Goal: Information Seeking & Learning: Learn about a topic

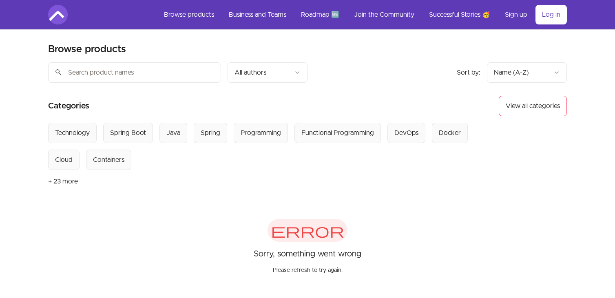
click at [548, 15] on link "Log in" at bounding box center [551, 15] width 31 height 20
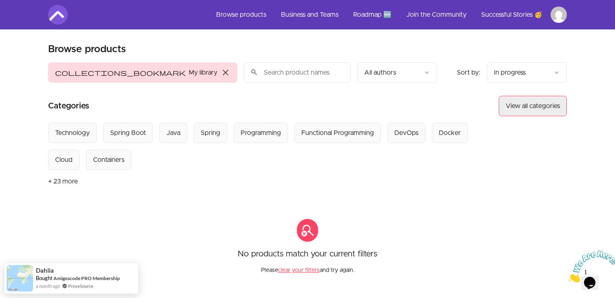
click at [532, 103] on button "View all categories" at bounding box center [533, 106] width 68 height 20
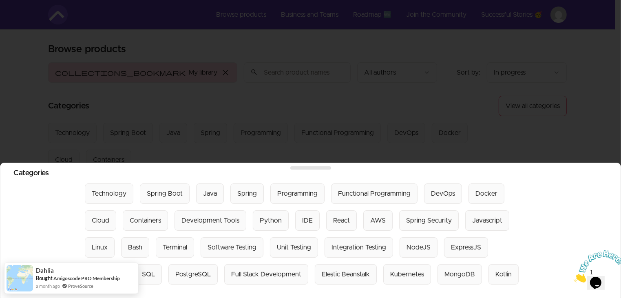
click at [226, 106] on div at bounding box center [310, 149] width 621 height 298
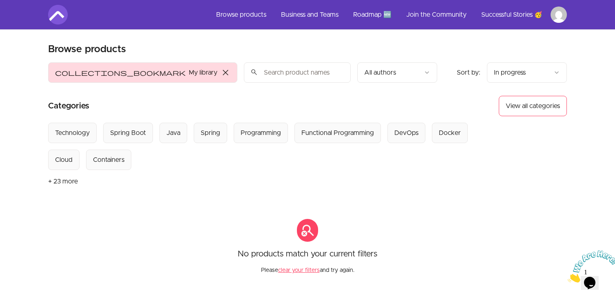
click at [78, 72] on button "collections_bookmark My library close" at bounding box center [142, 72] width 189 height 20
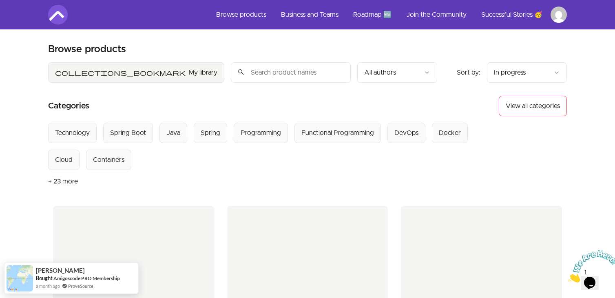
click at [78, 72] on button "collections_bookmark My library" at bounding box center [136, 72] width 176 height 20
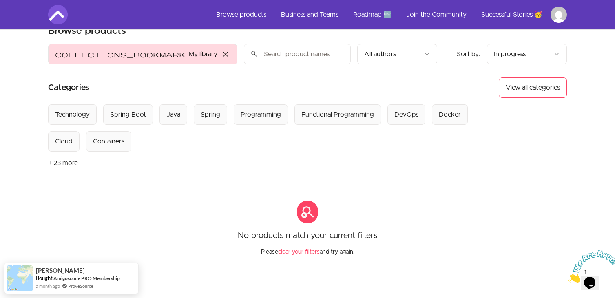
scroll to position [18, 0]
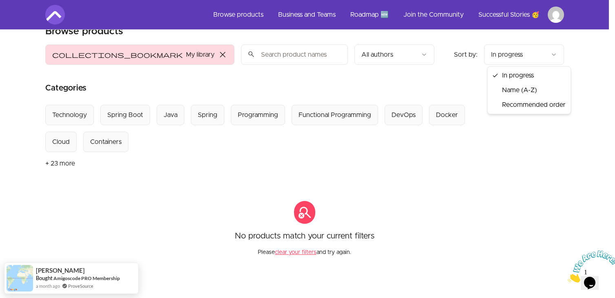
click at [517, 59] on html "Skip to main content Main menu Includes navigation links and user settings Brow…" at bounding box center [307, 203] width 615 height 443
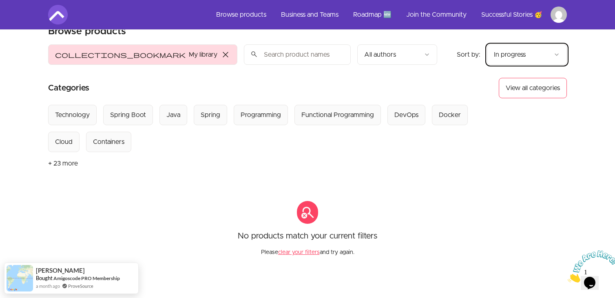
click at [517, 59] on html "Skip to main content Main menu Includes navigation links and user settings Brow…" at bounding box center [307, 203] width 615 height 443
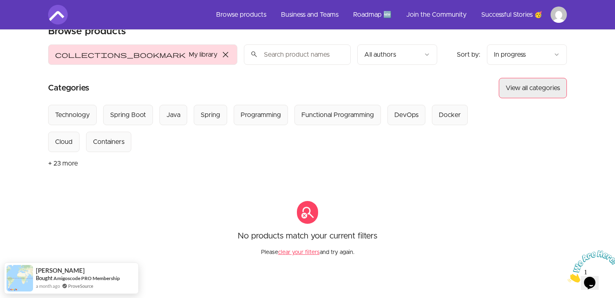
click at [517, 87] on button "View all categories" at bounding box center [533, 88] width 68 height 20
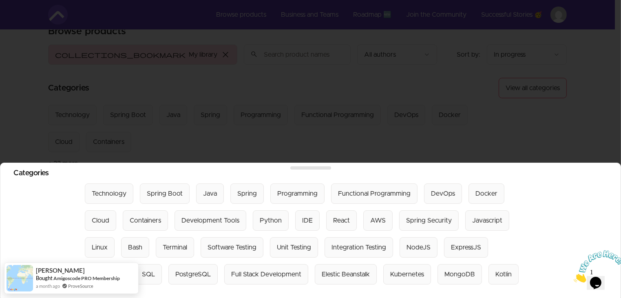
click at [484, 85] on div at bounding box center [310, 149] width 621 height 298
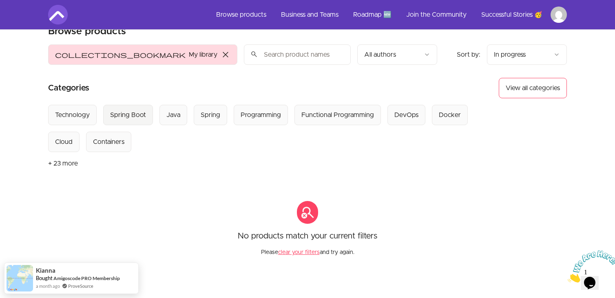
click at [127, 116] on div "Spring Boot" at bounding box center [128, 115] width 36 height 10
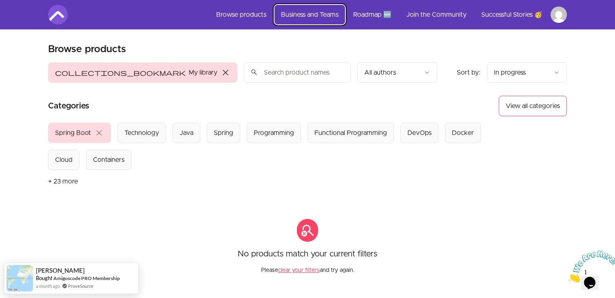
click at [309, 10] on link "Business and Teams" at bounding box center [310, 15] width 71 height 20
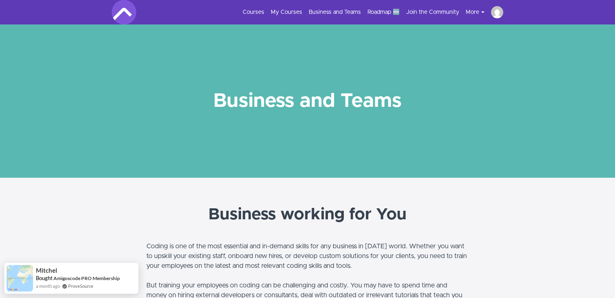
click at [495, 14] on img at bounding box center [497, 12] width 12 height 12
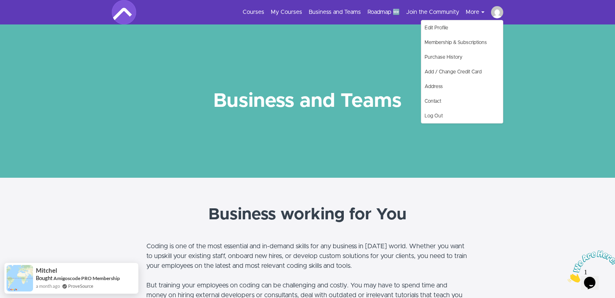
click at [473, 12] on button "More" at bounding box center [478, 12] width 25 height 8
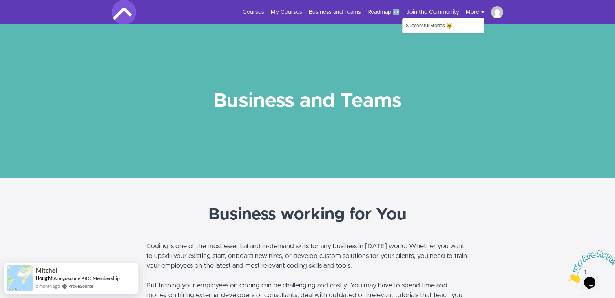
click at [472, 11] on button "More" at bounding box center [478, 12] width 25 height 8
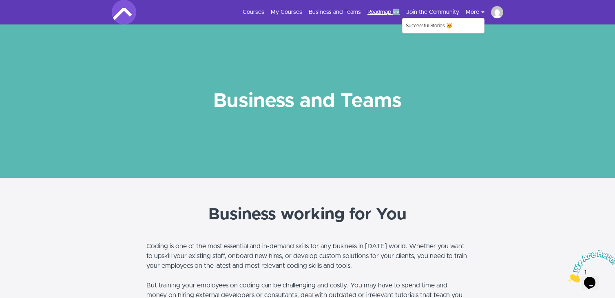
click at [379, 9] on link "Roadmap 🆕" at bounding box center [384, 12] width 32 height 8
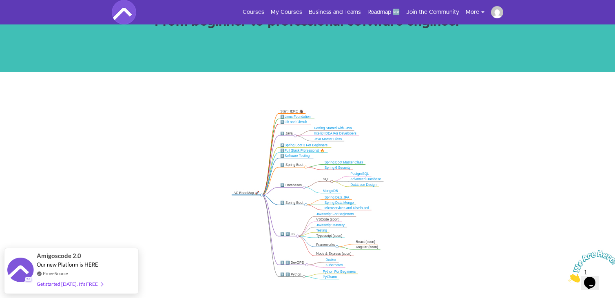
scroll to position [96, 0]
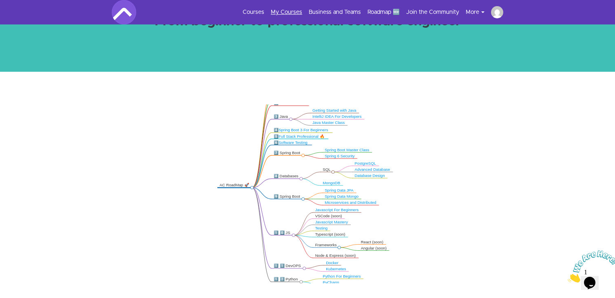
click at [284, 13] on link "My Courses" at bounding box center [286, 12] width 31 height 8
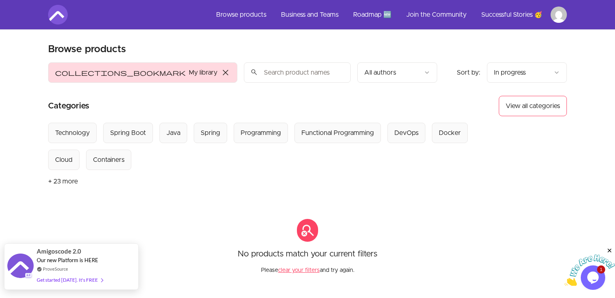
click at [71, 280] on div "Get started today. It's FREE" at bounding box center [70, 279] width 66 height 9
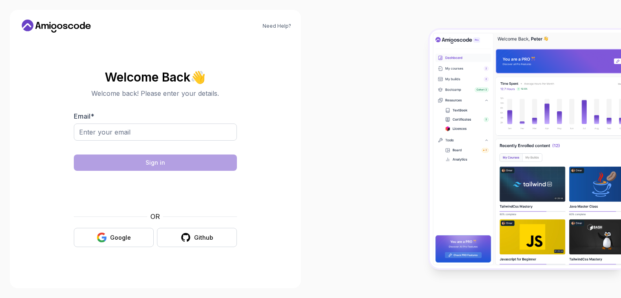
click at [176, 131] on input "Email *" at bounding box center [155, 132] width 163 height 17
type input "[EMAIL_ADDRESS][DOMAIN_NAME]"
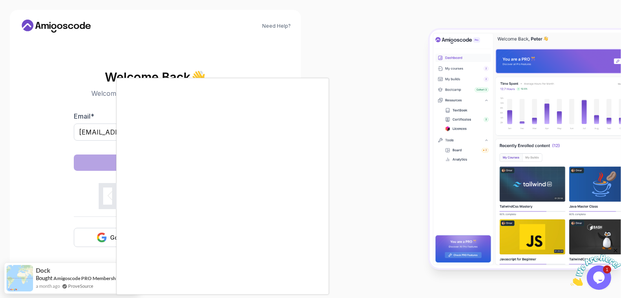
click at [433, 79] on body "Need Help? Welcome Back 👋 Welcome back! Please enter your details. Email * [EMA…" at bounding box center [310, 149] width 621 height 298
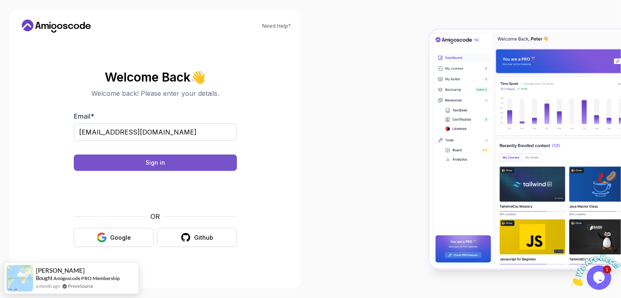
click at [200, 164] on button "Sign in" at bounding box center [155, 163] width 163 height 16
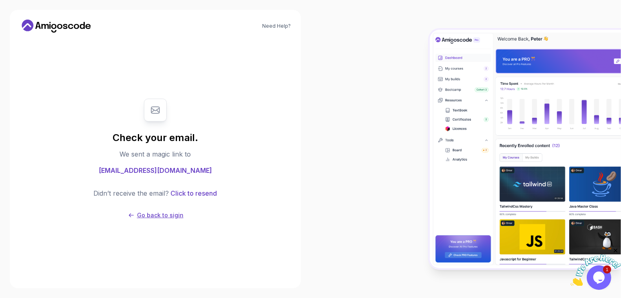
click at [164, 214] on p "Go back to sigin" at bounding box center [160, 215] width 47 height 8
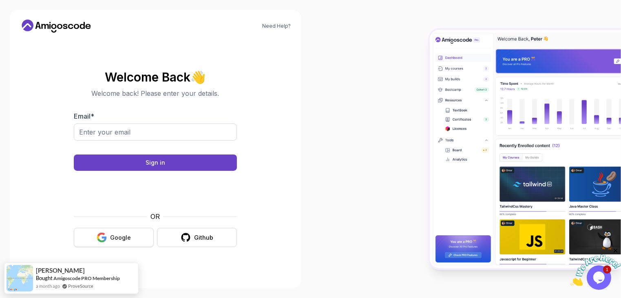
click at [134, 235] on button "Google" at bounding box center [114, 237] width 80 height 19
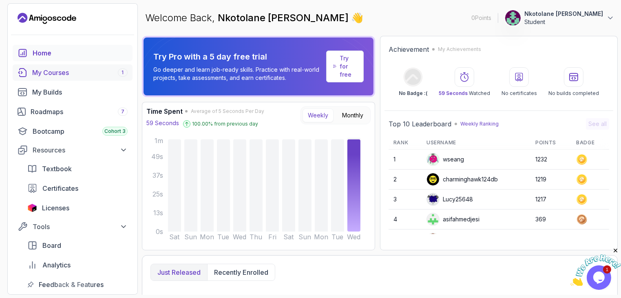
click at [65, 74] on div "My Courses 1" at bounding box center [79, 73] width 95 height 10
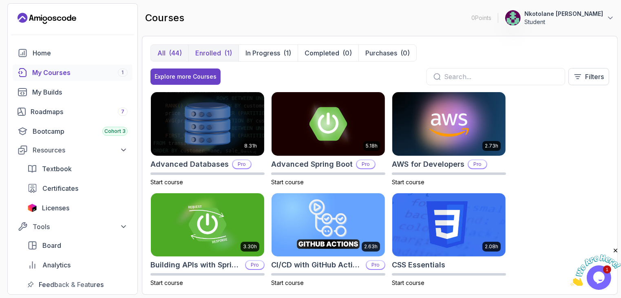
click at [215, 49] on p "Enrolled" at bounding box center [208, 53] width 26 height 10
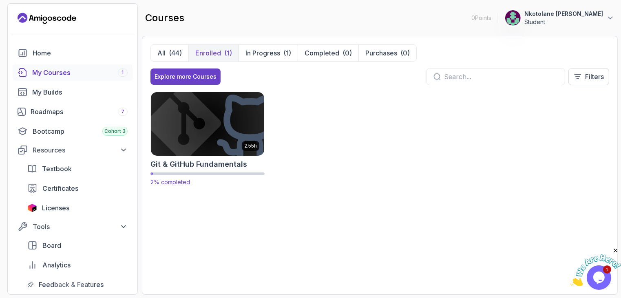
click at [217, 134] on img at bounding box center [207, 124] width 119 height 67
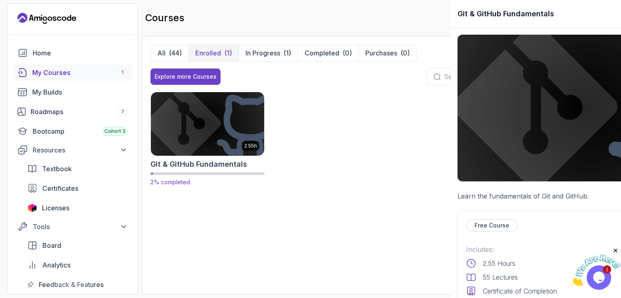
click at [217, 134] on div at bounding box center [310, 149] width 621 height 298
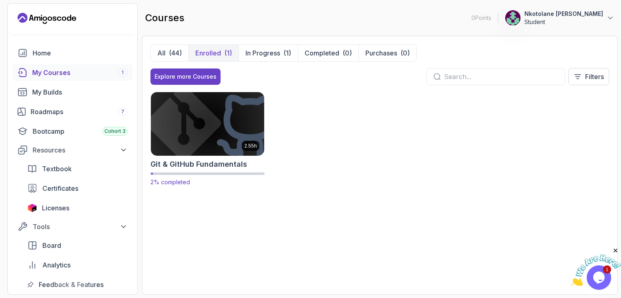
click at [217, 134] on img at bounding box center [207, 124] width 119 height 67
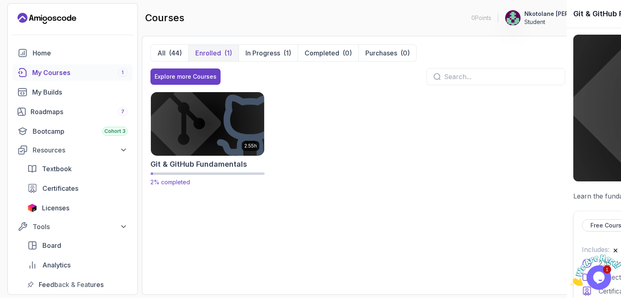
click at [217, 134] on div at bounding box center [310, 149] width 621 height 298
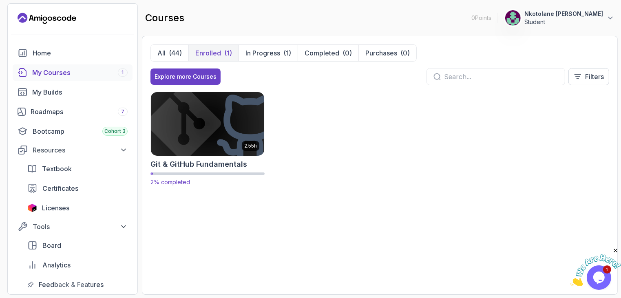
click at [233, 124] on img at bounding box center [207, 124] width 119 height 67
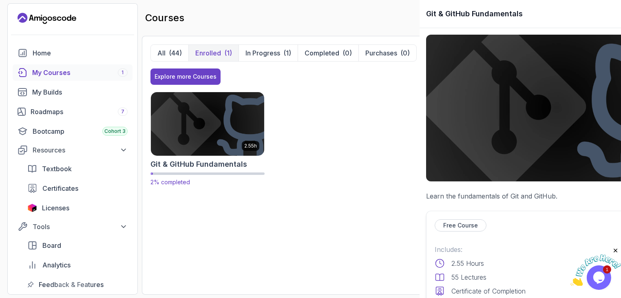
click at [233, 124] on div at bounding box center [310, 149] width 621 height 298
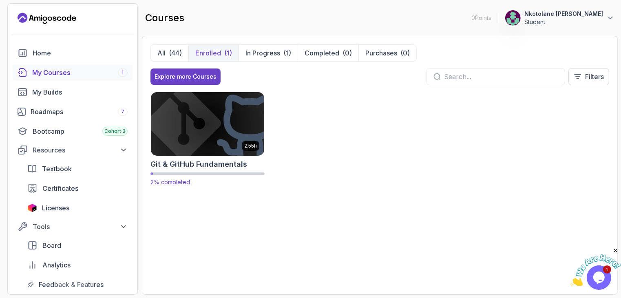
click at [233, 124] on img at bounding box center [207, 124] width 119 height 67
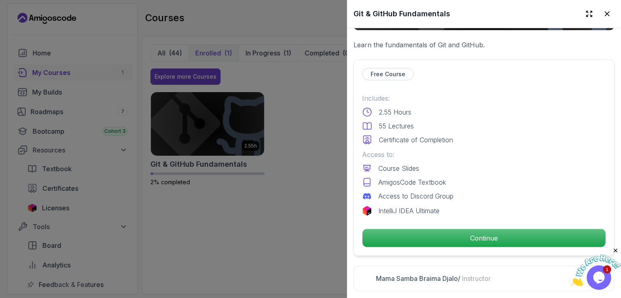
scroll to position [152, 0]
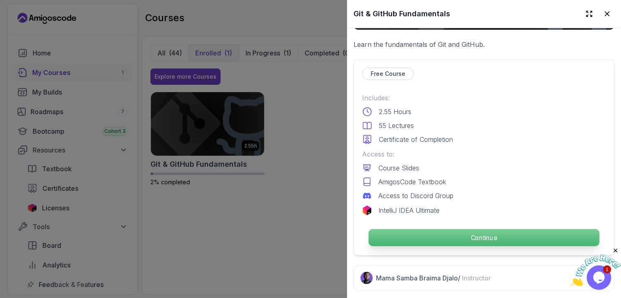
click at [441, 230] on p "Continue" at bounding box center [484, 237] width 231 height 17
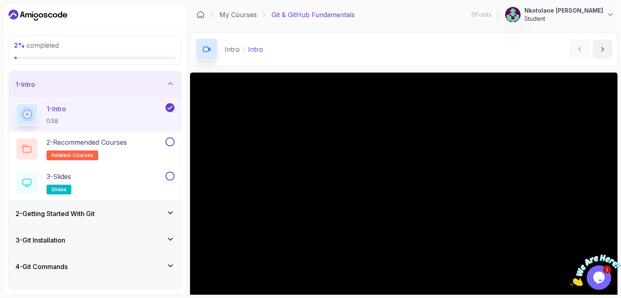
scroll to position [75, 0]
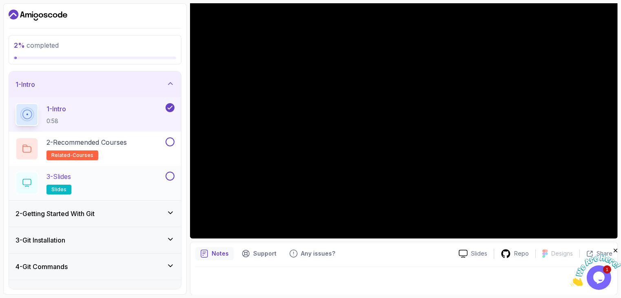
click at [71, 176] on p "3 - Slides" at bounding box center [59, 177] width 24 height 10
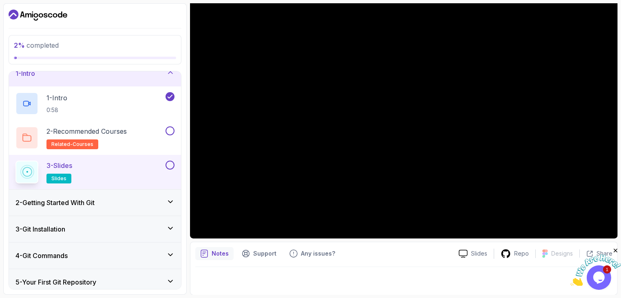
scroll to position [11, 0]
click at [152, 203] on div "2 - Getting Started With Git" at bounding box center [95, 202] width 159 height 10
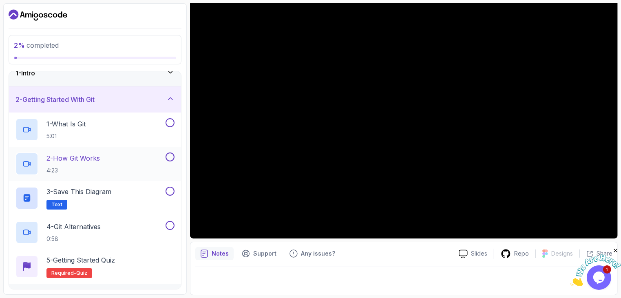
click at [104, 159] on div "2 - How Git Works 4:23" at bounding box center [90, 164] width 149 height 23
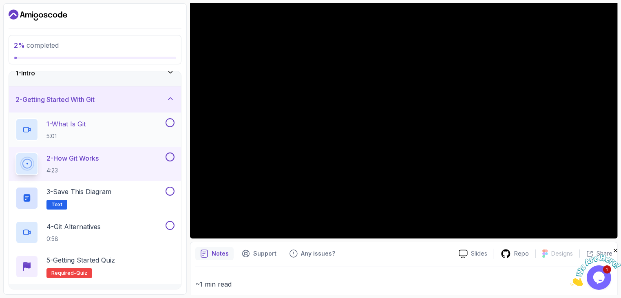
click at [109, 121] on div "1 - What Is Git 5:01" at bounding box center [90, 129] width 149 height 23
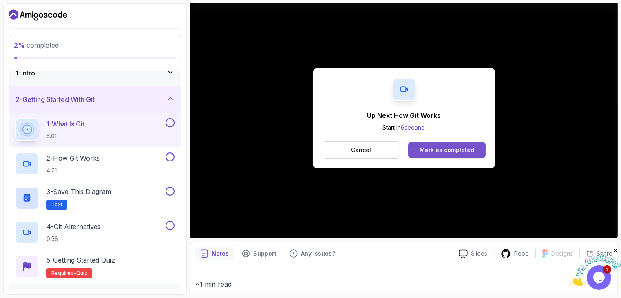
click at [442, 149] on div "Mark as completed" at bounding box center [447, 150] width 55 height 8
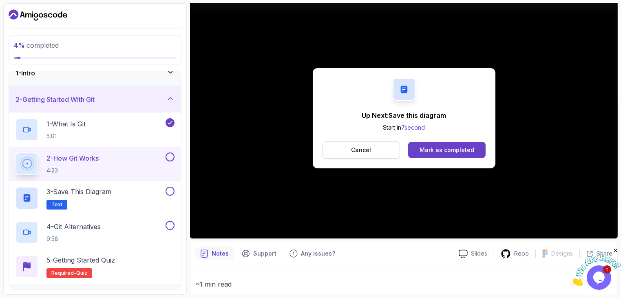
click at [355, 150] on p "Cancel" at bounding box center [361, 150] width 20 height 8
click at [437, 150] on div "Mark as completed" at bounding box center [447, 150] width 55 height 8
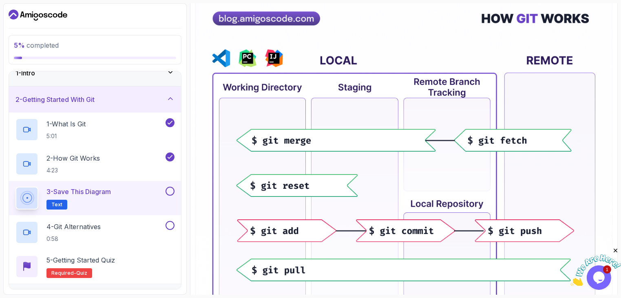
scroll to position [134, 0]
drag, startPoint x: 428, startPoint y: 171, endPoint x: 372, endPoint y: 158, distance: 57.9
click at [372, 158] on img at bounding box center [403, 258] width 417 height 517
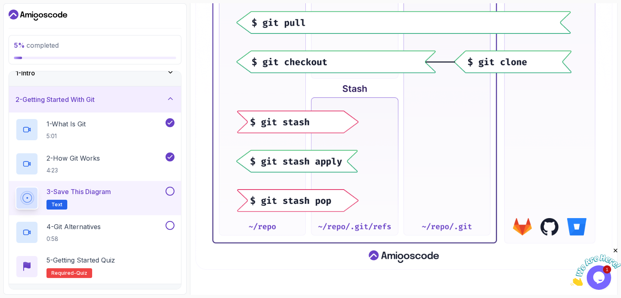
scroll to position [386, 0]
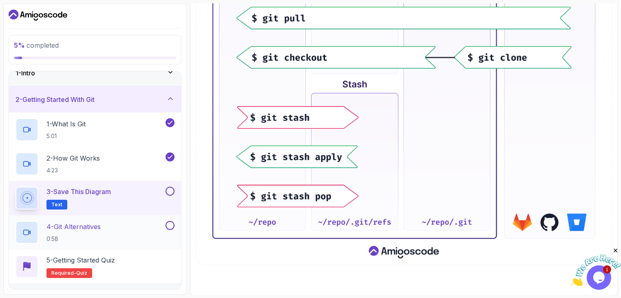
click at [78, 228] on p "4 - Git Alternatives" at bounding box center [74, 227] width 54 height 10
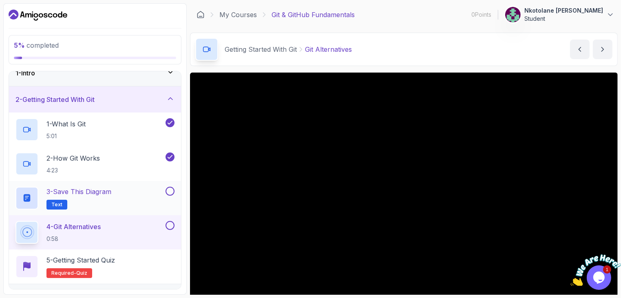
click at [58, 203] on span "Text" at bounding box center [56, 205] width 11 height 7
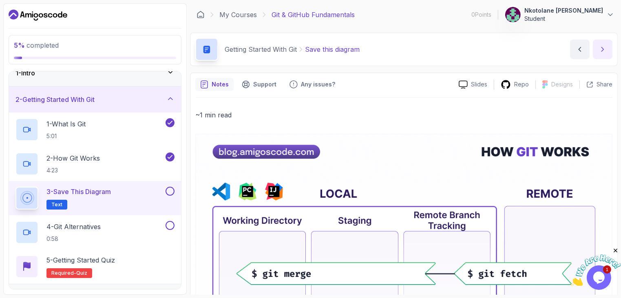
click at [603, 45] on icon "next content" at bounding box center [603, 49] width 8 height 8
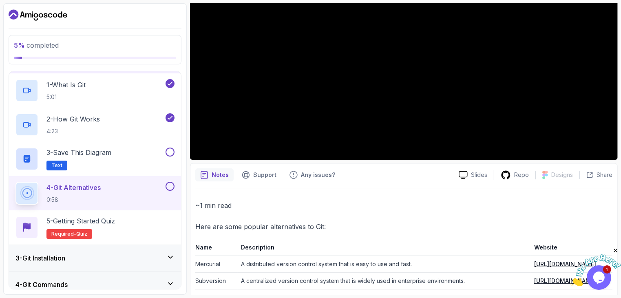
scroll to position [153, 0]
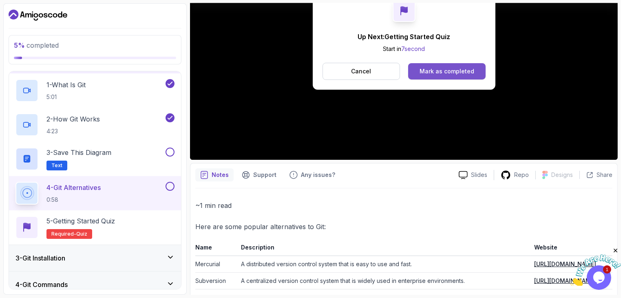
click at [436, 67] on button "Mark as completed" at bounding box center [446, 71] width 77 height 16
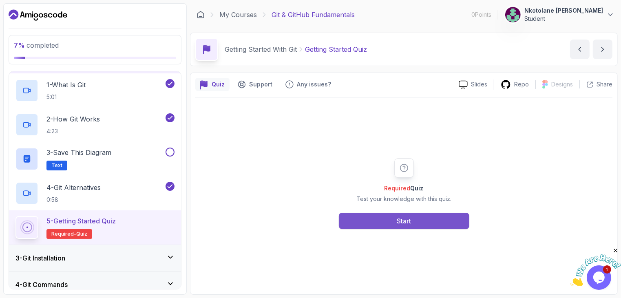
click at [399, 220] on div "Start" at bounding box center [404, 221] width 14 height 10
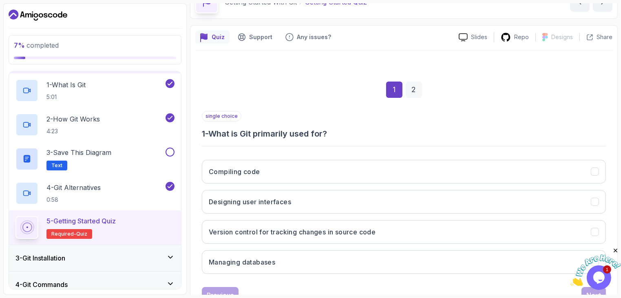
scroll to position [78, 0]
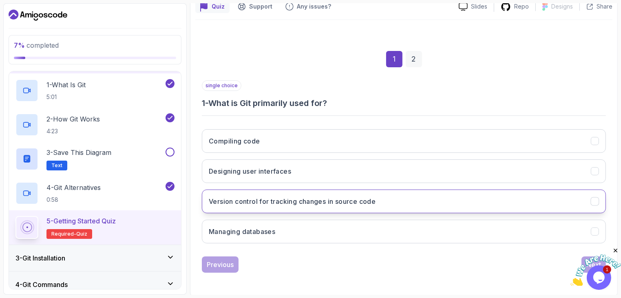
click at [266, 199] on h3 "Version control for tracking changes in source code" at bounding box center [292, 202] width 167 height 10
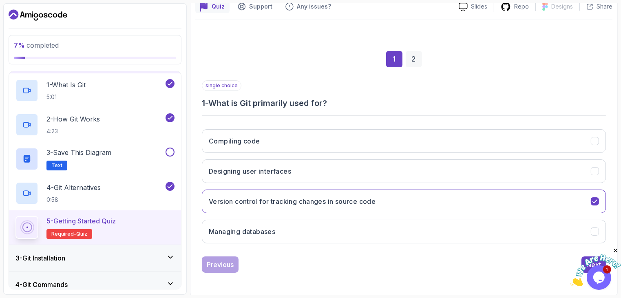
click at [614, 252] on icon "Close" at bounding box center [615, 250] width 7 height 7
click at [593, 260] on div "Next" at bounding box center [594, 265] width 15 height 10
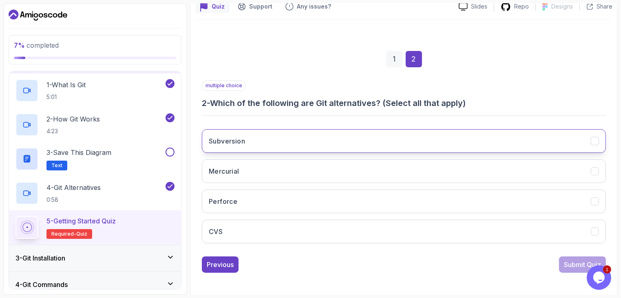
click at [267, 141] on button "Subversion" at bounding box center [404, 141] width 404 height 24
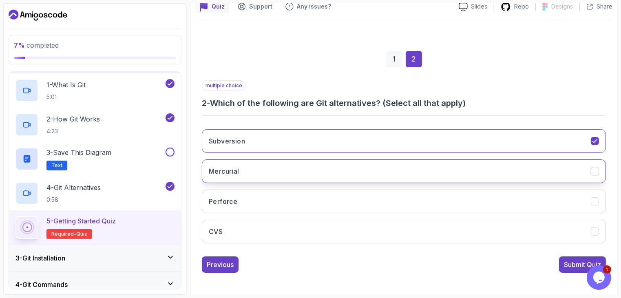
click at [428, 177] on button "Mercurial" at bounding box center [404, 172] width 404 height 24
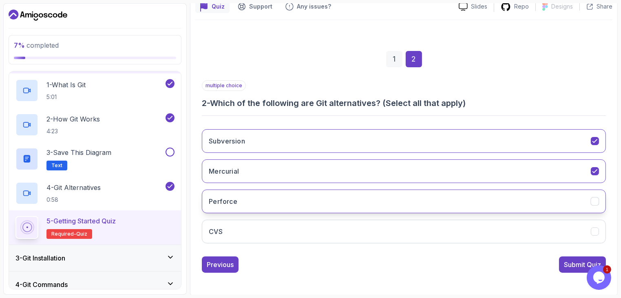
click at [380, 200] on button "Perforce" at bounding box center [404, 202] width 404 height 24
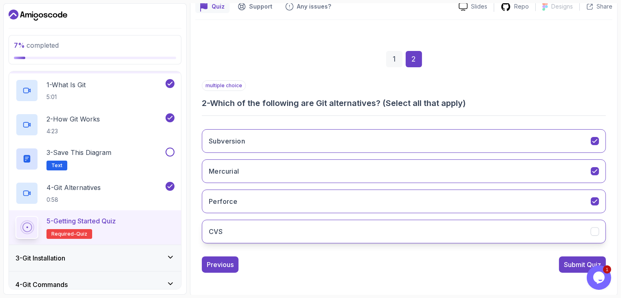
click at [382, 232] on button "CVS" at bounding box center [404, 232] width 404 height 24
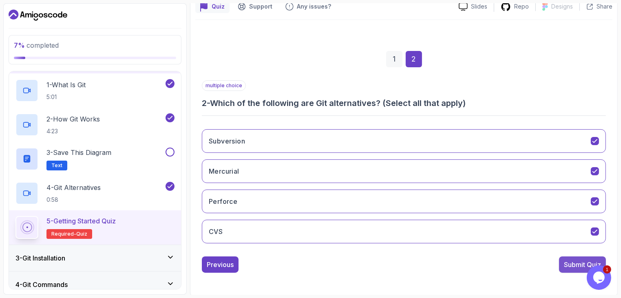
click at [583, 261] on div "Submit Quiz" at bounding box center [582, 265] width 37 height 10
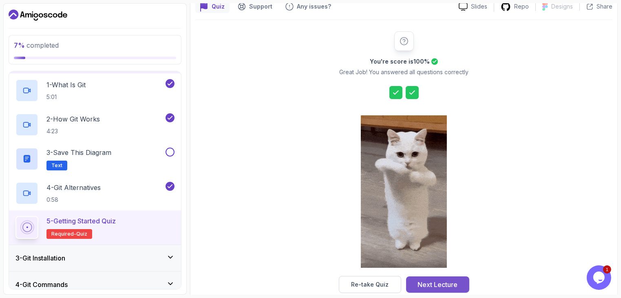
click at [442, 282] on div "Next Lecture" at bounding box center [438, 285] width 40 height 10
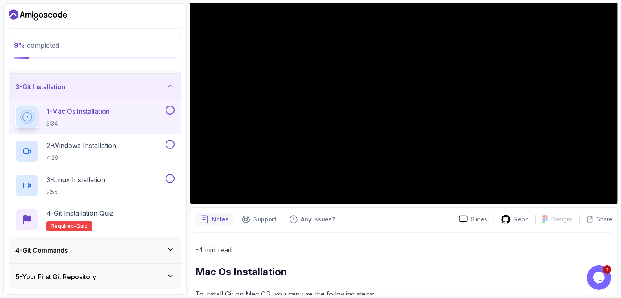
scroll to position [295, 0]
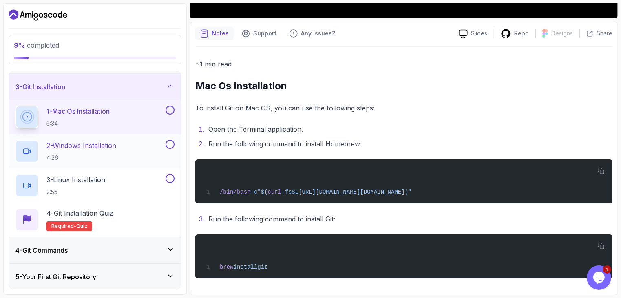
click at [88, 142] on p "2 - Windows Installation" at bounding box center [82, 146] width 70 height 10
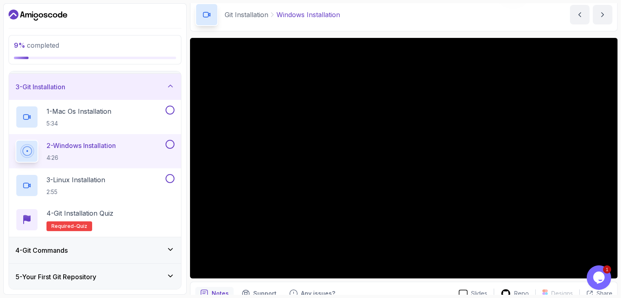
scroll to position [31, 0]
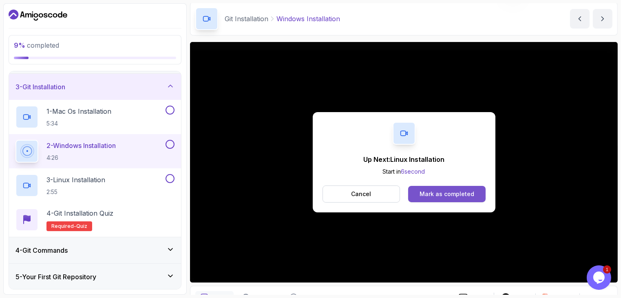
click at [445, 195] on div "Mark as completed" at bounding box center [447, 194] width 55 height 8
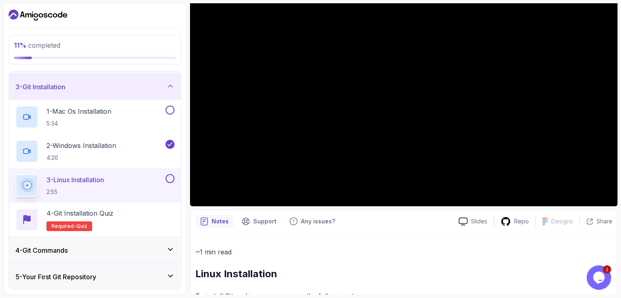
scroll to position [82, 0]
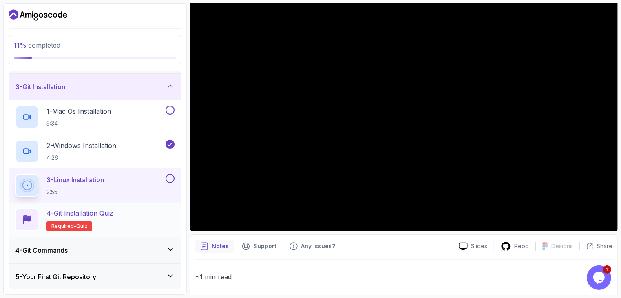
click at [69, 223] on span "Required-" at bounding box center [63, 226] width 25 height 7
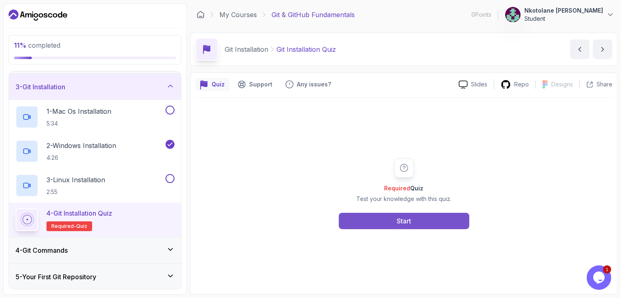
click at [423, 221] on button "Start" at bounding box center [404, 221] width 131 height 16
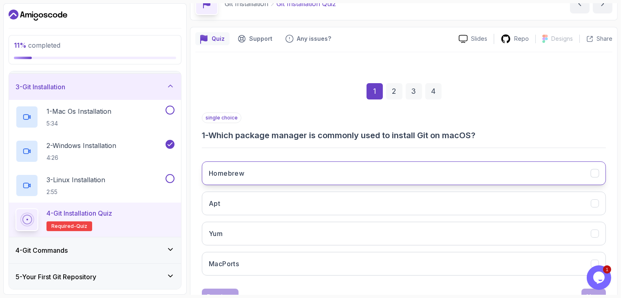
scroll to position [78, 0]
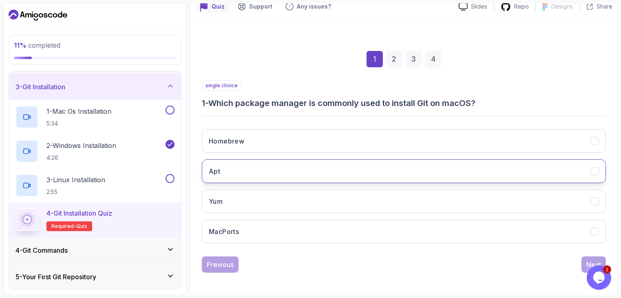
click at [271, 175] on button "Apt" at bounding box center [404, 172] width 404 height 24
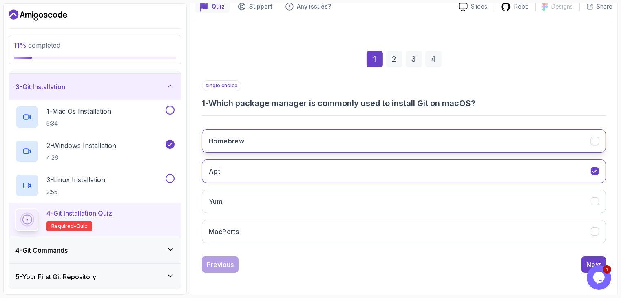
click at [234, 142] on h3 "Homebrew" at bounding box center [226, 141] width 35 height 10
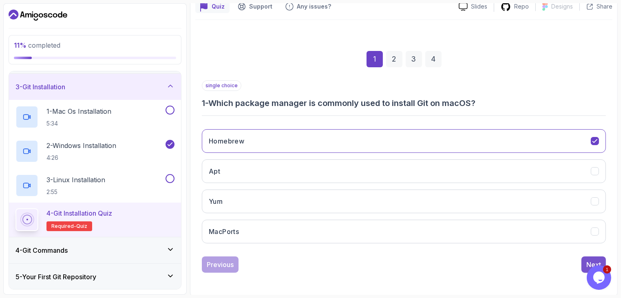
click at [595, 257] on button "Next" at bounding box center [594, 265] width 24 height 16
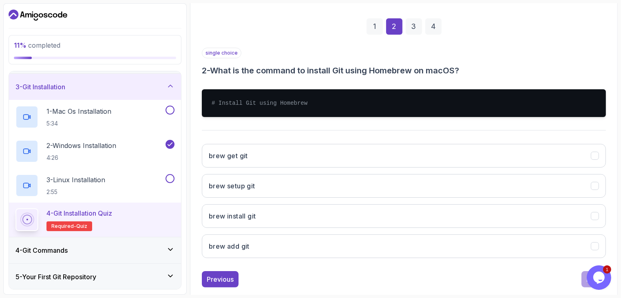
scroll to position [114, 0]
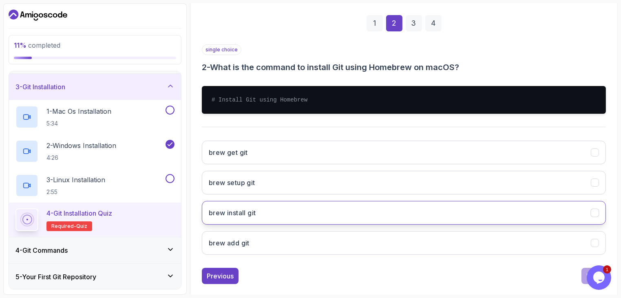
click at [265, 209] on button "brew install git" at bounding box center [404, 213] width 404 height 24
click at [584, 274] on button "Next" at bounding box center [594, 276] width 24 height 16
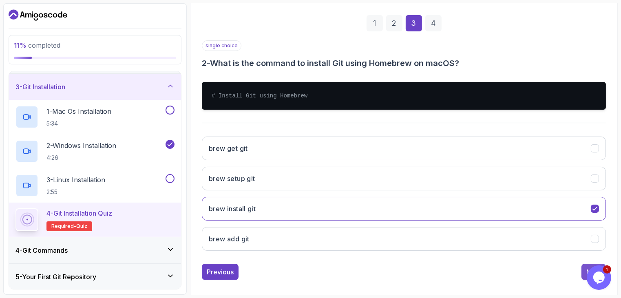
scroll to position [78, 0]
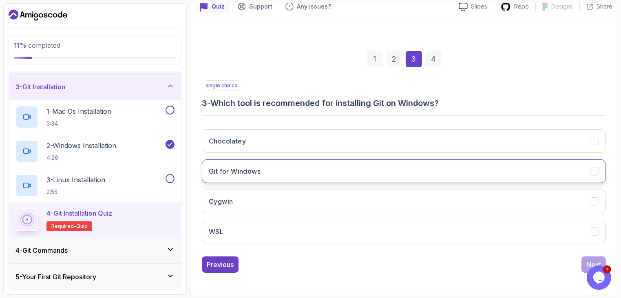
click at [346, 166] on button "Git for Windows" at bounding box center [404, 172] width 404 height 24
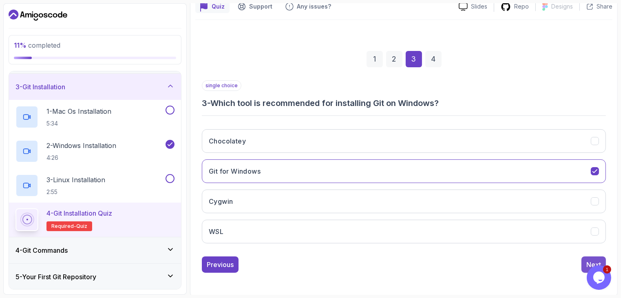
click at [585, 259] on button "Next" at bounding box center [594, 265] width 24 height 16
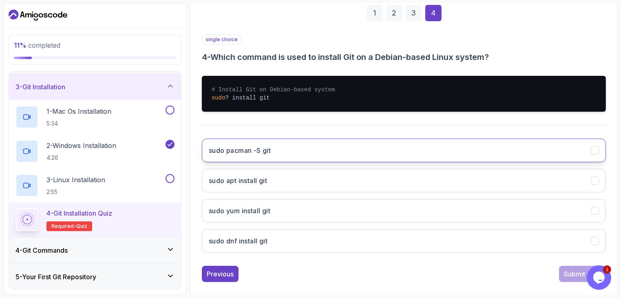
scroll to position [126, 0]
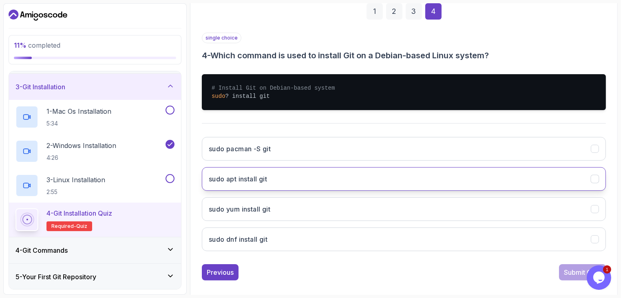
click at [282, 180] on button "sudo apt install git" at bounding box center [404, 179] width 404 height 24
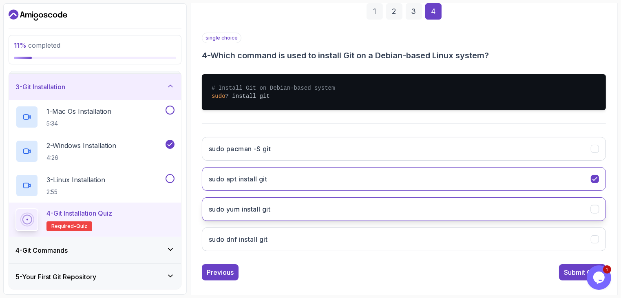
scroll to position [133, 0]
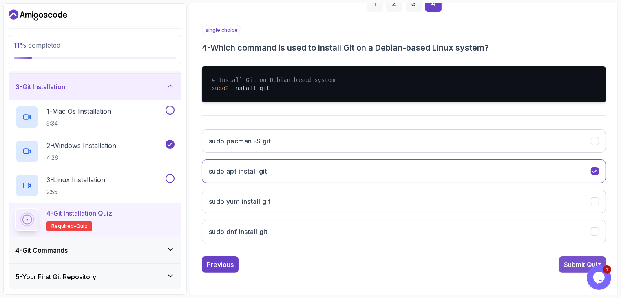
click at [567, 260] on div "Submit Quiz" at bounding box center [582, 265] width 37 height 10
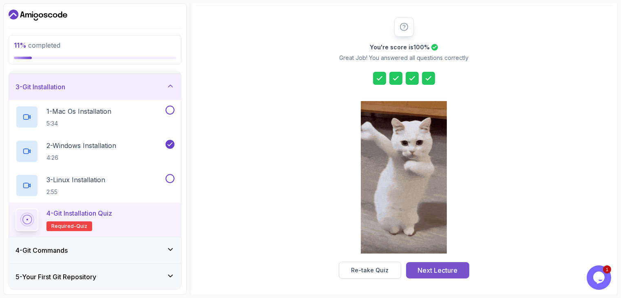
click at [434, 270] on div "Next Lecture" at bounding box center [438, 271] width 40 height 10
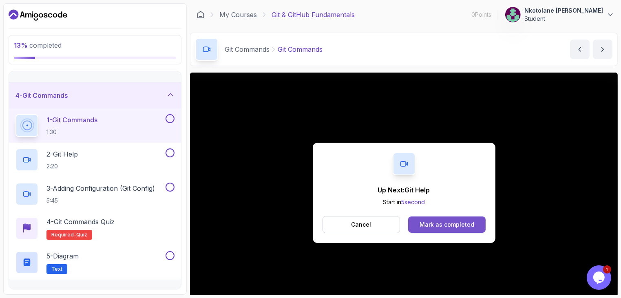
click at [436, 221] on div "Mark as completed" at bounding box center [447, 225] width 55 height 8
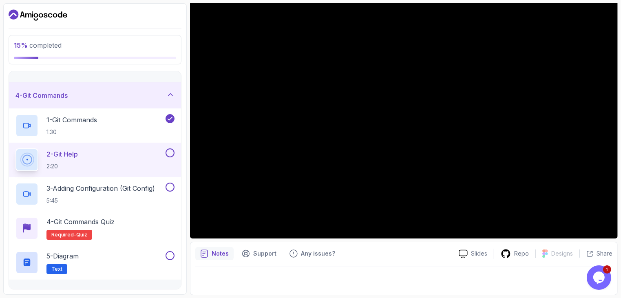
scroll to position [49, 0]
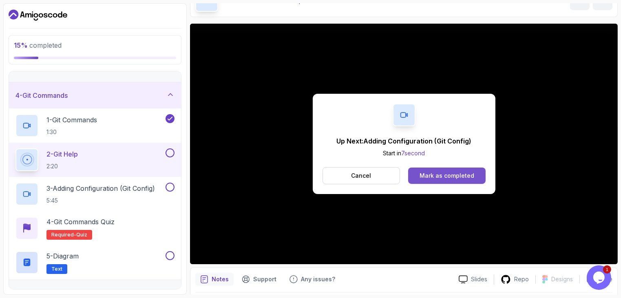
click at [438, 174] on div "Mark as completed" at bounding box center [447, 176] width 55 height 8
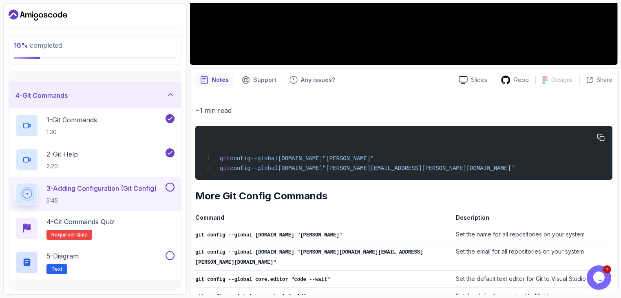
scroll to position [304, 0]
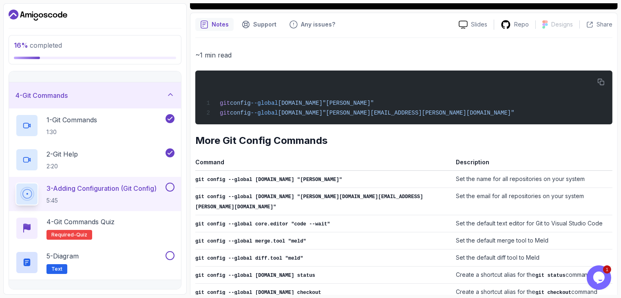
click at [366, 201] on td "git config --global user.email "john.doe@example.com"" at bounding box center [323, 201] width 257 height 27
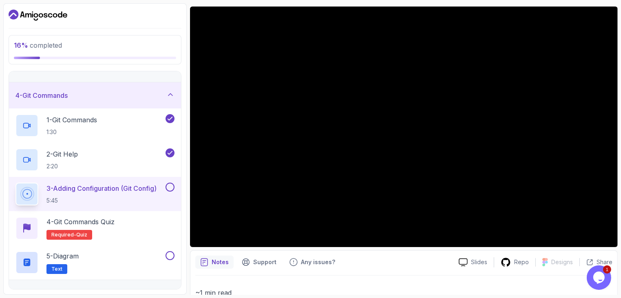
scroll to position [66, 0]
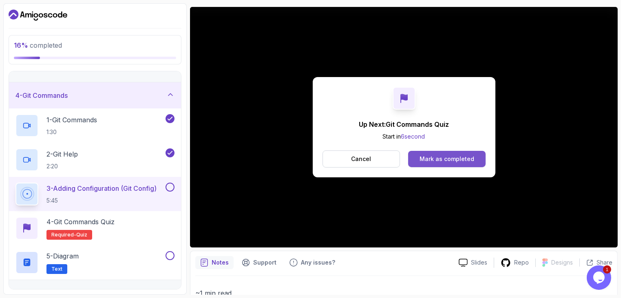
click at [440, 159] on div "Mark as completed" at bounding box center [447, 159] width 55 height 8
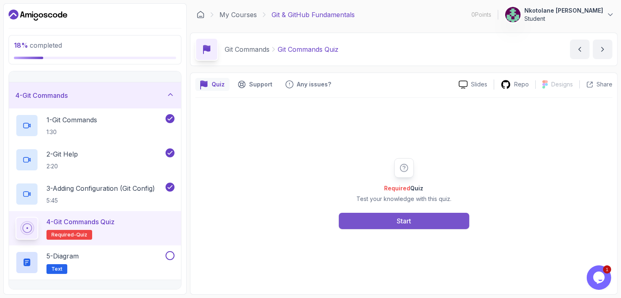
click at [409, 218] on div "Start" at bounding box center [404, 221] width 14 height 10
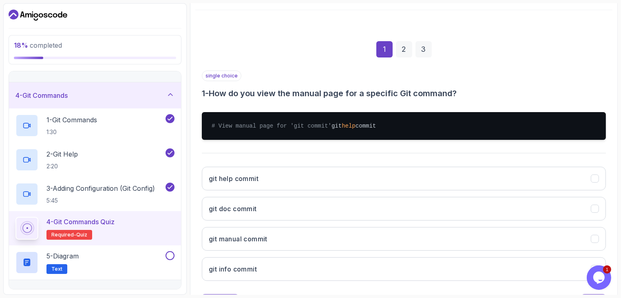
scroll to position [111, 0]
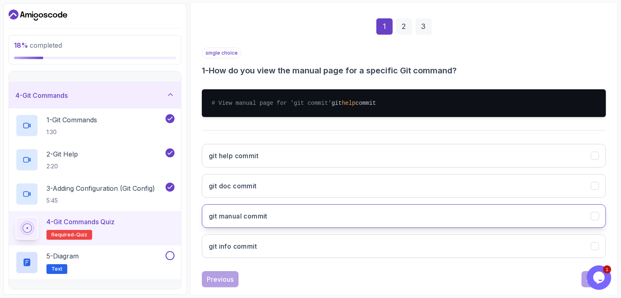
click at [255, 221] on h3 "git manual commit" at bounding box center [238, 216] width 59 height 10
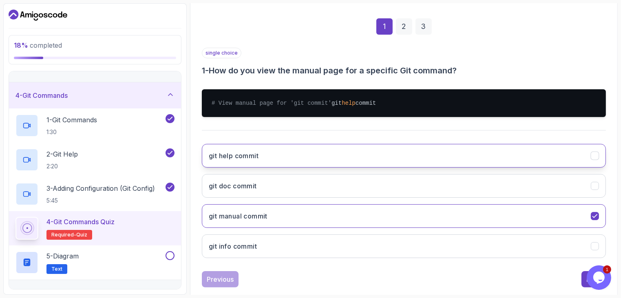
click at [261, 168] on button "git help commit" at bounding box center [404, 156] width 404 height 24
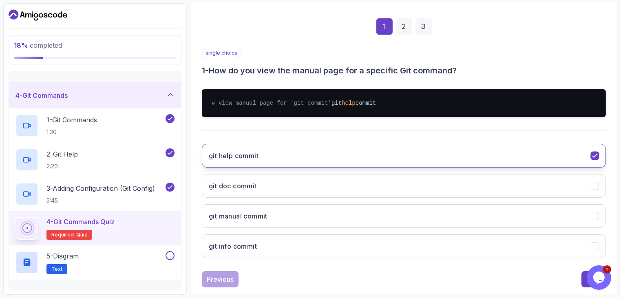
scroll to position [133, 0]
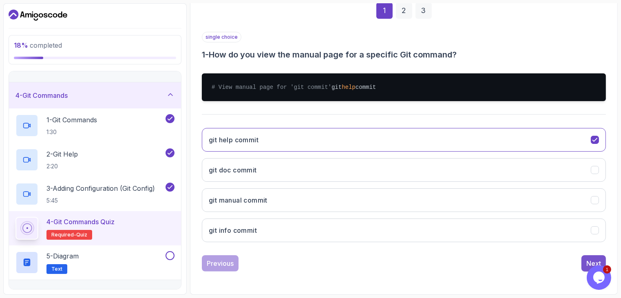
click at [590, 259] on div "Next" at bounding box center [594, 264] width 15 height 10
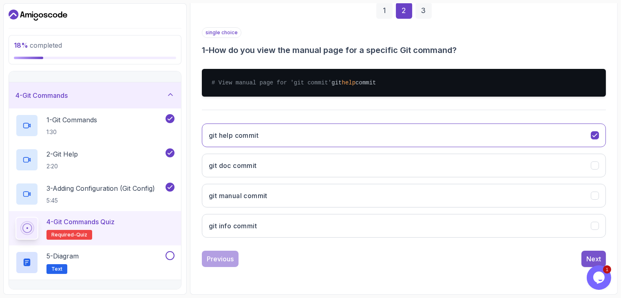
scroll to position [125, 0]
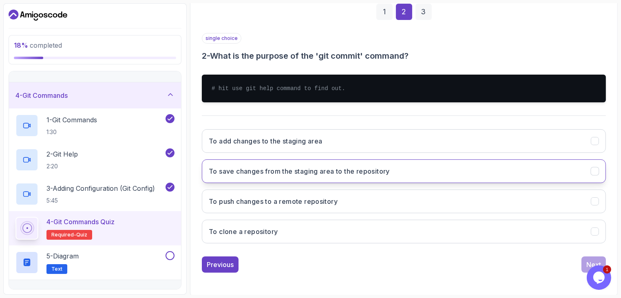
click at [258, 175] on button "To save changes from the staging area to the repository" at bounding box center [404, 172] width 404 height 24
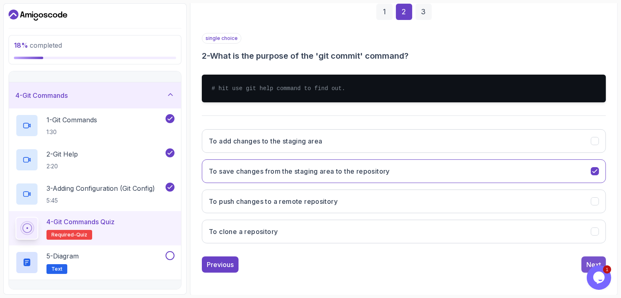
click at [586, 263] on button "Next" at bounding box center [594, 265] width 24 height 16
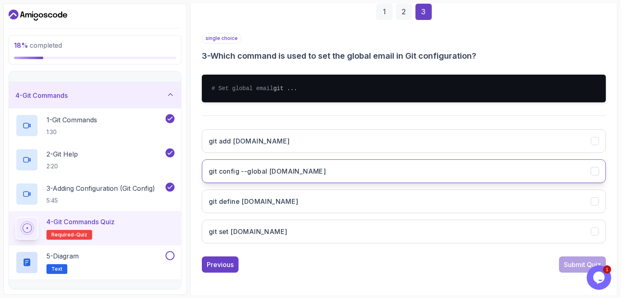
click at [270, 176] on h3 "git config --global user.email" at bounding box center [267, 171] width 117 height 10
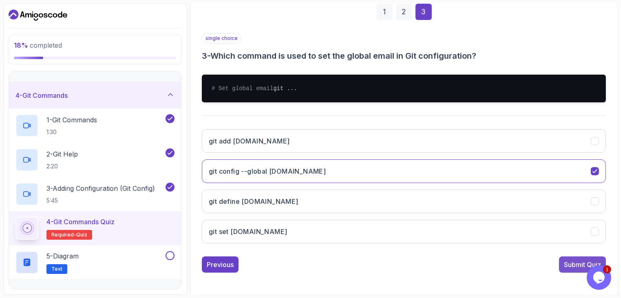
click at [570, 267] on div "Submit Quiz" at bounding box center [582, 265] width 37 height 10
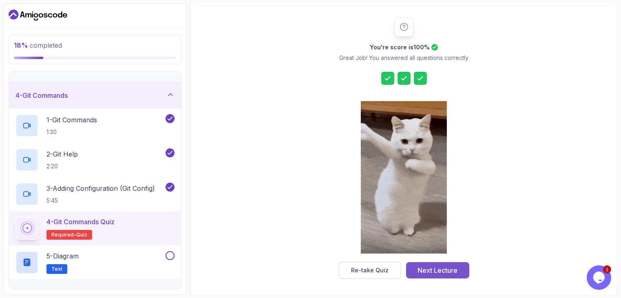
click at [432, 267] on div "Next Lecture" at bounding box center [438, 271] width 40 height 10
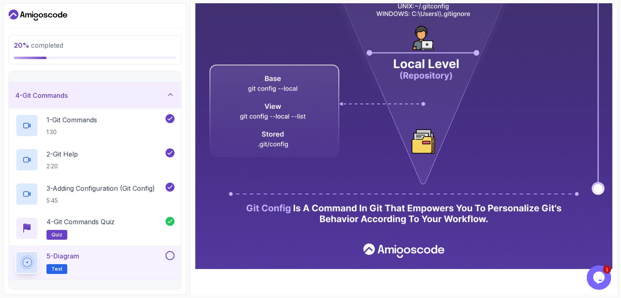
scroll to position [386, 0]
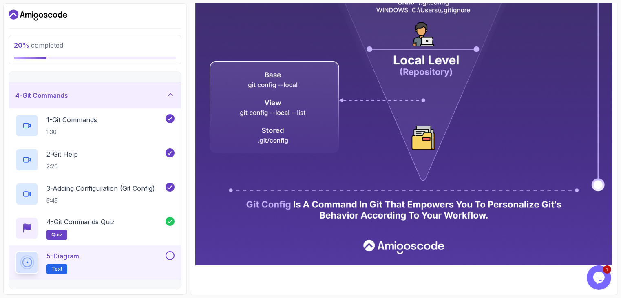
click at [53, 267] on span "Text" at bounding box center [56, 269] width 11 height 7
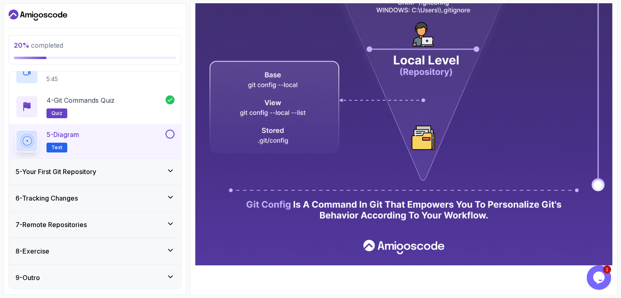
drag, startPoint x: 409, startPoint y: 147, endPoint x: 360, endPoint y: 155, distance: 49.6
click at [360, 155] on img at bounding box center [403, 6] width 417 height 517
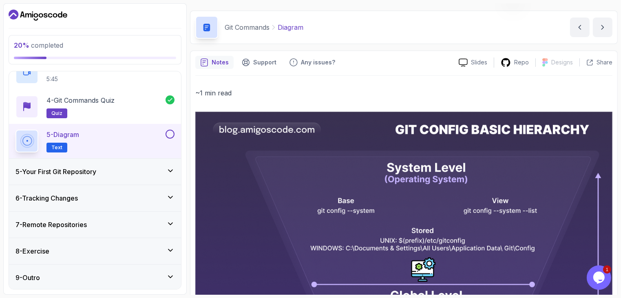
scroll to position [0, 0]
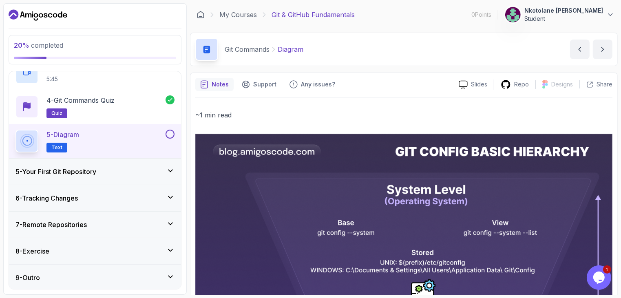
click at [592, 79] on div "Slides Repo Designs Design not available Share" at bounding box center [532, 84] width 160 height 13
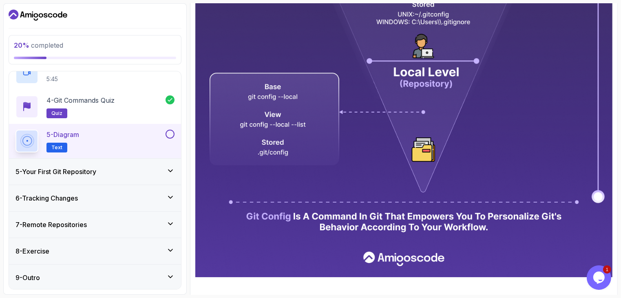
scroll to position [375, 0]
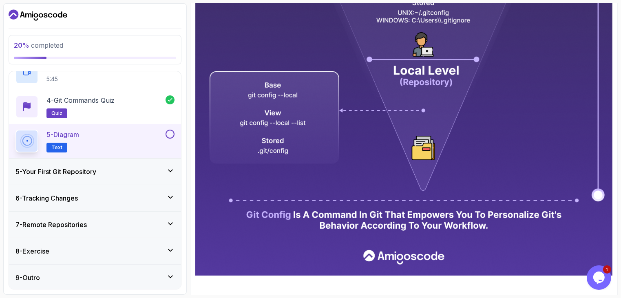
click at [49, 172] on h3 "5 - Your First Git Repository" at bounding box center [56, 172] width 81 height 10
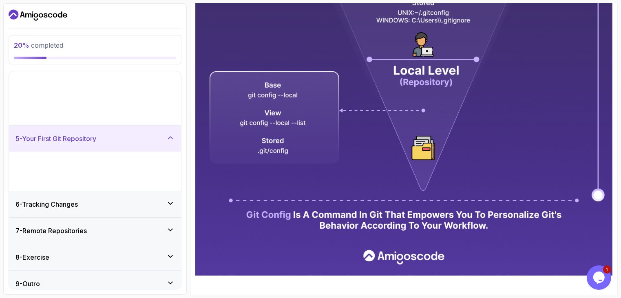
scroll to position [19, 0]
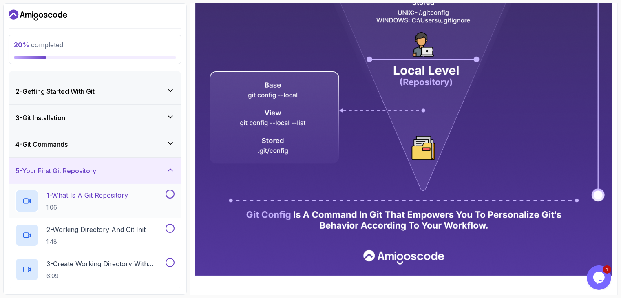
click at [86, 198] on p "1 - What Is A Git Repository" at bounding box center [88, 196] width 82 height 10
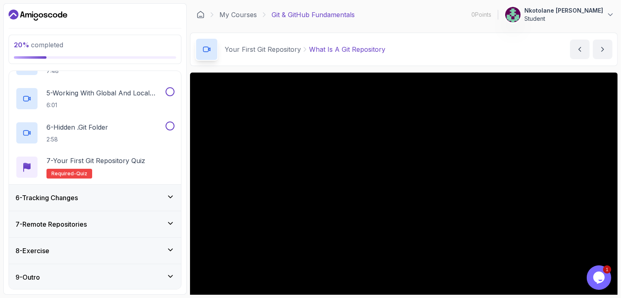
scroll to position [75, 0]
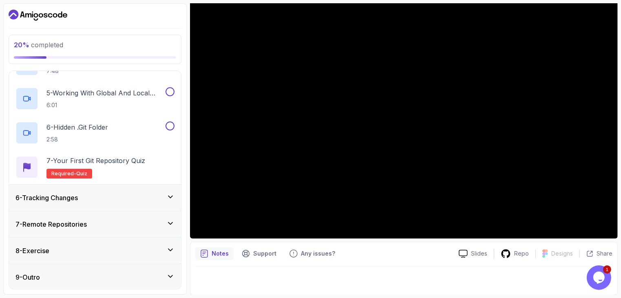
click at [131, 273] on div "9 - Outro" at bounding box center [95, 278] width 159 height 10
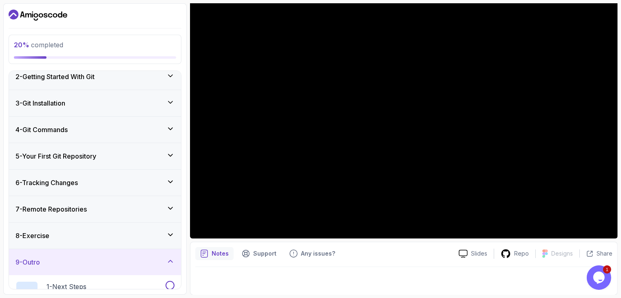
scroll to position [0, 0]
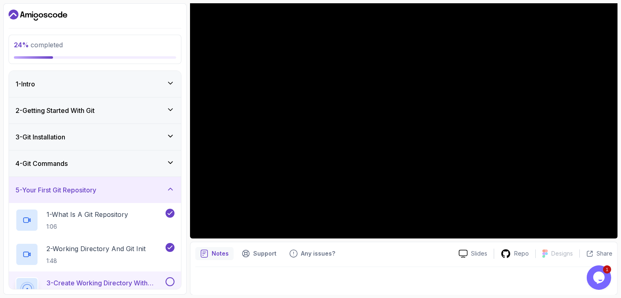
click at [215, 257] on p "Notes" at bounding box center [220, 254] width 17 height 8
click at [195, 247] on button "Notes" at bounding box center [214, 253] width 38 height 13
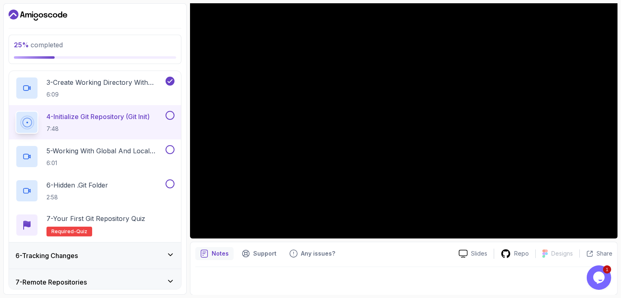
scroll to position [197, 0]
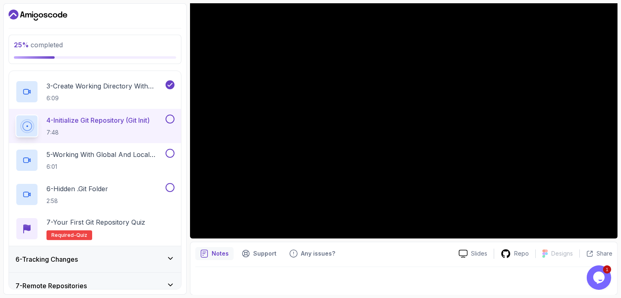
click at [113, 122] on p "4 - Initialize Git Repository (Git Init)" at bounding box center [98, 120] width 103 height 10
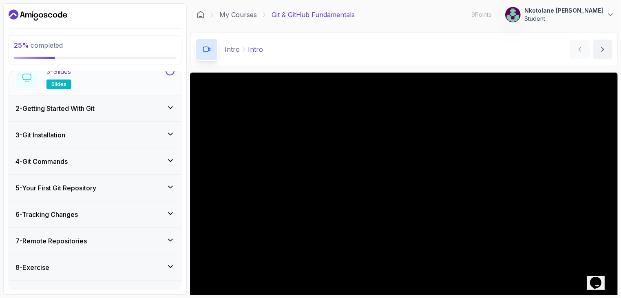
scroll to position [122, 0]
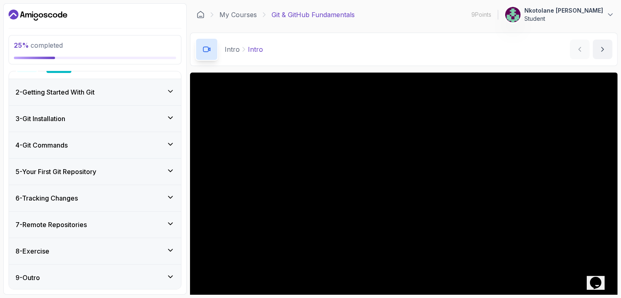
click at [134, 167] on div "5 - Your First Git Repository" at bounding box center [95, 172] width 159 height 10
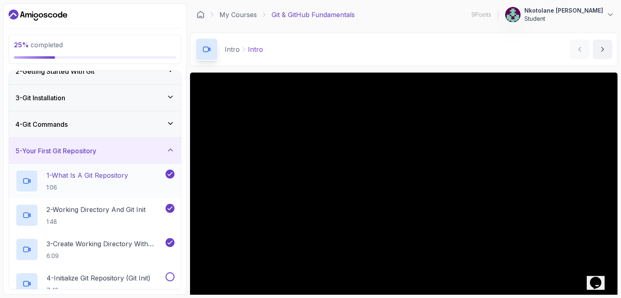
scroll to position [75, 0]
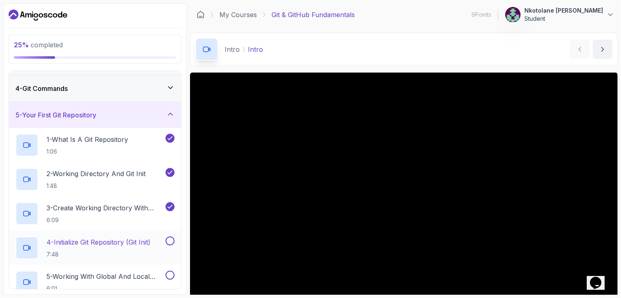
click at [125, 244] on p "4 - Initialize Git Repository (Git Init)" at bounding box center [99, 242] width 104 height 10
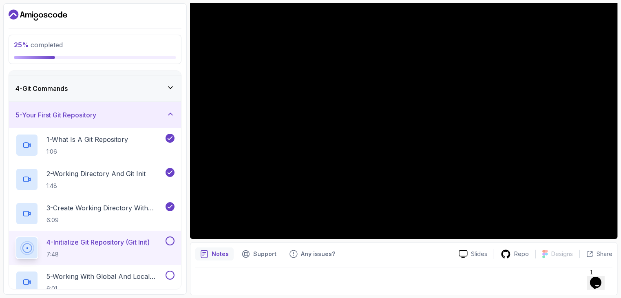
scroll to position [75, 0]
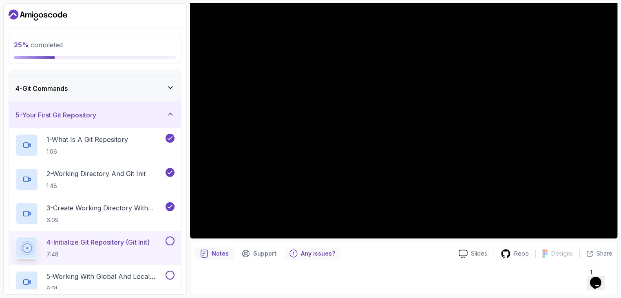
click at [321, 252] on p "Any issues?" at bounding box center [318, 254] width 34 height 8
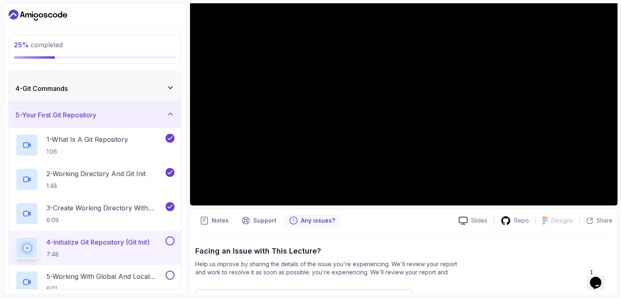
scroll to position [106, 0]
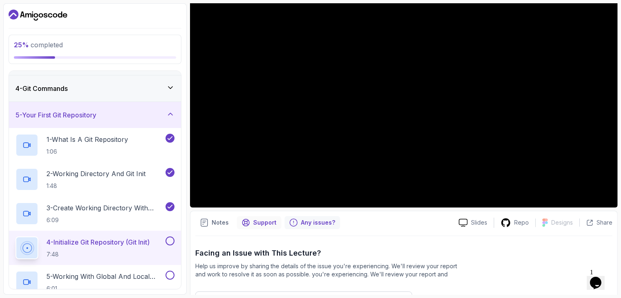
click at [253, 223] on p "Support" at bounding box center [264, 223] width 23 height 8
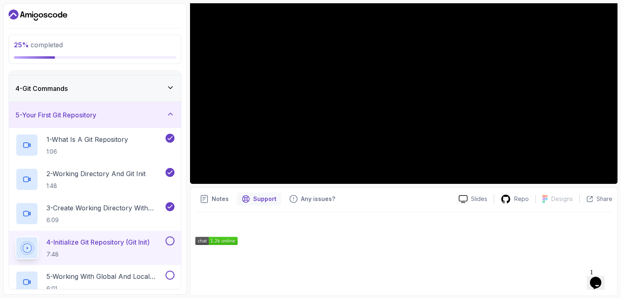
scroll to position [231, 0]
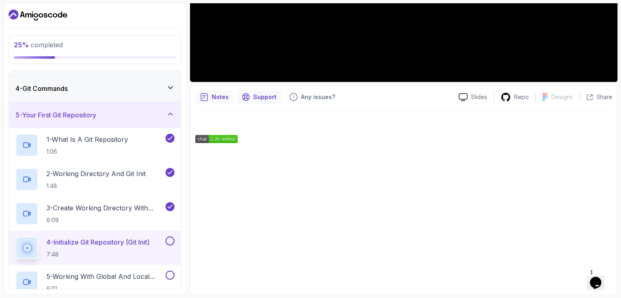
click at [219, 95] on p "Notes" at bounding box center [220, 97] width 17 height 8
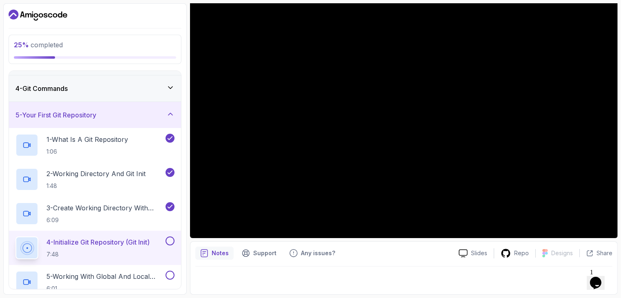
scroll to position [75, 0]
click at [219, 95] on div at bounding box center [404, 118] width 428 height 241
click at [465, 250] on icon at bounding box center [463, 253] width 8 height 7
click at [29, 245] on icon at bounding box center [27, 248] width 20 height 20
click at [29, 245] on icon at bounding box center [27, 248] width 15 height 15
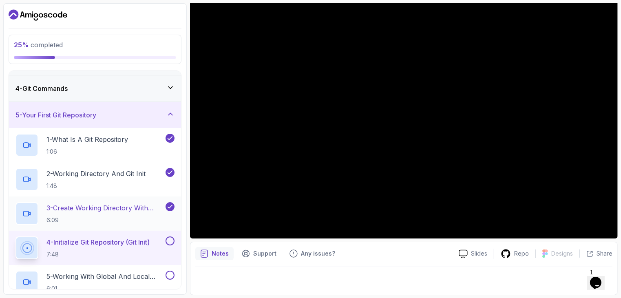
click at [101, 204] on p "3 - Create Working Directory With Mkdir" at bounding box center [105, 208] width 117 height 10
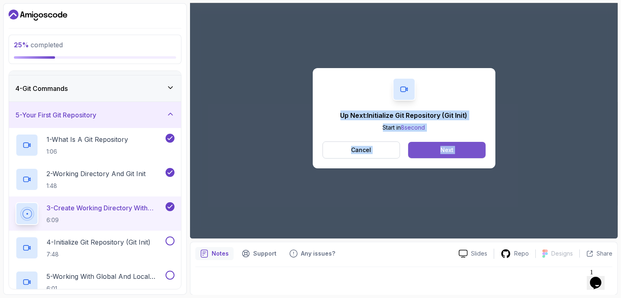
click at [452, 147] on div "Next" at bounding box center [447, 150] width 13 height 8
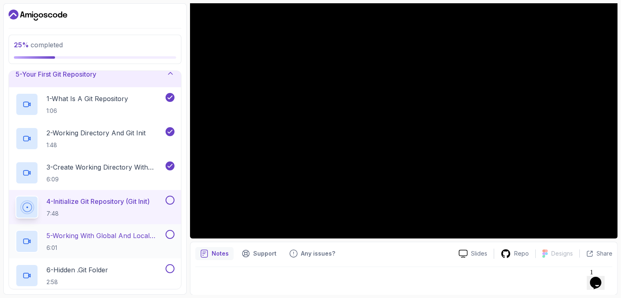
scroll to position [160, 0]
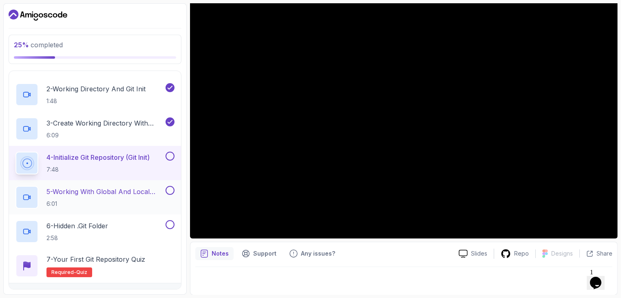
click at [122, 190] on p "5 - Working With Global And Local Configuration" at bounding box center [105, 192] width 117 height 10
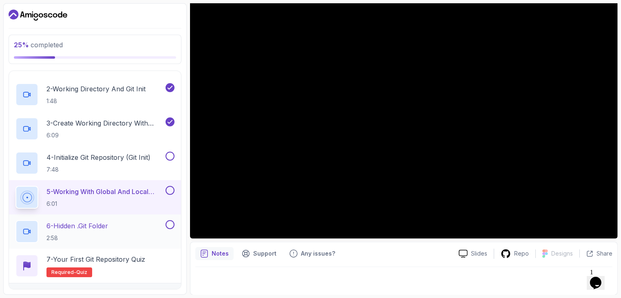
click at [95, 224] on p "6 - Hidden .git Folder" at bounding box center [78, 226] width 62 height 10
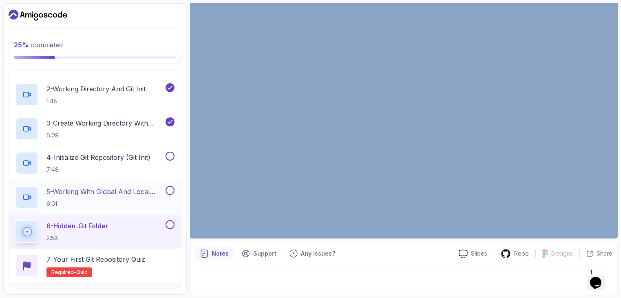
click at [95, 187] on p "5 - Working With Global And Local Configuration" at bounding box center [105, 192] width 117 height 10
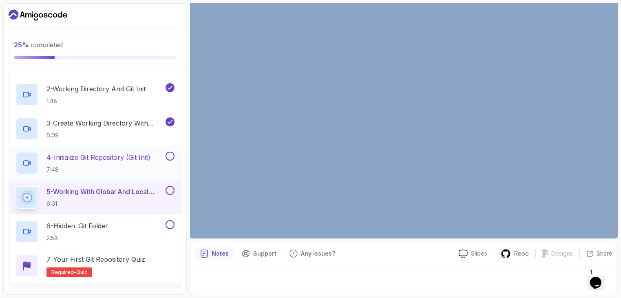
click at [84, 157] on p "4 - Initialize Git Repository (Git Init)" at bounding box center [99, 158] width 104 height 10
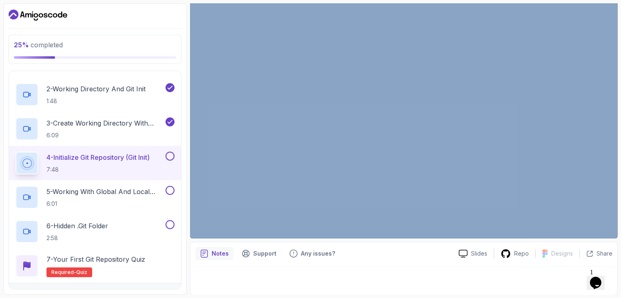
click at [16, 152] on button "4 - Initialize Git Repository (Git Init) 7:48" at bounding box center [95, 163] width 159 height 23
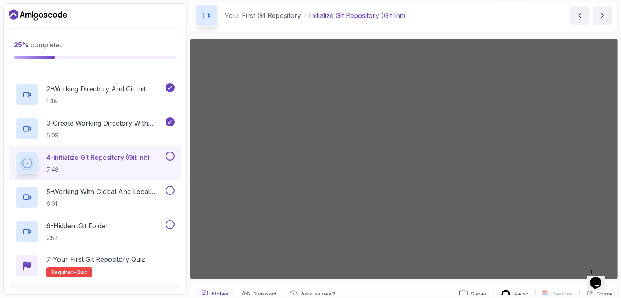
scroll to position [35, 0]
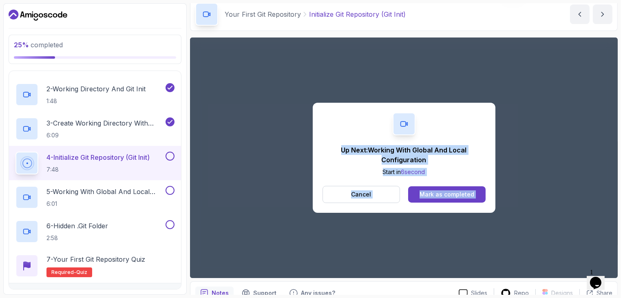
click at [508, 131] on div "Up Next: Working With Global And Local Configuration Start in 6 second Cancel M…" at bounding box center [404, 158] width 428 height 241
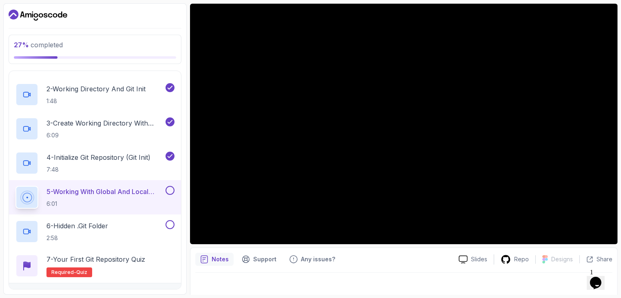
scroll to position [69, 0]
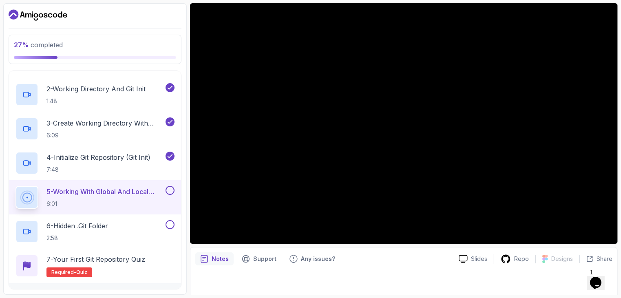
click at [146, 188] on p "5 - Working With Global And Local Configuration" at bounding box center [105, 192] width 117 height 10
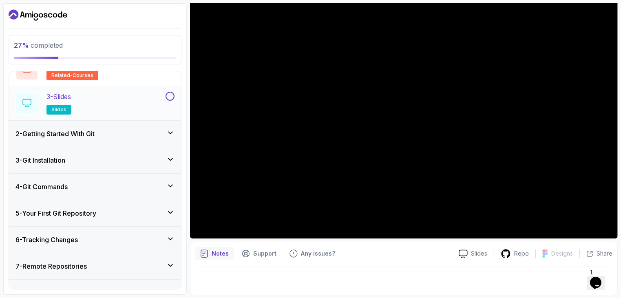
scroll to position [122, 0]
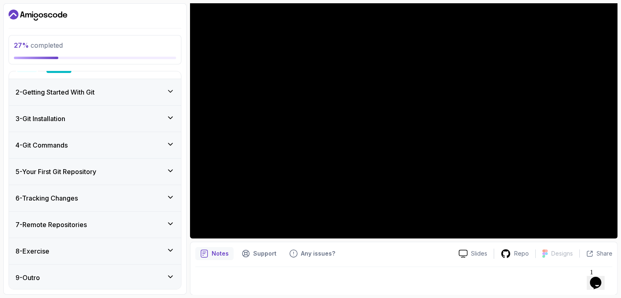
click at [113, 170] on div "5 - Your First Git Repository" at bounding box center [95, 172] width 159 height 10
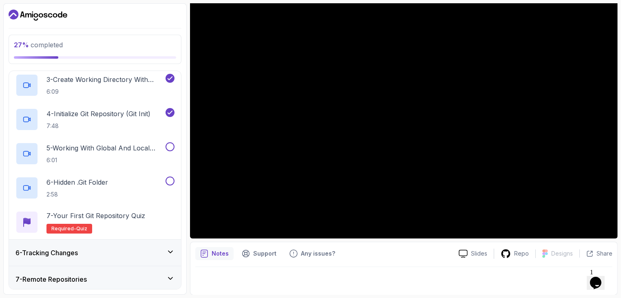
scroll to position [229, 0]
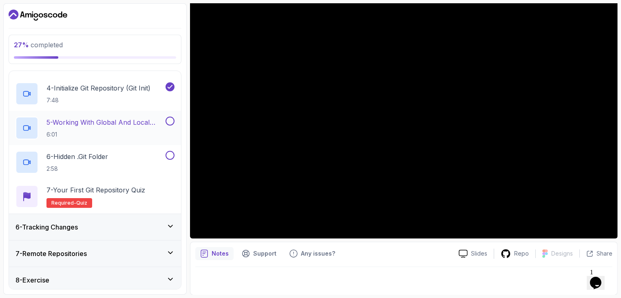
click at [86, 118] on p "5 - Working With Global And Local Configuration" at bounding box center [105, 122] width 117 height 10
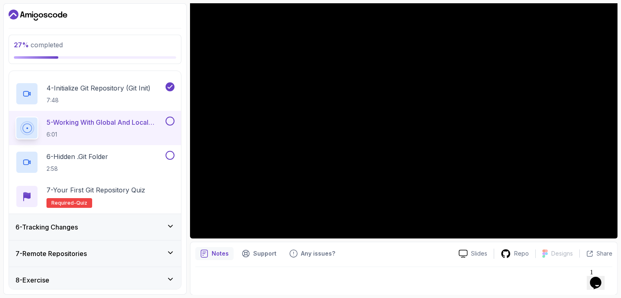
click at [73, 120] on p "5 - Working With Global And Local Configuration" at bounding box center [105, 122] width 117 height 10
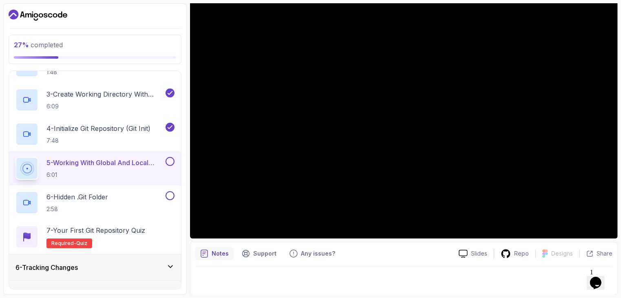
scroll to position [188, 0]
click at [116, 132] on p "4 - Initialize Git Repository (Git Init)" at bounding box center [99, 130] width 104 height 10
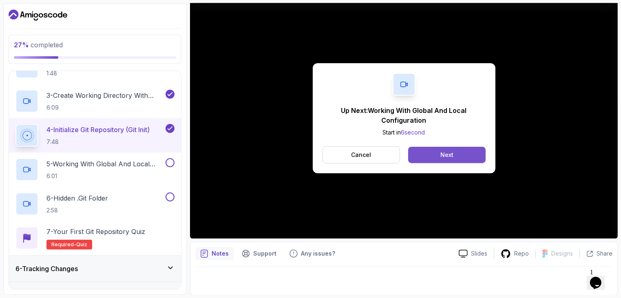
click at [440, 150] on button "Next" at bounding box center [446, 155] width 77 height 16
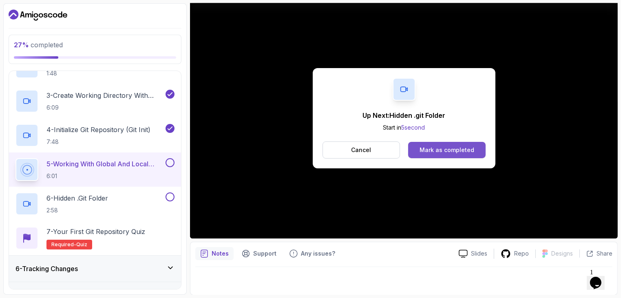
click at [436, 145] on button "Mark as completed" at bounding box center [446, 150] width 77 height 16
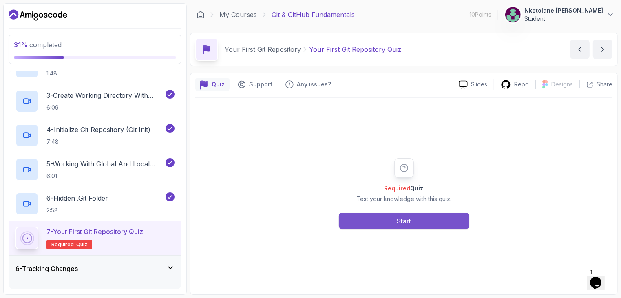
click at [408, 219] on div "Start" at bounding box center [404, 221] width 14 height 10
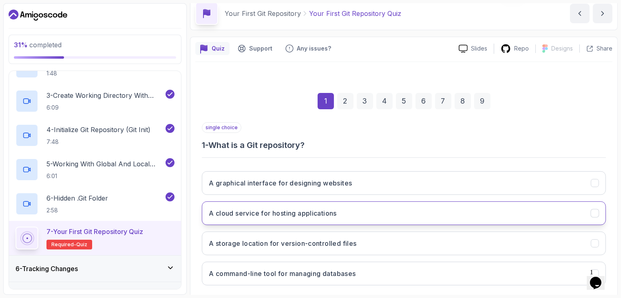
scroll to position [78, 0]
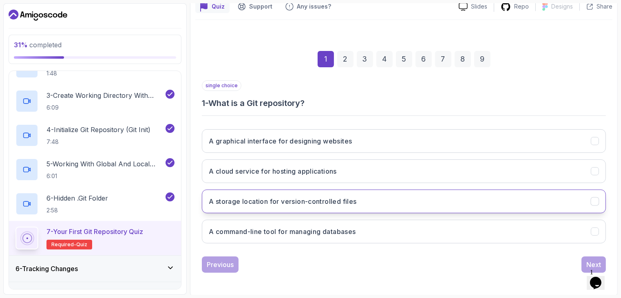
click at [289, 203] on h3 "A storage location for version-controlled files" at bounding box center [283, 202] width 148 height 10
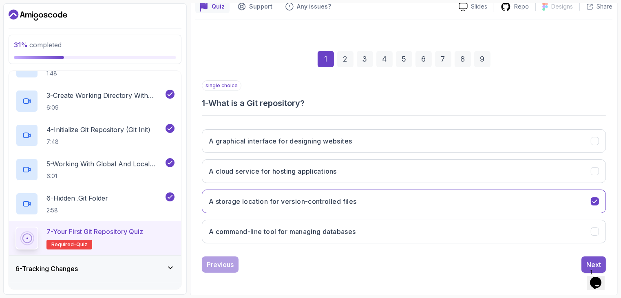
click at [586, 259] on button "Next" at bounding box center [594, 265] width 24 height 16
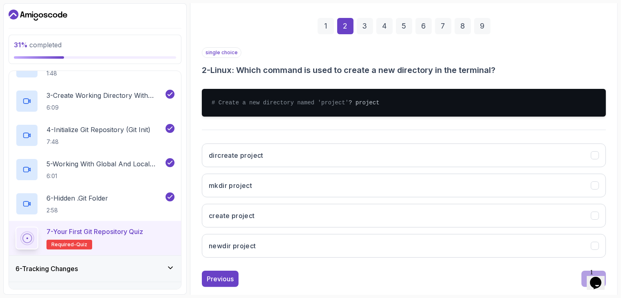
scroll to position [111, 0]
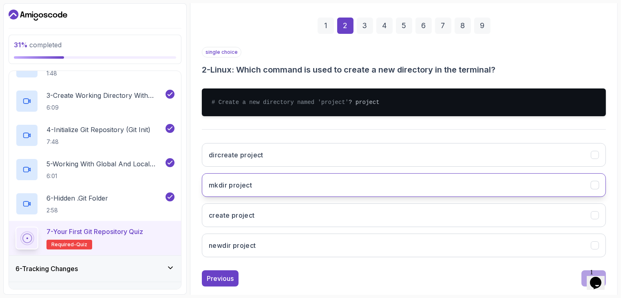
click at [295, 195] on button "mkdir project" at bounding box center [404, 185] width 404 height 24
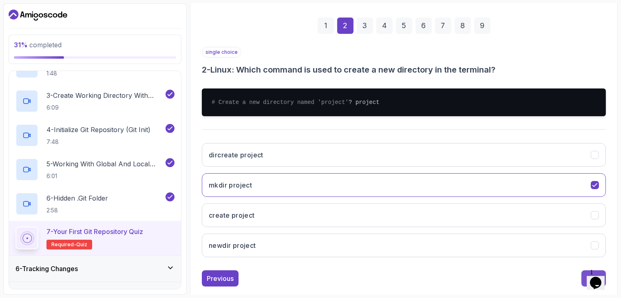
click at [584, 284] on button "Next" at bounding box center [594, 278] width 24 height 16
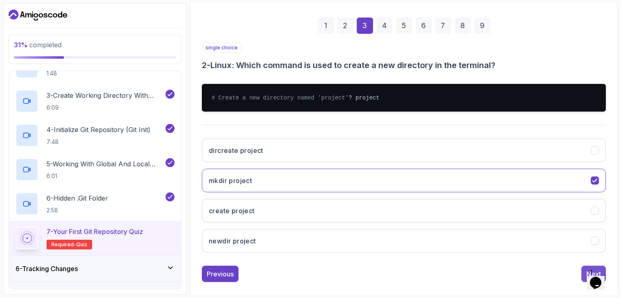
scroll to position [78, 0]
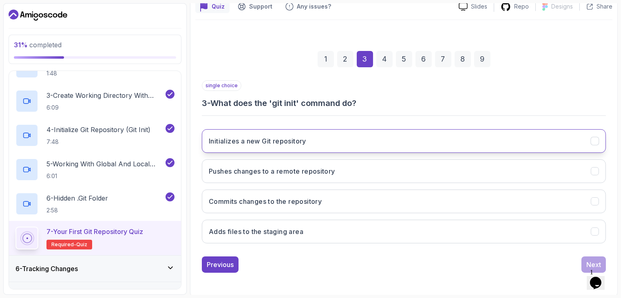
click at [251, 142] on h3 "Initializes a new Git repository" at bounding box center [258, 141] width 98 height 10
click at [585, 262] on button "Next" at bounding box center [594, 265] width 24 height 16
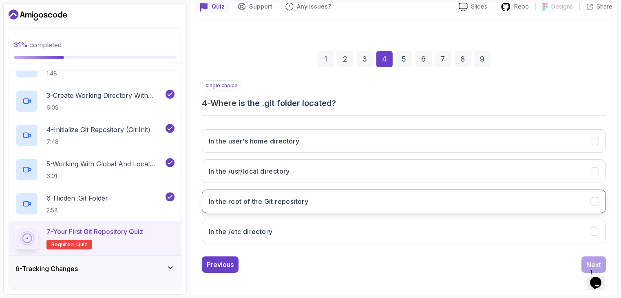
click at [268, 202] on h3 "In the root of the Git repository" at bounding box center [259, 202] width 100 height 10
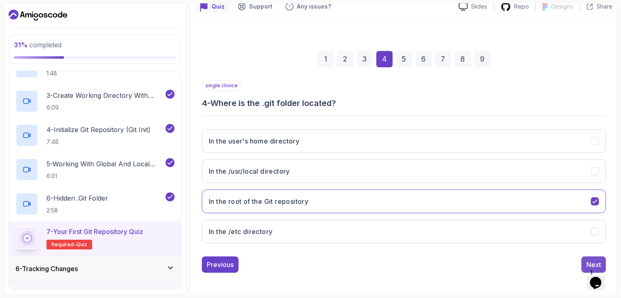
click at [588, 264] on div "Next" at bounding box center [594, 265] width 15 height 10
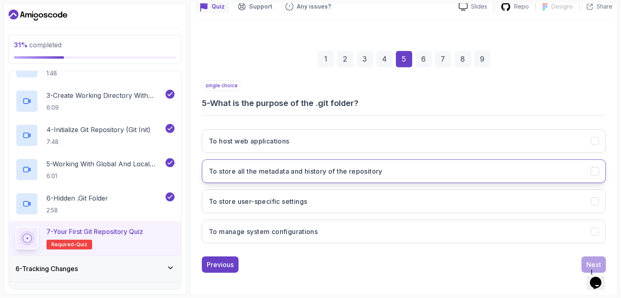
click at [282, 176] on button "To store all the metadata and history of the repository" at bounding box center [404, 172] width 404 height 24
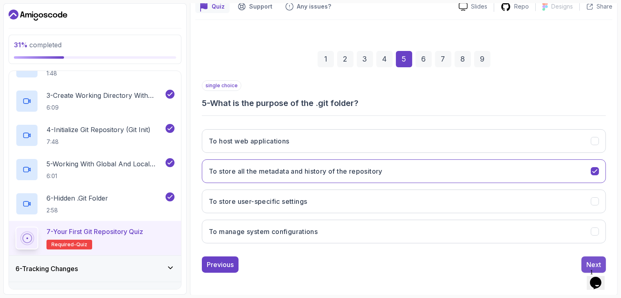
click at [584, 259] on button "Next" at bounding box center [594, 265] width 24 height 16
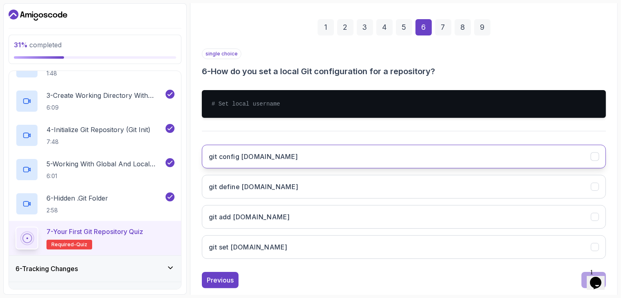
scroll to position [111, 0]
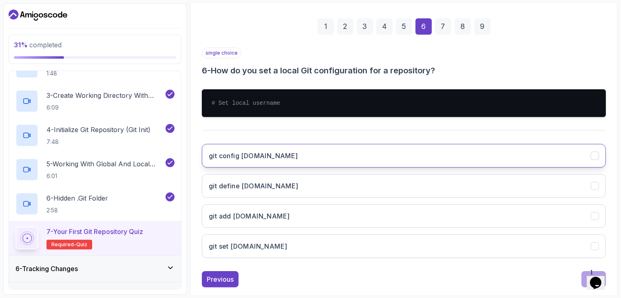
click at [370, 147] on button "git config [DOMAIN_NAME]" at bounding box center [404, 156] width 404 height 24
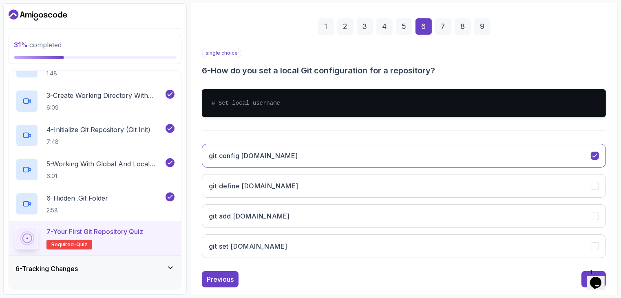
scroll to position [125, 0]
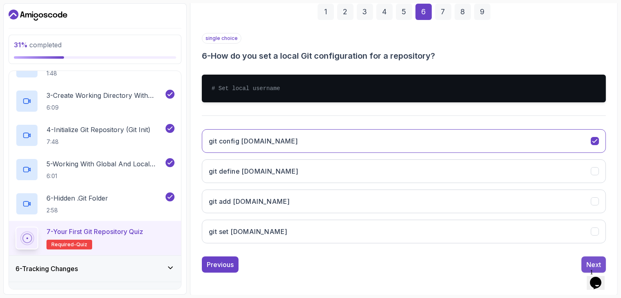
click at [586, 257] on button "Next" at bounding box center [594, 265] width 24 height 16
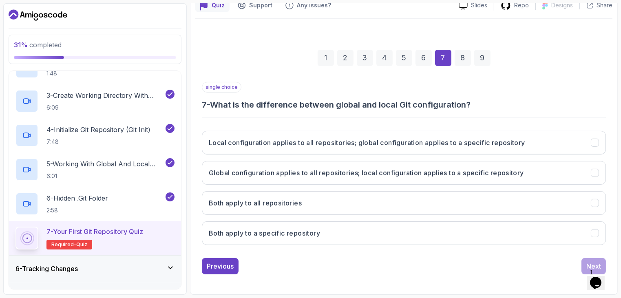
scroll to position [78, 0]
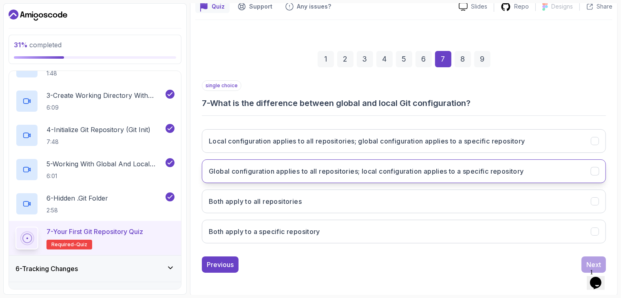
click at [431, 168] on h3 "Global configuration applies to all repositories; local configuration applies t…" at bounding box center [366, 171] width 315 height 10
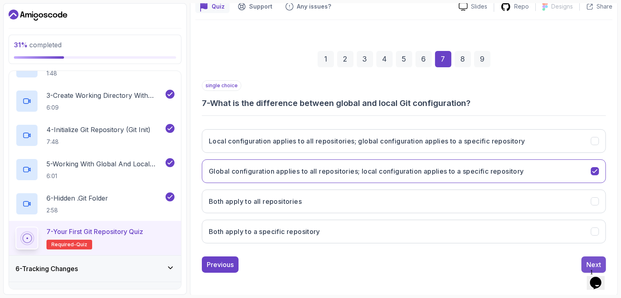
click at [590, 260] on div "Next" at bounding box center [594, 265] width 15 height 10
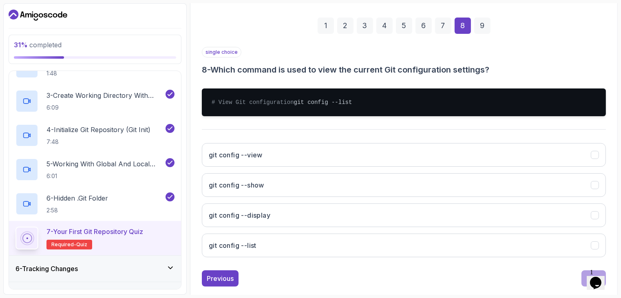
scroll to position [112, 0]
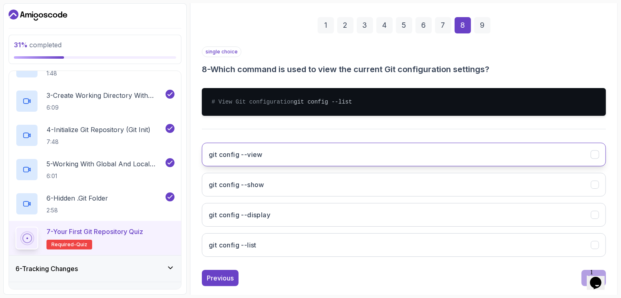
click at [356, 162] on button "git config --view" at bounding box center [404, 155] width 404 height 24
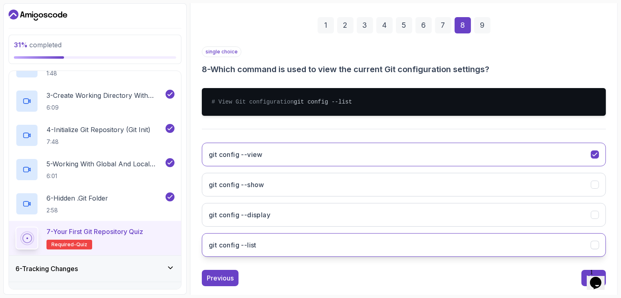
click at [312, 248] on button "git config --list" at bounding box center [404, 245] width 404 height 24
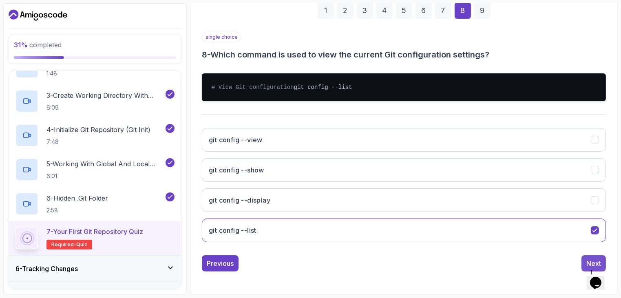
click at [586, 260] on button "Next" at bounding box center [594, 263] width 24 height 16
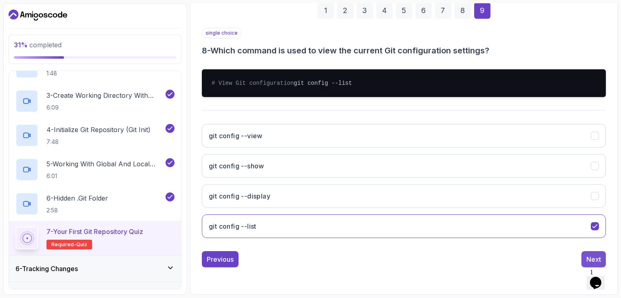
scroll to position [78, 0]
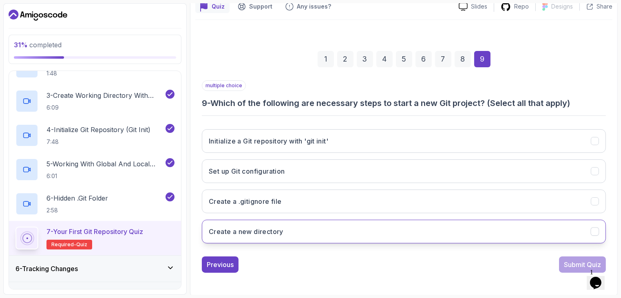
click at [286, 224] on button "Create a new directory" at bounding box center [404, 232] width 404 height 24
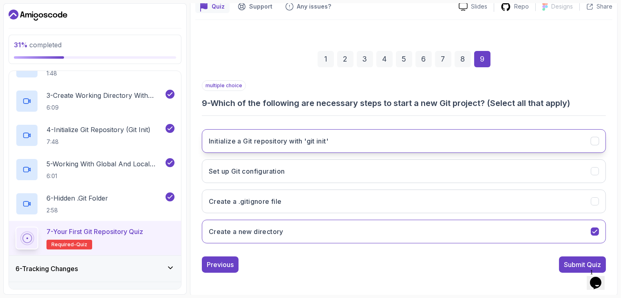
click at [288, 137] on h3 "Initialize a Git repository with 'git init'" at bounding box center [269, 141] width 120 height 10
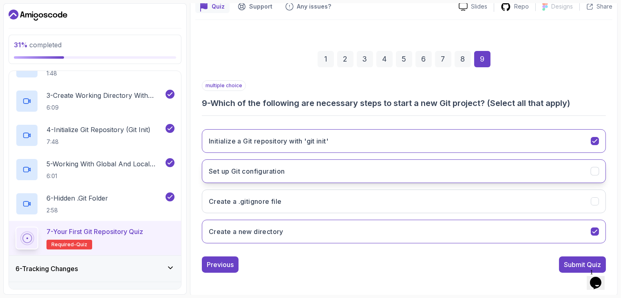
click at [274, 161] on button "Set up Git configuration" at bounding box center [404, 172] width 404 height 24
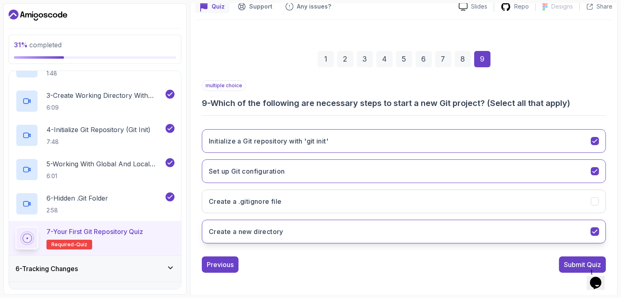
click at [324, 235] on button "Create a new directory" at bounding box center [404, 232] width 404 height 24
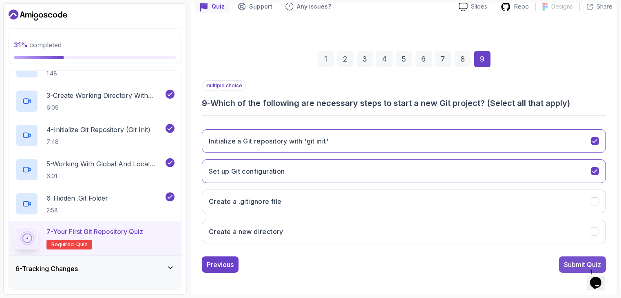
click at [566, 261] on div "Submit Quiz" at bounding box center [582, 265] width 37 height 10
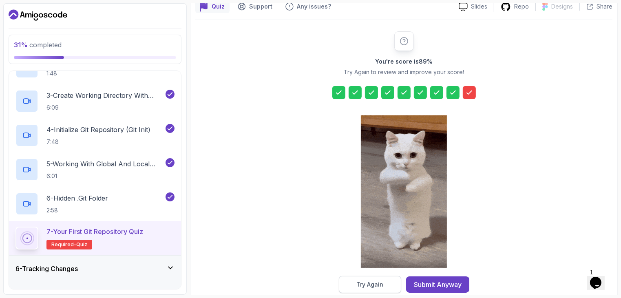
click at [376, 283] on div "Try Again" at bounding box center [370, 285] width 27 height 8
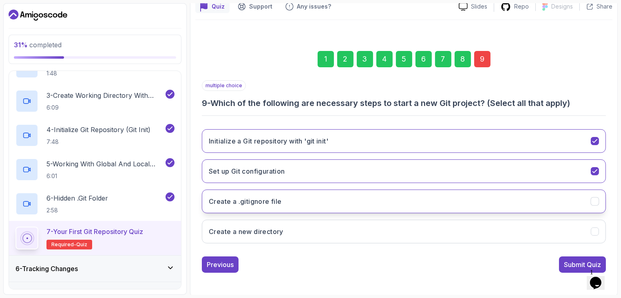
click at [351, 198] on button "Create a .gitignore file" at bounding box center [404, 202] width 404 height 24
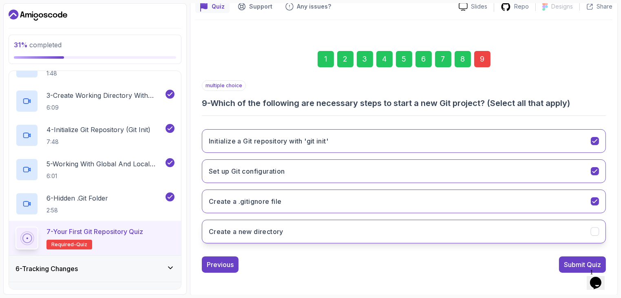
click at [356, 224] on button "Create a new directory" at bounding box center [404, 232] width 404 height 24
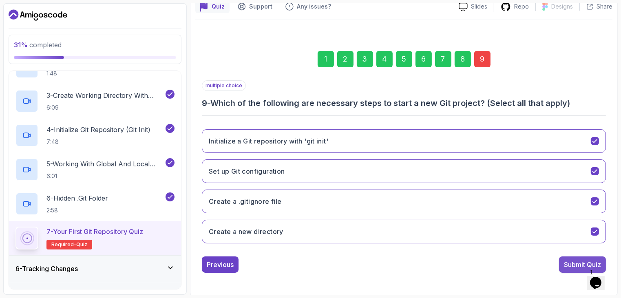
click at [570, 266] on div "Submit Quiz" at bounding box center [582, 265] width 37 height 10
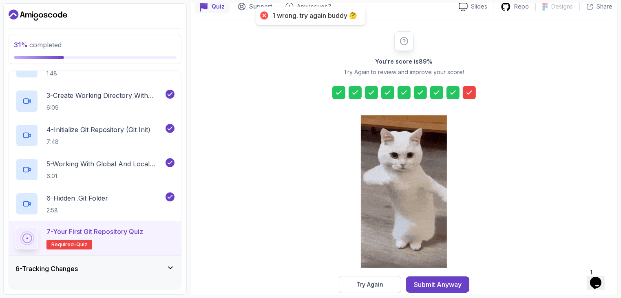
scroll to position [92, 0]
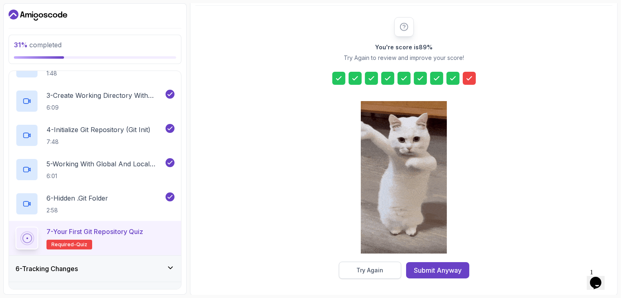
click at [367, 265] on button "Try Again" at bounding box center [370, 270] width 62 height 17
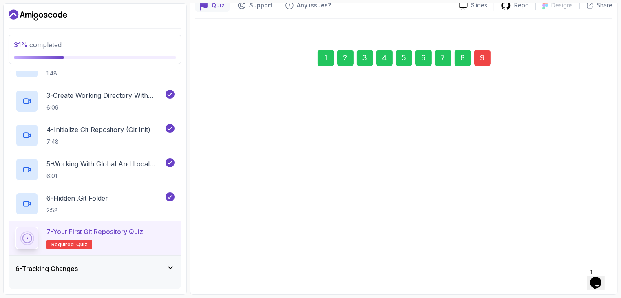
scroll to position [78, 0]
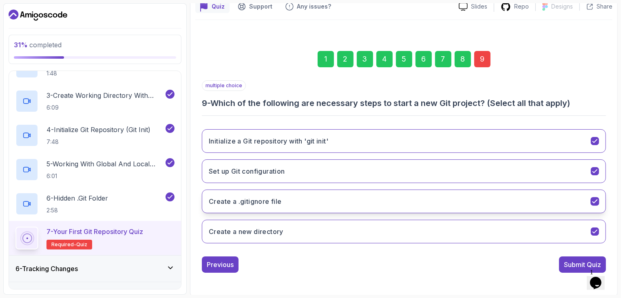
click at [315, 204] on button "Create a .gitignore file" at bounding box center [404, 202] width 404 height 24
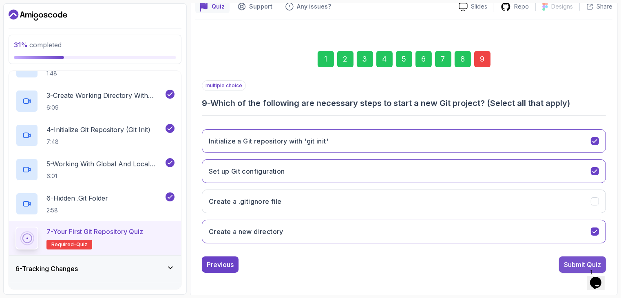
click at [573, 260] on div "Submit Quiz" at bounding box center [582, 265] width 37 height 10
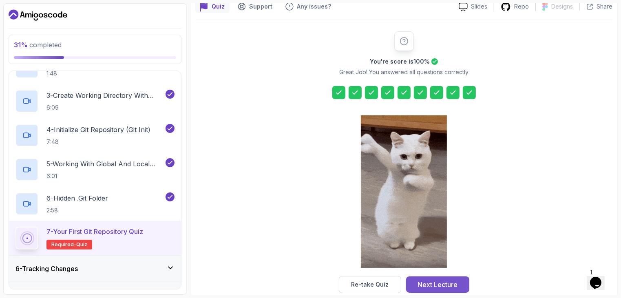
click at [436, 280] on div "Next Lecture" at bounding box center [438, 285] width 40 height 10
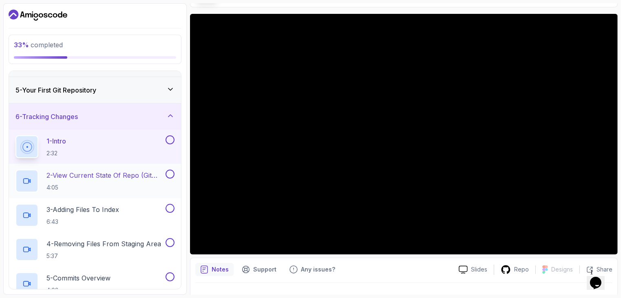
scroll to position [100, 0]
click at [74, 147] on div "1 - Intro 2:32" at bounding box center [90, 147] width 149 height 23
click at [82, 177] on p "2 - View Current State Of Repo (Git Status)" at bounding box center [105, 176] width 117 height 10
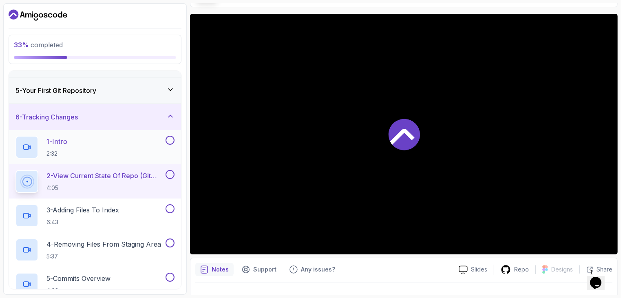
click at [67, 145] on p "1 - Intro" at bounding box center [57, 142] width 21 height 10
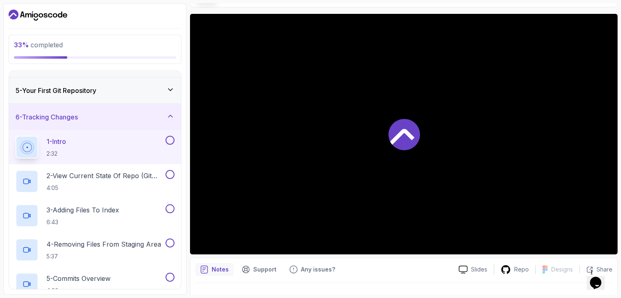
click at [66, 145] on p "1 - Intro" at bounding box center [57, 142] width 20 height 10
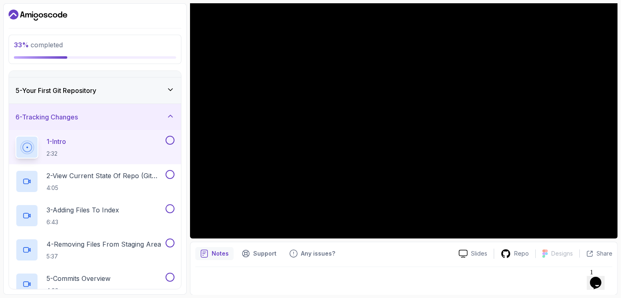
click at [166, 139] on button at bounding box center [170, 140] width 9 height 9
click at [166, 172] on button at bounding box center [170, 174] width 9 height 9
click at [169, 207] on button at bounding box center [170, 208] width 9 height 9
click at [168, 208] on icon at bounding box center [170, 209] width 4 height 3
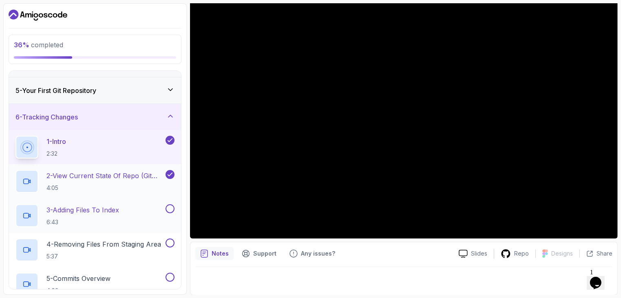
click at [169, 175] on icon at bounding box center [170, 174] width 4 height 3
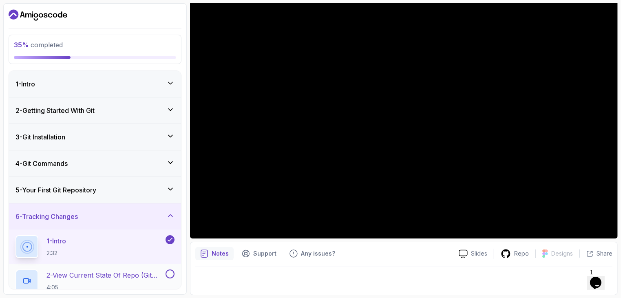
click at [117, 88] on div "1 - Intro" at bounding box center [95, 84] width 159 height 10
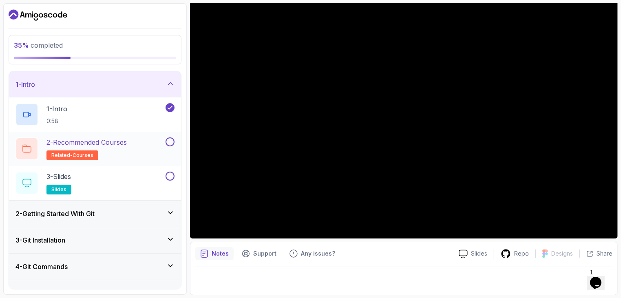
click at [171, 139] on button at bounding box center [170, 141] width 9 height 9
click at [173, 174] on button at bounding box center [170, 176] width 9 height 9
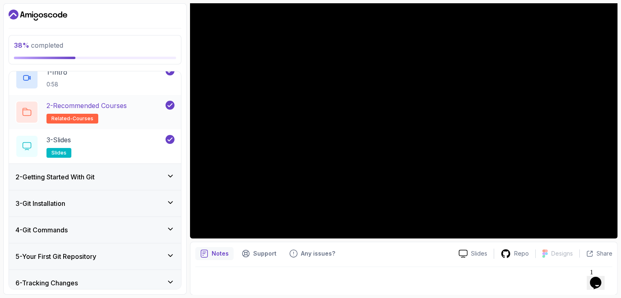
scroll to position [39, 0]
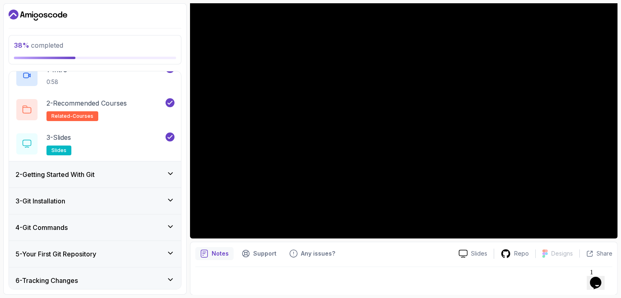
click at [131, 171] on div "2 - Getting Started With Git" at bounding box center [95, 175] width 159 height 10
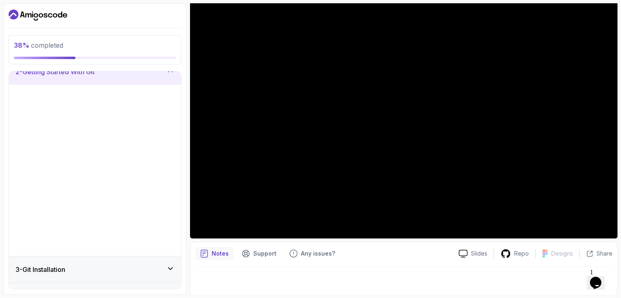
click at [116, 171] on div "3 - Save this diagram Text" at bounding box center [90, 170] width 149 height 23
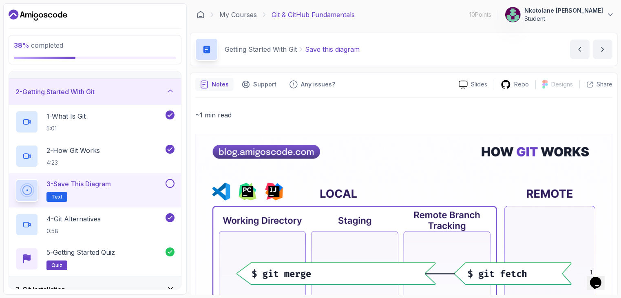
click at [173, 184] on button at bounding box center [170, 183] width 9 height 9
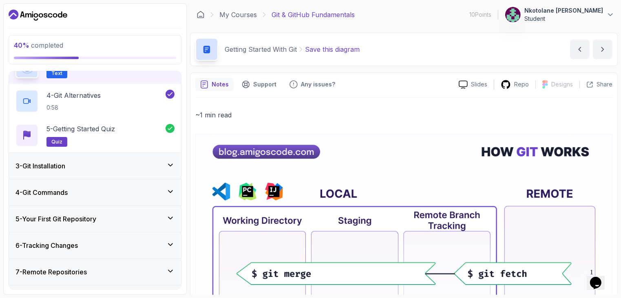
scroll to position [143, 0]
click at [167, 166] on icon at bounding box center [170, 165] width 8 height 8
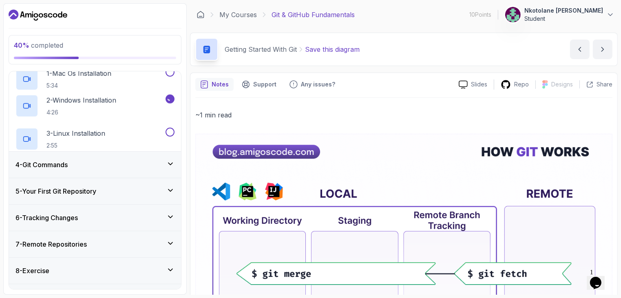
scroll to position [19, 0]
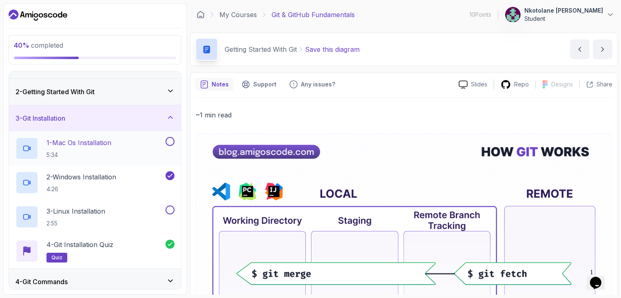
click at [170, 145] on button at bounding box center [170, 141] width 9 height 9
click at [172, 211] on button at bounding box center [170, 210] width 9 height 9
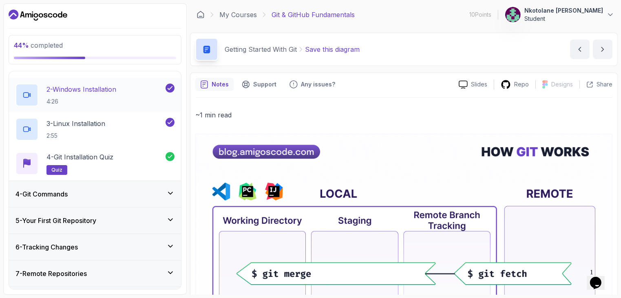
scroll to position [145, 0]
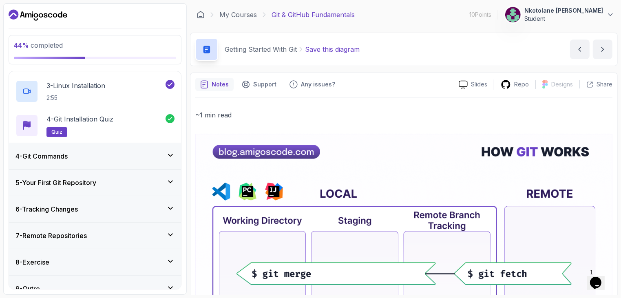
click at [126, 151] on div "4 - Git Commands" at bounding box center [95, 156] width 159 height 10
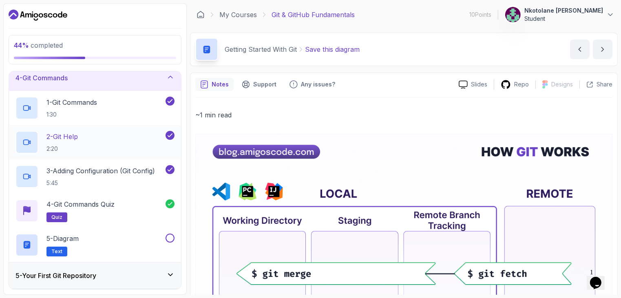
scroll to position [122, 0]
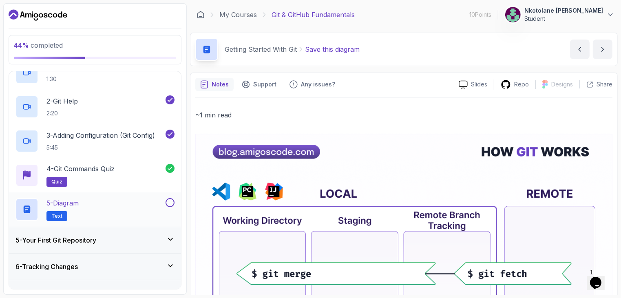
click at [169, 201] on button at bounding box center [170, 202] width 9 height 9
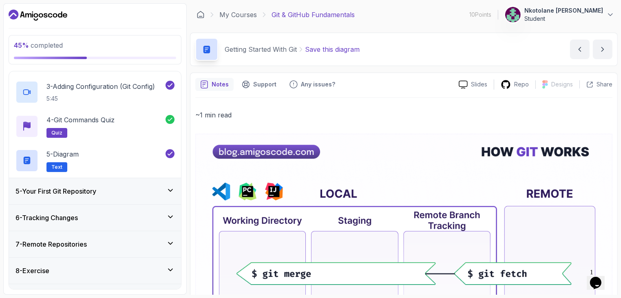
click at [122, 190] on div "5 - Your First Git Repository" at bounding box center [95, 191] width 159 height 10
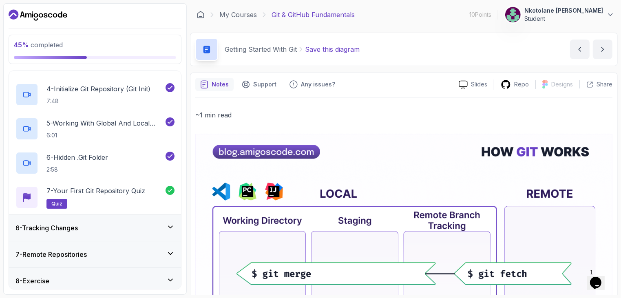
scroll to position [252, 0]
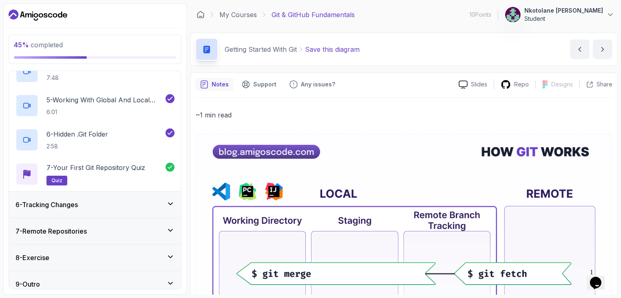
click at [124, 203] on div "6 - Tracking Changes" at bounding box center [95, 205] width 159 height 10
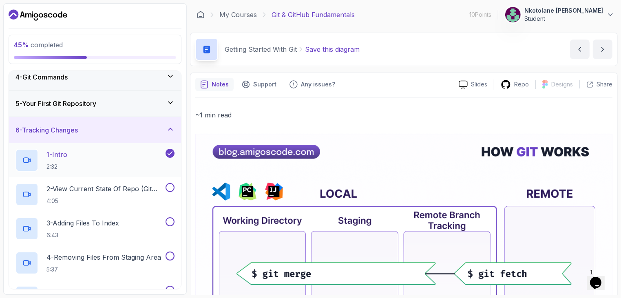
scroll to position [88, 0]
click at [57, 149] on p "1 - Intro" at bounding box center [57, 154] width 21 height 10
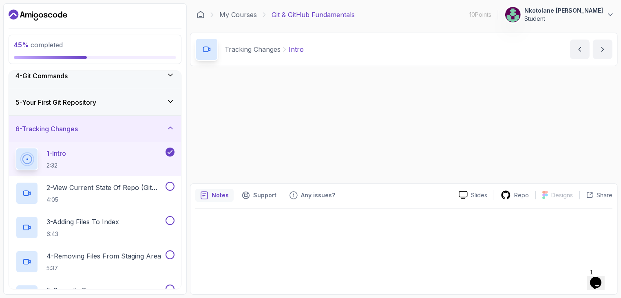
click at [57, 149] on p "1 - Intro" at bounding box center [57, 154] width 20 height 10
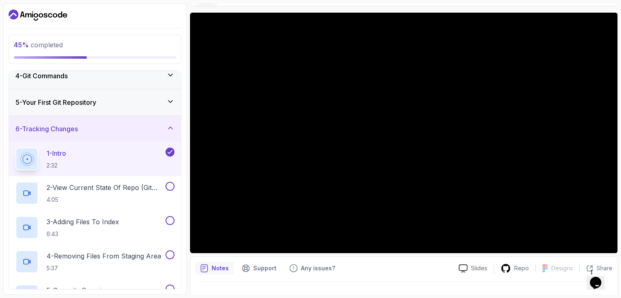
scroll to position [75, 0]
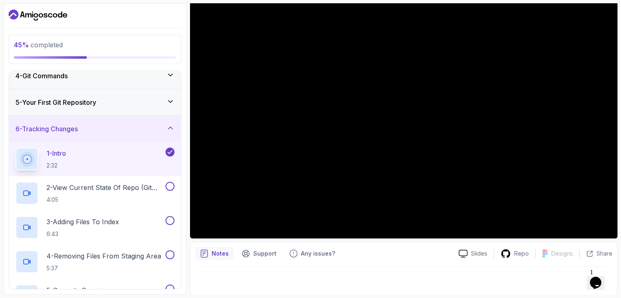
click at [16, 148] on button "1 - Intro 2:32" at bounding box center [95, 159] width 159 height 23
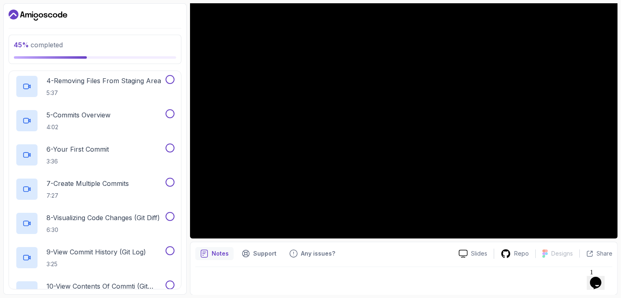
scroll to position [279, 0]
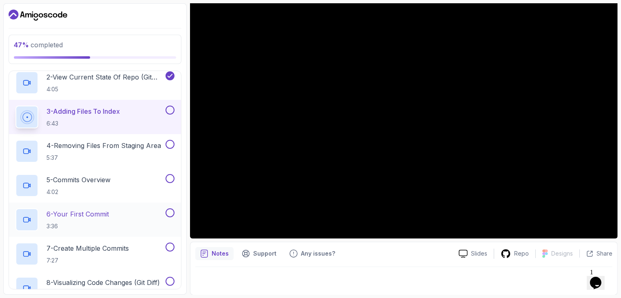
scroll to position [173, 0]
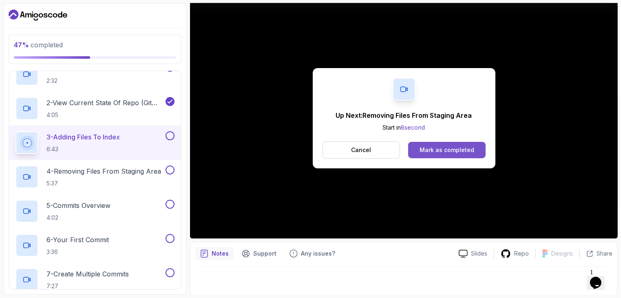
click at [450, 153] on div "Mark as completed" at bounding box center [447, 150] width 55 height 8
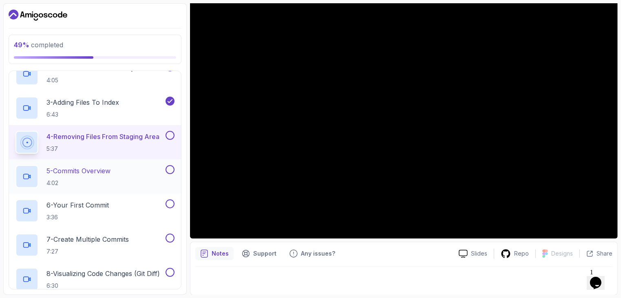
scroll to position [206, 0]
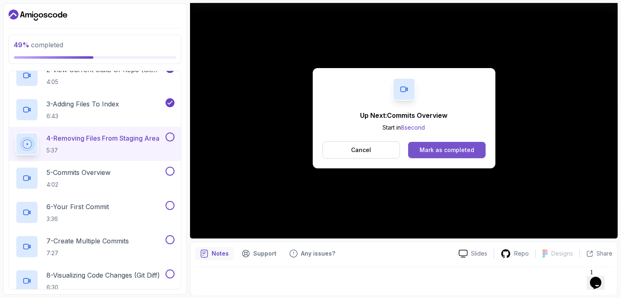
click at [443, 151] on div "Mark as completed" at bounding box center [447, 150] width 55 height 8
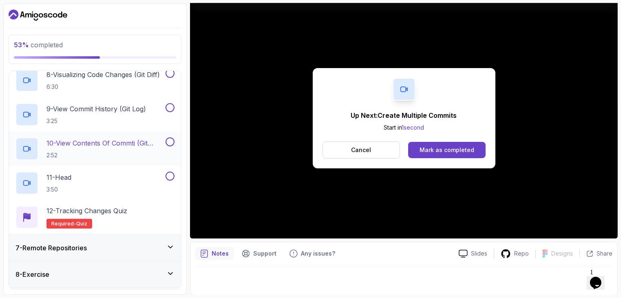
scroll to position [407, 0]
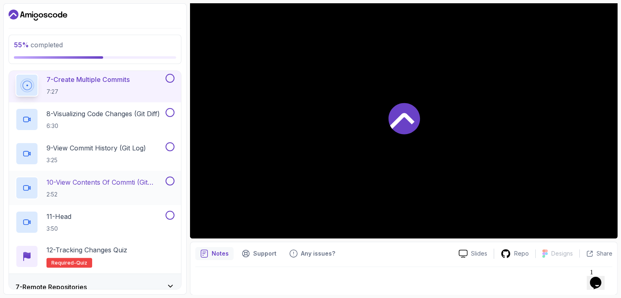
scroll to position [322, 0]
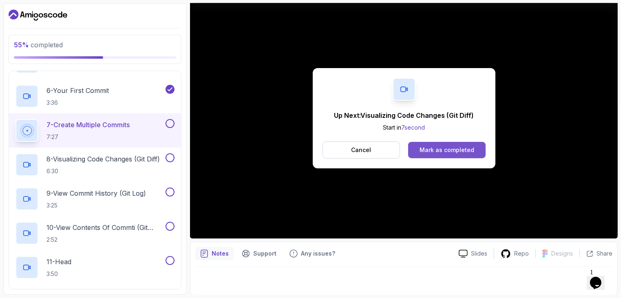
click at [458, 147] on div "Mark as completed" at bounding box center [447, 150] width 55 height 8
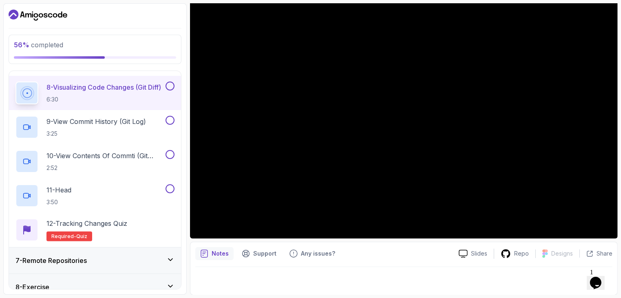
scroll to position [372, 0]
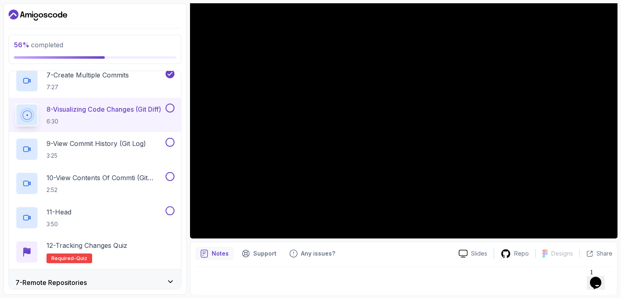
click at [170, 109] on button at bounding box center [170, 108] width 9 height 9
click at [168, 144] on button at bounding box center [170, 142] width 9 height 9
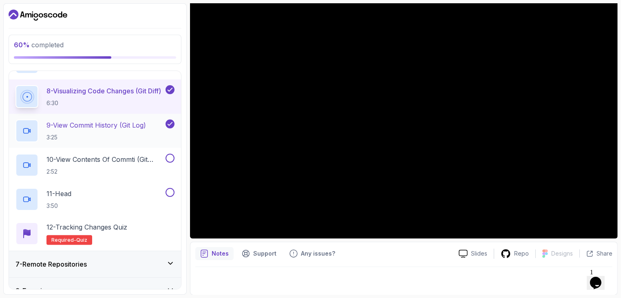
click at [91, 124] on p "9 - View Commit History (Git Log)" at bounding box center [97, 125] width 100 height 10
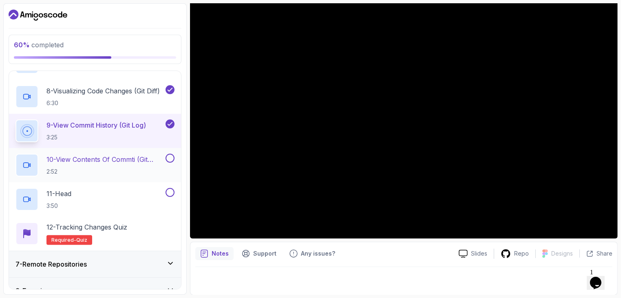
click at [170, 154] on button at bounding box center [170, 158] width 9 height 9
click at [170, 190] on button at bounding box center [170, 192] width 9 height 9
click at [71, 235] on p "Required- quiz" at bounding box center [70, 240] width 46 height 10
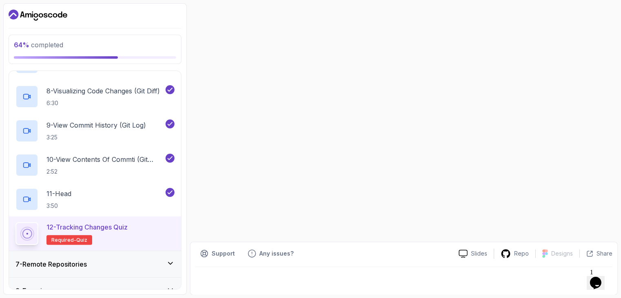
click at [71, 235] on p "Required- quiz" at bounding box center [70, 240] width 46 height 10
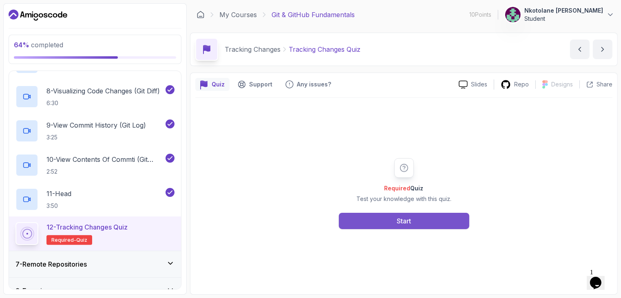
click at [420, 217] on button "Start" at bounding box center [404, 221] width 131 height 16
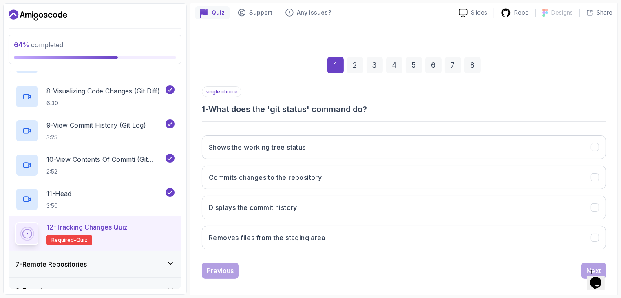
scroll to position [78, 0]
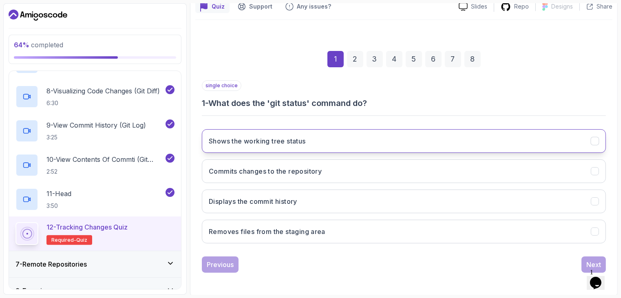
click at [261, 142] on h3 "Shows the working tree status" at bounding box center [257, 141] width 97 height 10
click at [595, 260] on div "Next" at bounding box center [594, 265] width 15 height 10
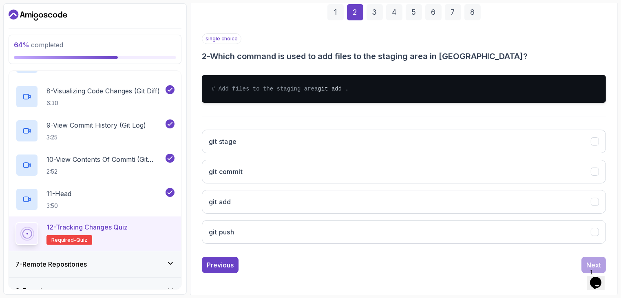
scroll to position [129, 0]
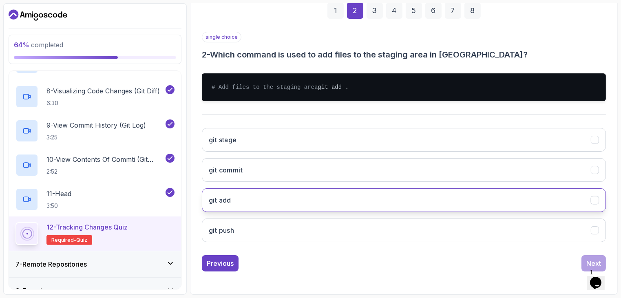
click at [257, 201] on button "git add" at bounding box center [404, 200] width 404 height 24
click at [585, 266] on button "Next" at bounding box center [594, 263] width 24 height 16
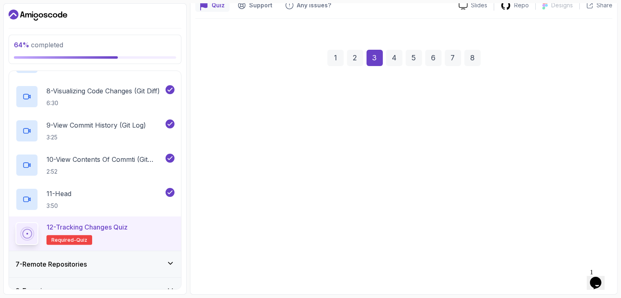
scroll to position [78, 0]
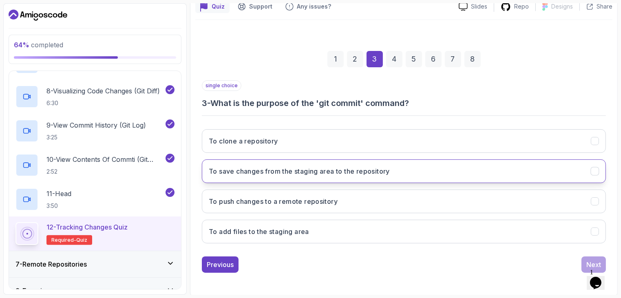
click at [284, 175] on h3 "To save changes from the staging area to the repository" at bounding box center [299, 171] width 181 height 10
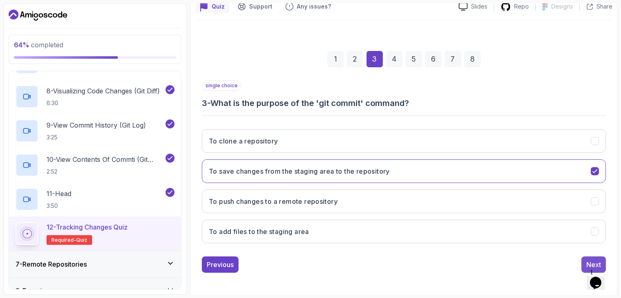
click at [589, 264] on div "Next" at bounding box center [594, 265] width 15 height 10
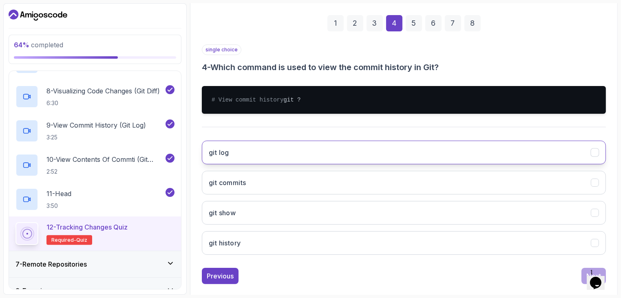
scroll to position [115, 0]
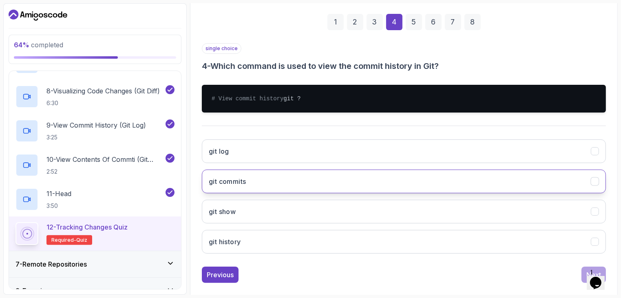
click at [261, 193] on button "git commits" at bounding box center [404, 182] width 404 height 24
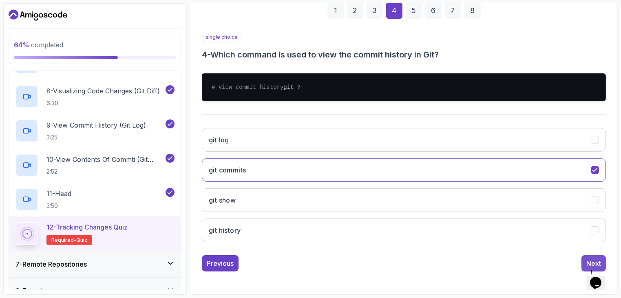
click at [587, 258] on button "Next" at bounding box center [594, 263] width 24 height 16
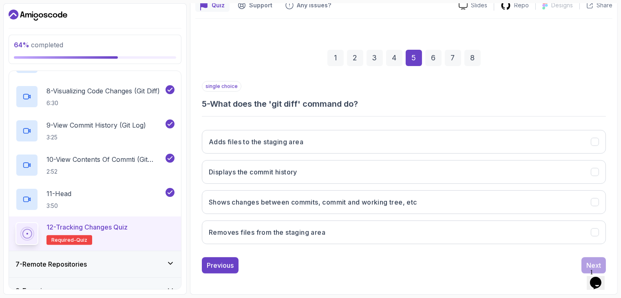
scroll to position [78, 0]
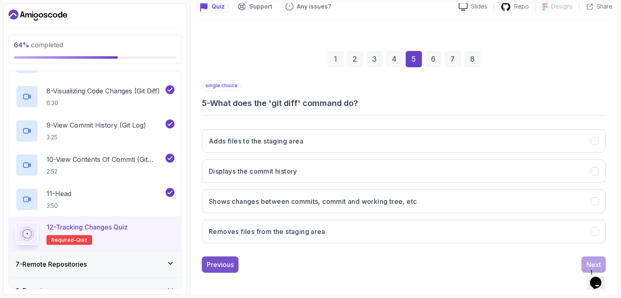
click at [233, 260] on div "Previous" at bounding box center [220, 265] width 27 height 10
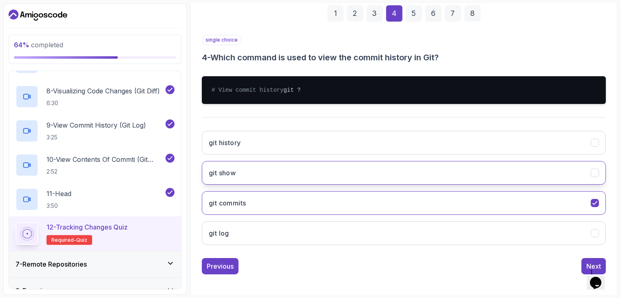
scroll to position [125, 0]
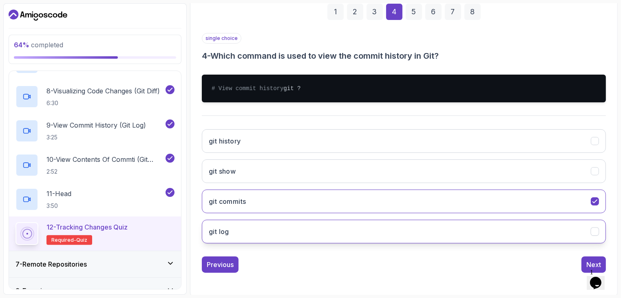
click at [243, 240] on button "git log" at bounding box center [404, 232] width 404 height 24
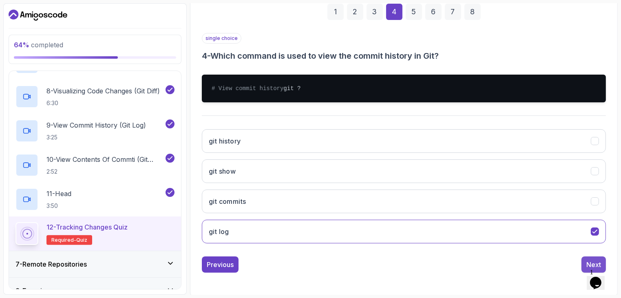
click at [586, 266] on button "Next" at bounding box center [594, 265] width 24 height 16
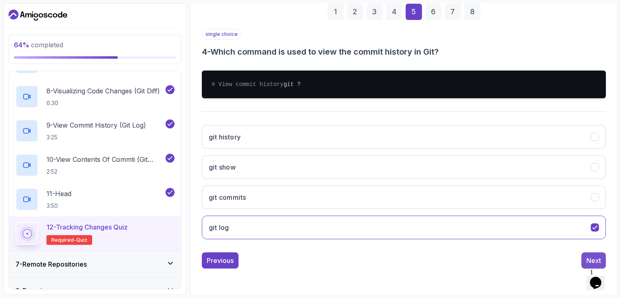
scroll to position [78, 0]
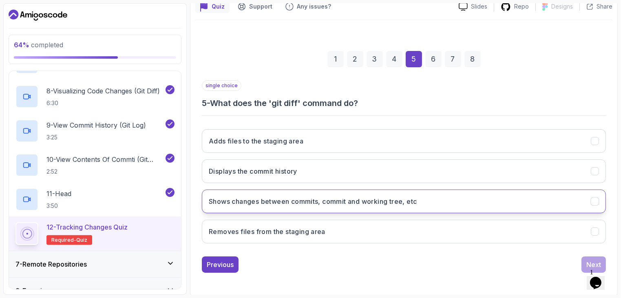
click at [362, 206] on button "Shows changes between commits, commit and working tree, etc" at bounding box center [404, 202] width 404 height 24
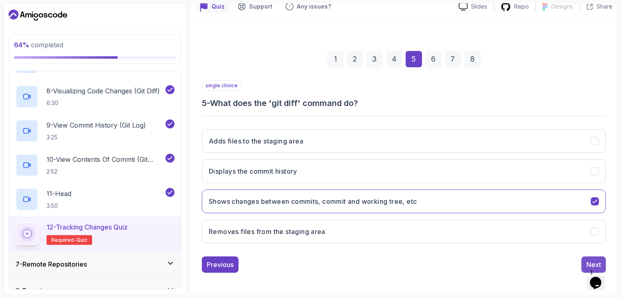
click at [587, 263] on div "Next" at bounding box center [594, 265] width 15 height 10
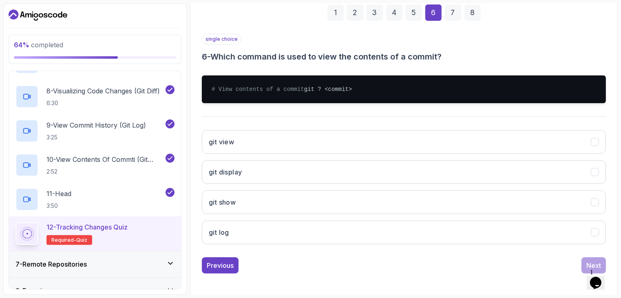
scroll to position [125, 0]
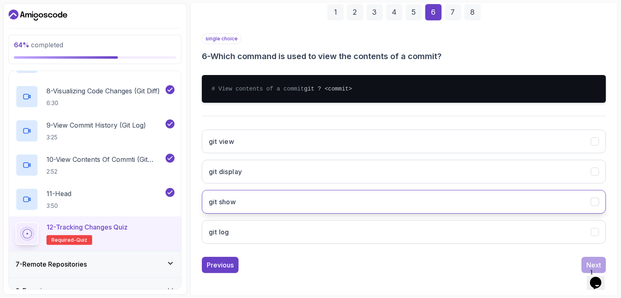
click at [268, 213] on button "git show" at bounding box center [404, 202] width 404 height 24
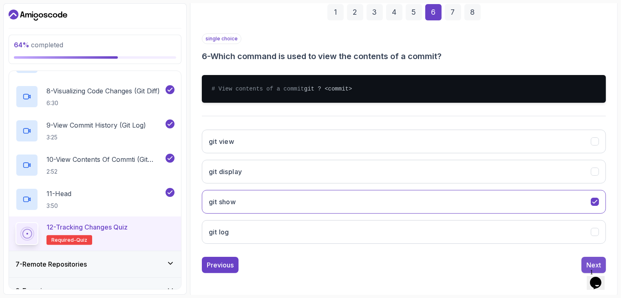
click at [583, 266] on button "Next" at bounding box center [594, 265] width 24 height 16
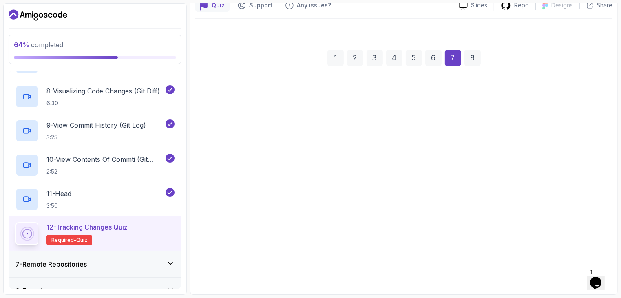
scroll to position [78, 0]
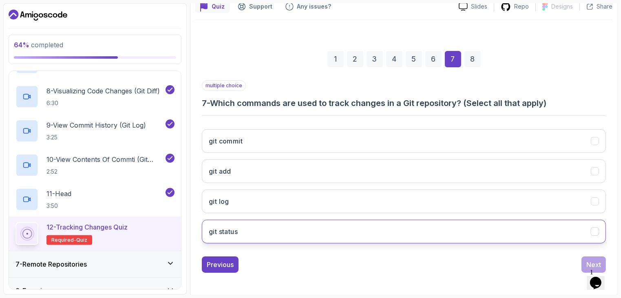
click at [267, 227] on button "git status" at bounding box center [404, 232] width 404 height 24
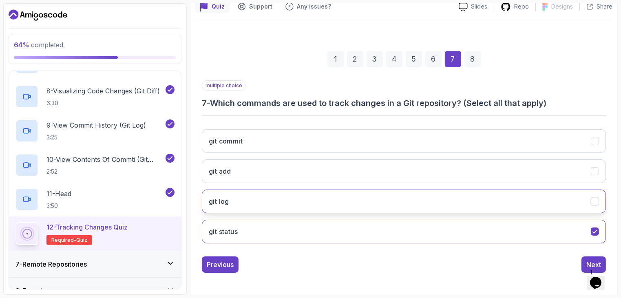
click at [262, 204] on button "git log" at bounding box center [404, 202] width 404 height 24
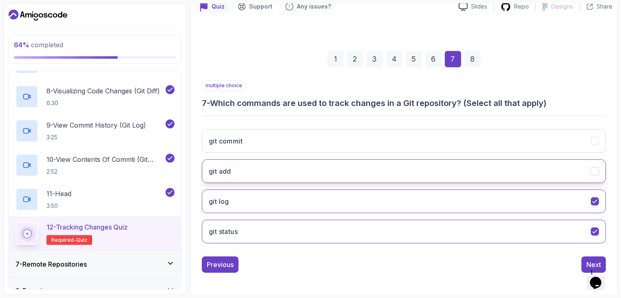
click at [419, 164] on button "git add" at bounding box center [404, 172] width 404 height 24
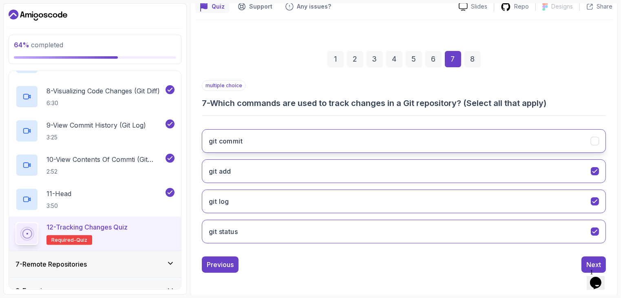
click at [417, 147] on button "git commit" at bounding box center [404, 141] width 404 height 24
click at [587, 262] on div "Next" at bounding box center [594, 265] width 15 height 10
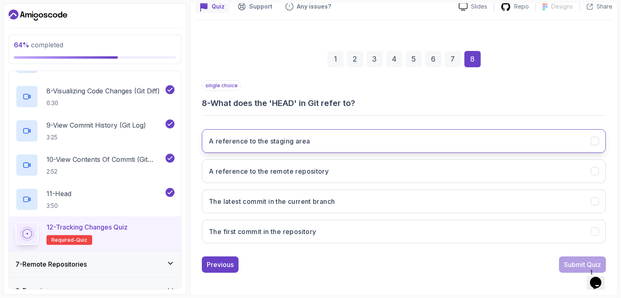
click at [297, 143] on h3 "A reference to the staging area" at bounding box center [259, 141] width 101 height 10
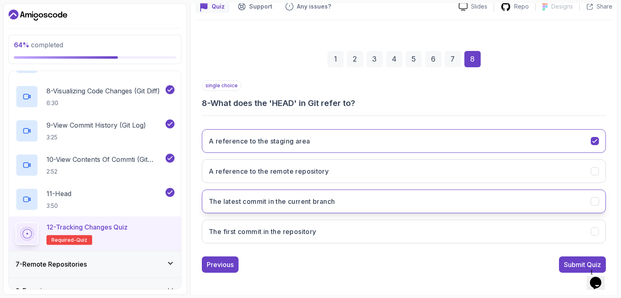
click at [271, 195] on button "The latest commit in the current branch" at bounding box center [404, 202] width 404 height 24
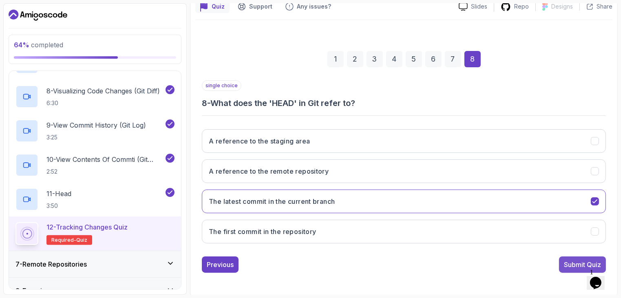
click at [576, 260] on div "Submit Quiz" at bounding box center [582, 265] width 37 height 10
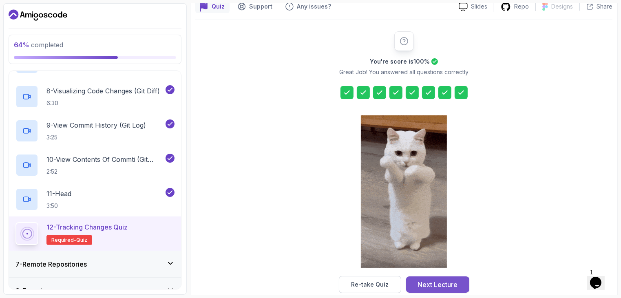
click at [439, 278] on button "Next Lecture" at bounding box center [437, 285] width 63 height 16
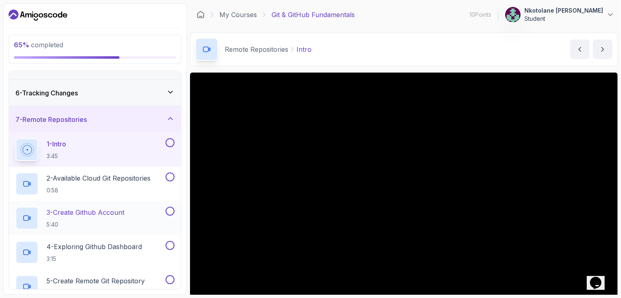
scroll to position [123, 0]
click at [57, 143] on p "1 - Intro" at bounding box center [57, 145] width 20 height 10
click at [171, 141] on button at bounding box center [170, 143] width 9 height 9
click at [103, 179] on p "2 - Available Cloud Git Repositories" at bounding box center [99, 179] width 104 height 10
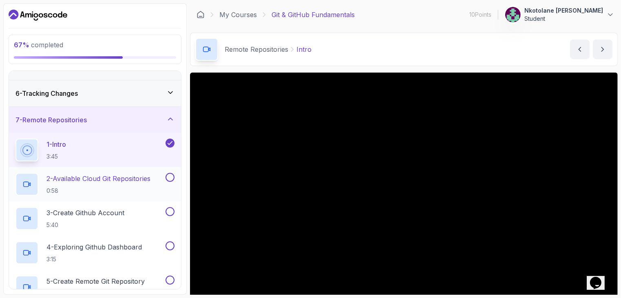
click at [103, 179] on p "2 - Available Cloud Git Repositories" at bounding box center [99, 179] width 104 height 10
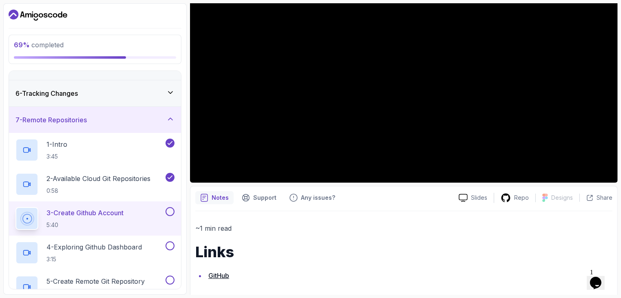
scroll to position [137, 0]
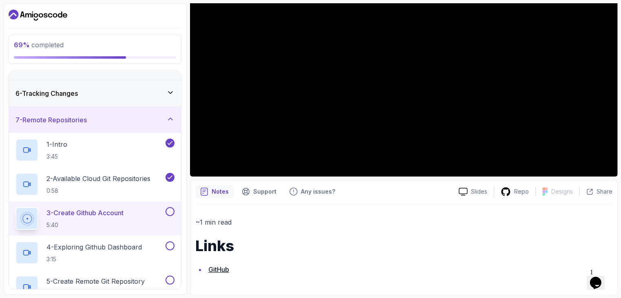
click at [111, 215] on p "3 - Create Github Account" at bounding box center [85, 213] width 77 height 10
click at [81, 214] on p "3 - Create Github Account" at bounding box center [85, 213] width 77 height 10
click at [99, 181] on p "2 - Available Cloud Git Repositories" at bounding box center [99, 179] width 104 height 10
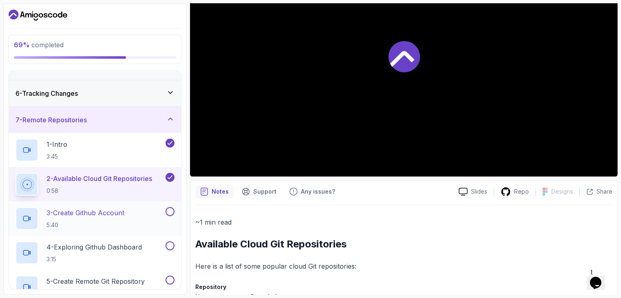
click at [104, 211] on p "3 - Create Github Account" at bounding box center [86, 213] width 78 height 10
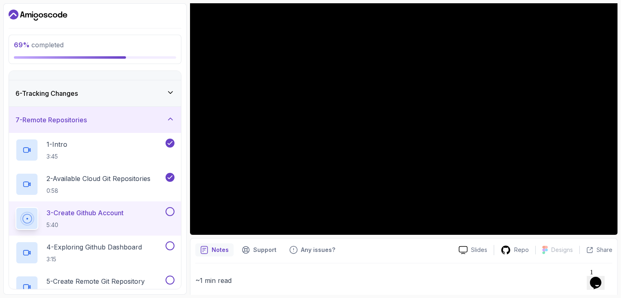
scroll to position [81, 0]
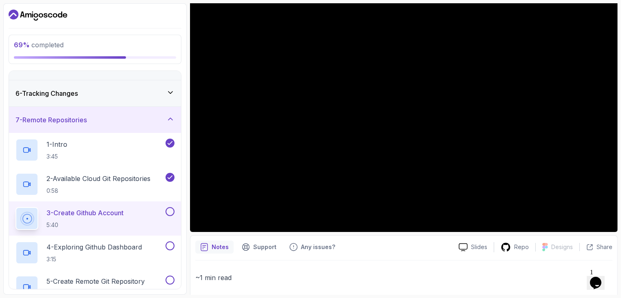
click at [98, 208] on p "3 - Create Github Account" at bounding box center [85, 213] width 77 height 10
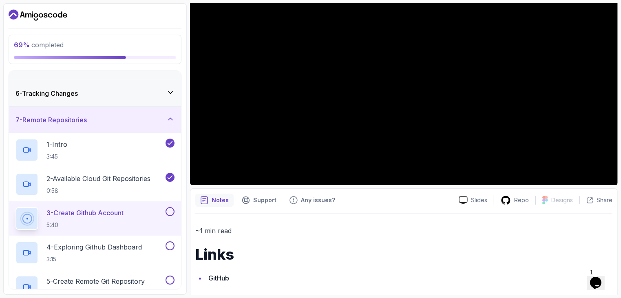
scroll to position [137, 0]
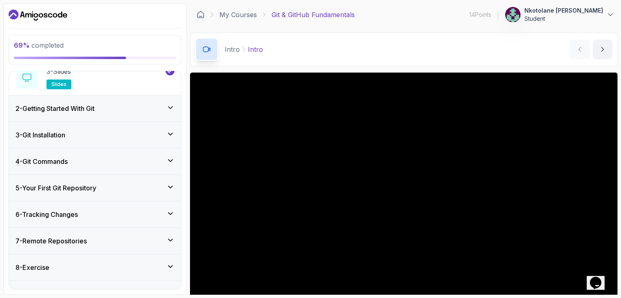
scroll to position [122, 0]
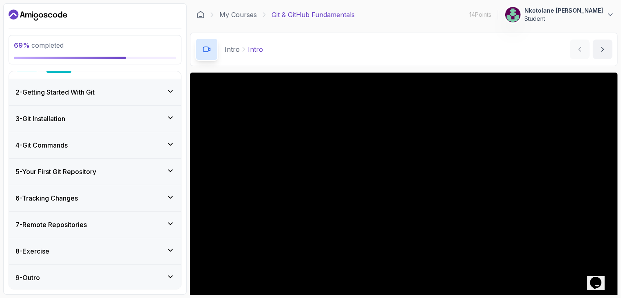
click at [89, 196] on div "6 - Tracking Changes" at bounding box center [95, 198] width 159 height 10
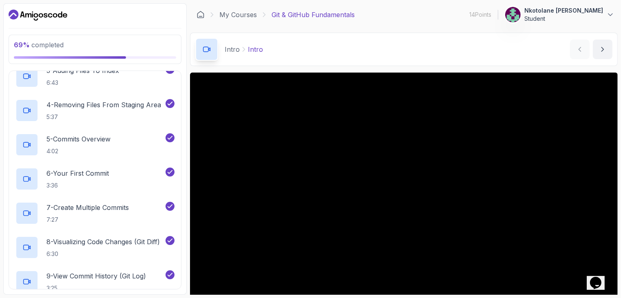
scroll to position [430, 0]
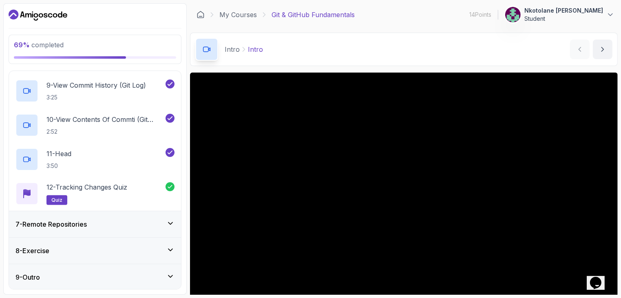
click at [78, 228] on h3 "7 - Remote Repositories" at bounding box center [51, 224] width 71 height 10
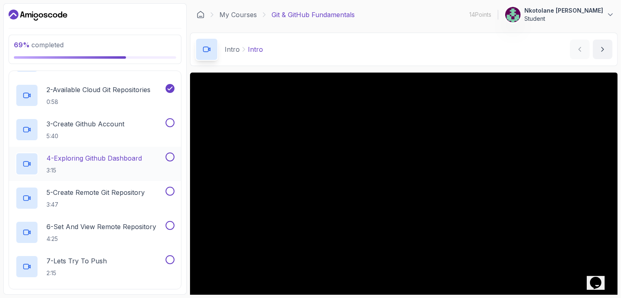
scroll to position [168, 0]
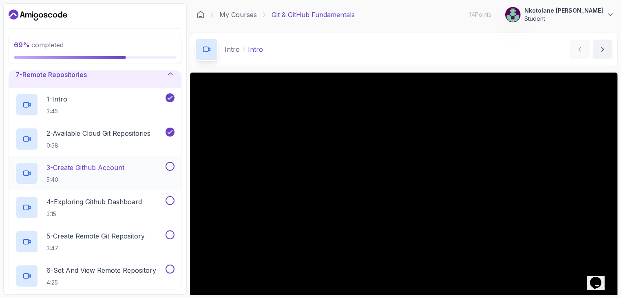
click at [92, 167] on p "3 - Create Github Account" at bounding box center [86, 168] width 78 height 10
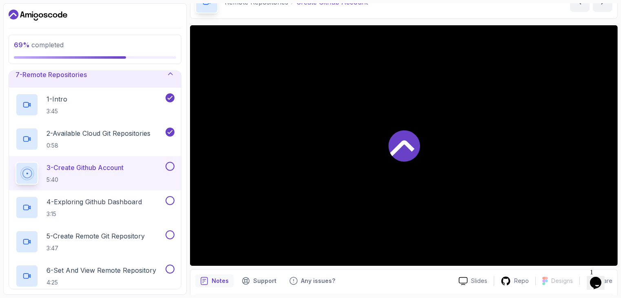
scroll to position [71, 0]
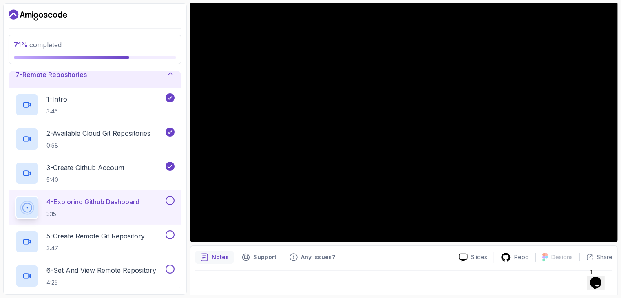
click at [140, 202] on p "4 - Exploring Github Dashboard" at bounding box center [93, 202] width 93 height 10
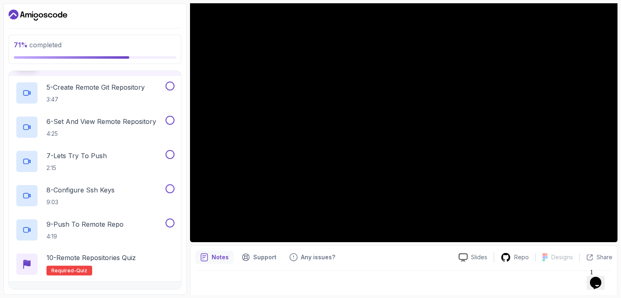
scroll to position [361, 0]
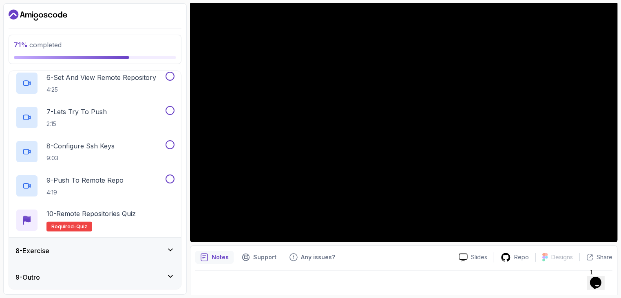
click at [140, 250] on div "8 - Exercise" at bounding box center [95, 251] width 159 height 10
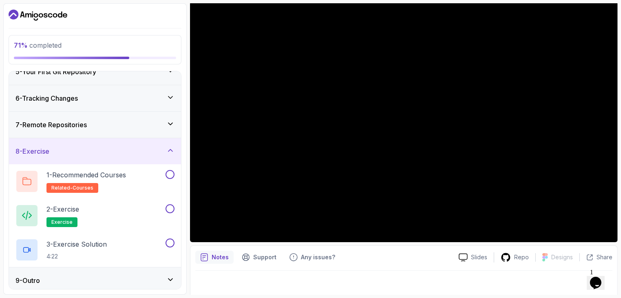
scroll to position [122, 0]
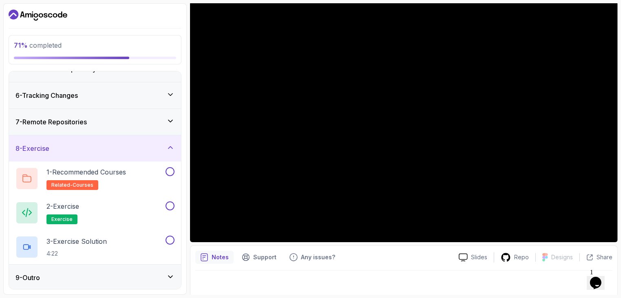
click at [139, 275] on div "9 - Outro" at bounding box center [95, 278] width 159 height 10
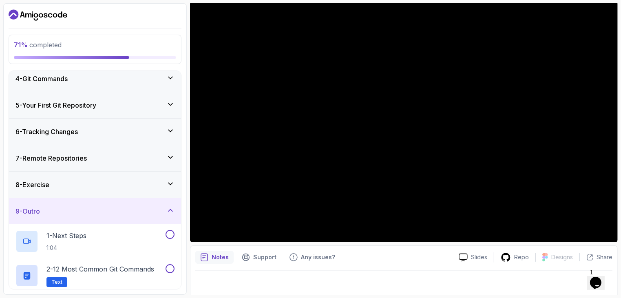
scroll to position [0, 0]
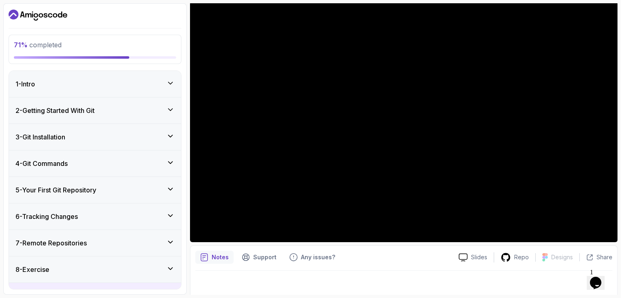
click at [95, 194] on h3 "5 - Your First Git Repository" at bounding box center [56, 190] width 81 height 10
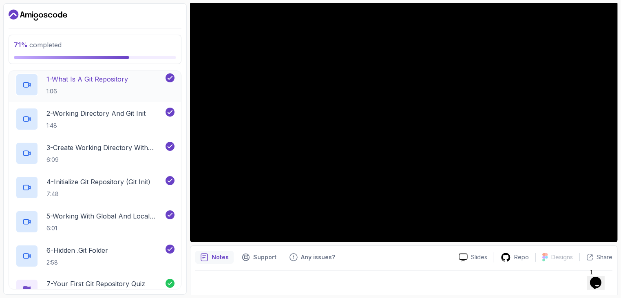
scroll to position [259, 0]
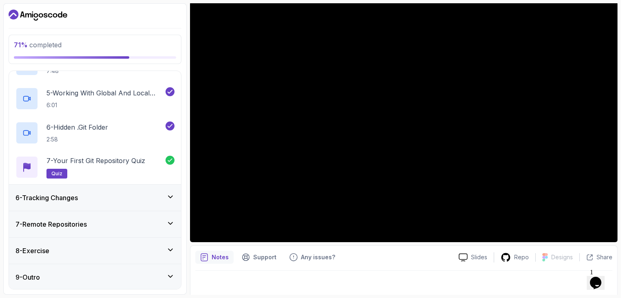
click at [107, 195] on div "6 - Tracking Changes" at bounding box center [95, 198] width 159 height 10
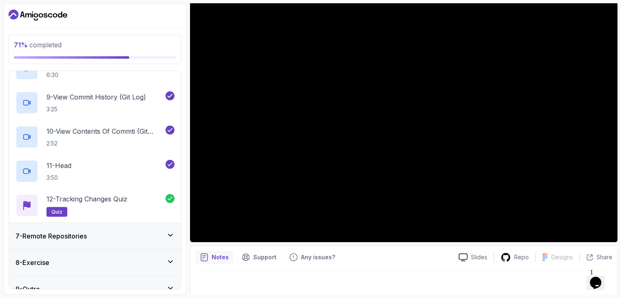
scroll to position [430, 0]
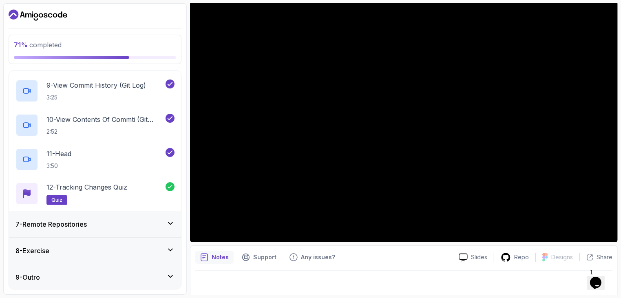
click at [104, 222] on div "7 - Remote Repositories" at bounding box center [95, 224] width 159 height 10
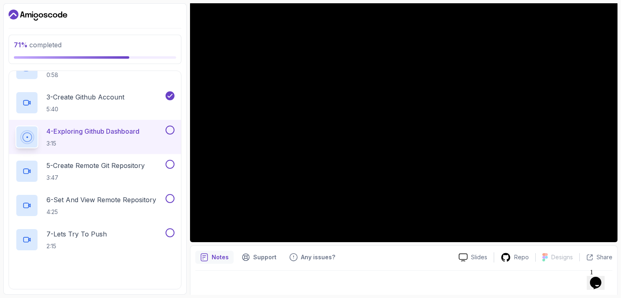
scroll to position [245, 0]
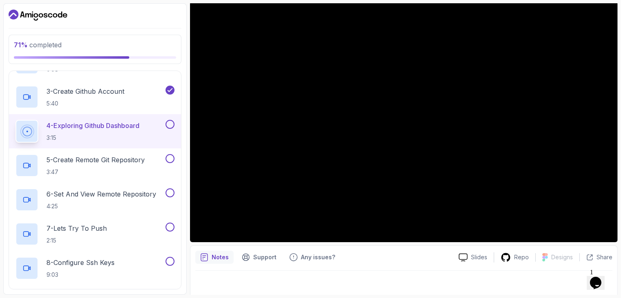
click at [109, 125] on p "4 - Exploring Github Dashboard" at bounding box center [93, 126] width 93 height 10
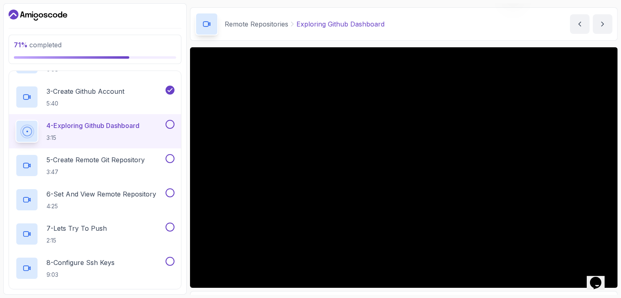
scroll to position [75, 0]
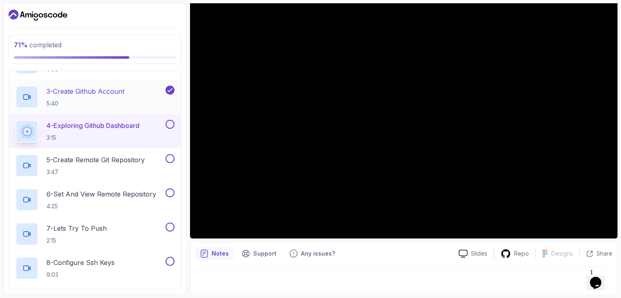
click at [152, 90] on div "3 - Create Github Account 5:40" at bounding box center [90, 97] width 149 height 23
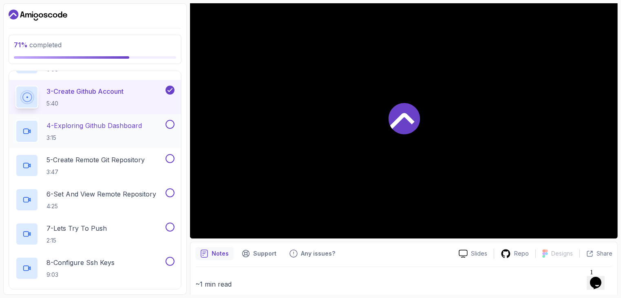
click at [142, 121] on p "4 - Exploring Github Dashboard" at bounding box center [94, 126] width 95 height 10
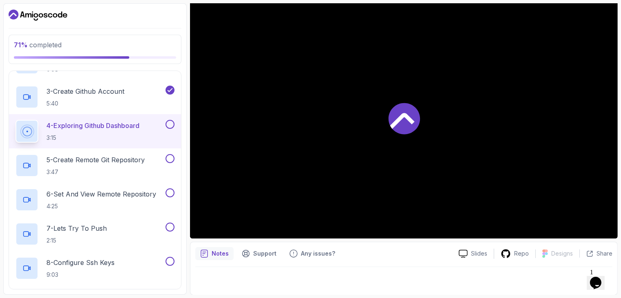
click at [140, 121] on p "4 - Exploring Github Dashboard" at bounding box center [93, 126] width 93 height 10
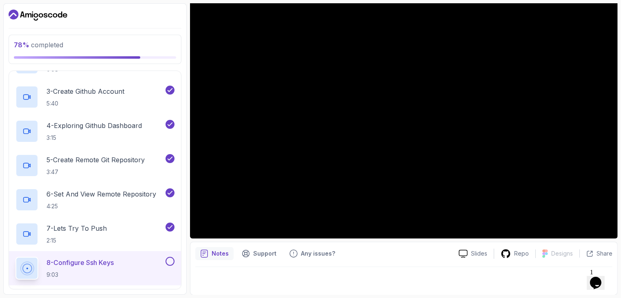
scroll to position [361, 0]
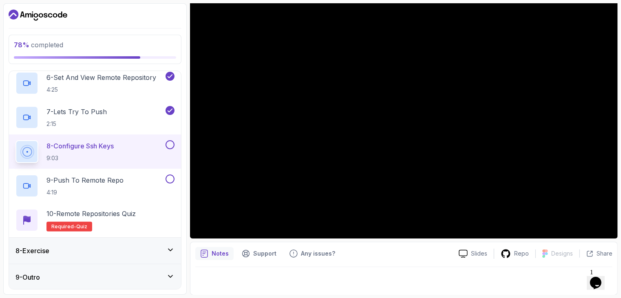
click at [172, 142] on button at bounding box center [170, 144] width 9 height 9
click at [171, 180] on button at bounding box center [170, 179] width 9 height 9
click at [61, 226] on span "Required-" at bounding box center [63, 227] width 25 height 7
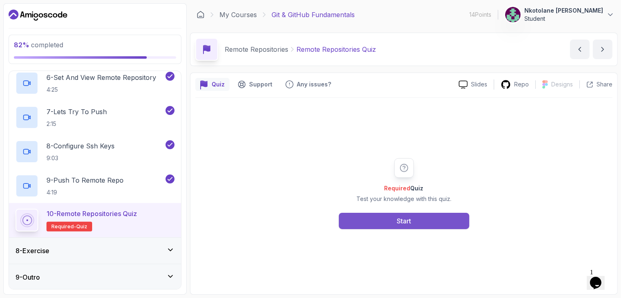
click at [391, 223] on button "Start" at bounding box center [404, 221] width 131 height 16
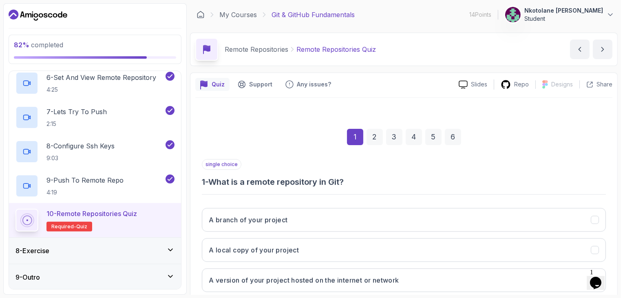
click at [391, 223] on button "A branch of your project" at bounding box center [404, 220] width 404 height 24
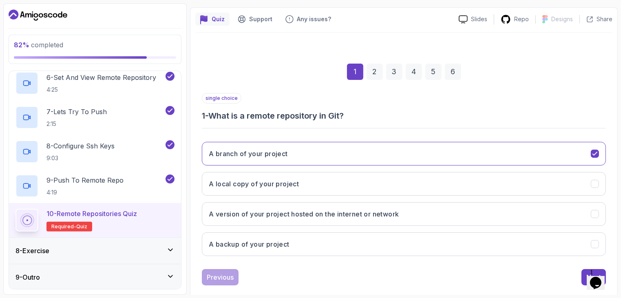
scroll to position [73, 0]
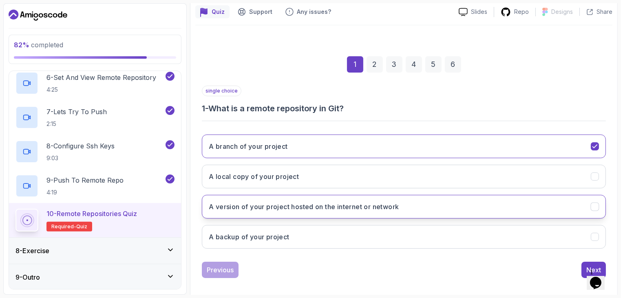
click at [271, 206] on h3 "A version of your project hosted on the internet or network" at bounding box center [304, 207] width 191 height 10
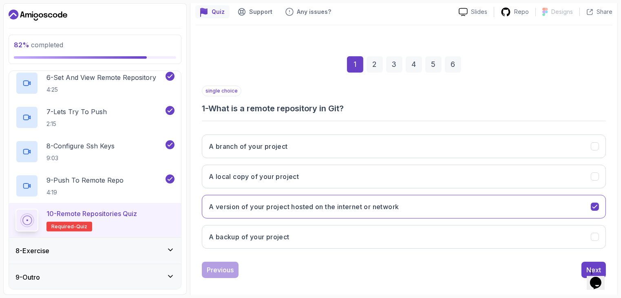
scroll to position [78, 0]
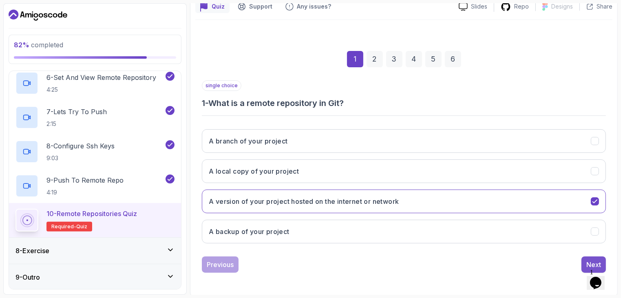
click at [588, 260] on div "Next" at bounding box center [594, 265] width 15 height 10
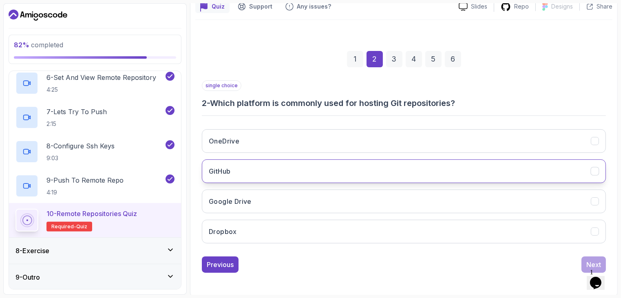
click at [254, 168] on button "GitHub" at bounding box center [404, 172] width 404 height 24
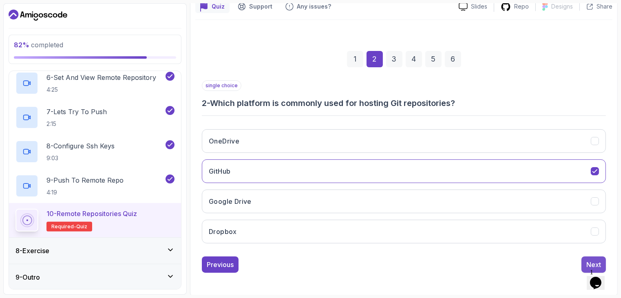
click at [594, 257] on button "Next" at bounding box center [594, 265] width 24 height 16
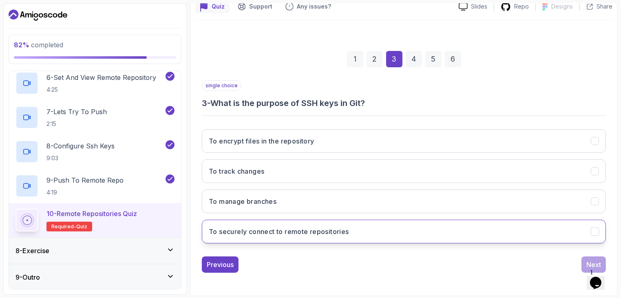
click at [289, 228] on h3 "To securely connect to remote repositories" at bounding box center [279, 232] width 140 height 10
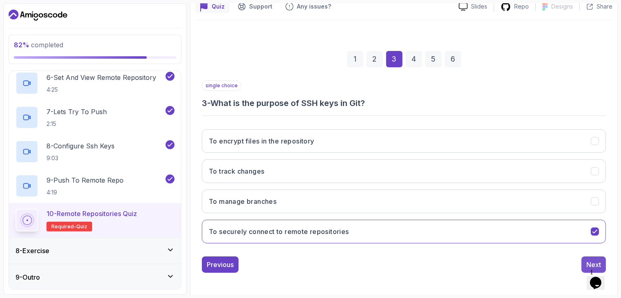
click at [592, 257] on button "Next" at bounding box center [594, 265] width 24 height 16
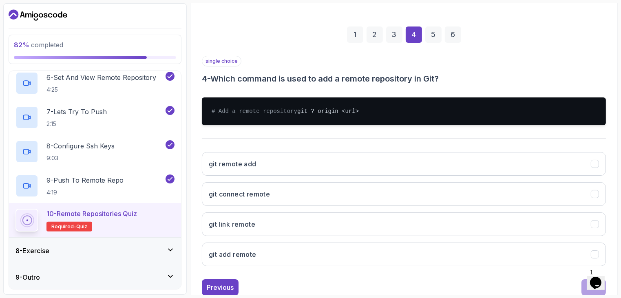
scroll to position [133, 0]
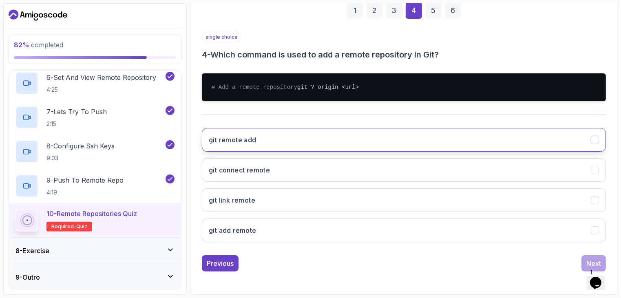
click at [310, 146] on button "git remote add" at bounding box center [404, 140] width 404 height 24
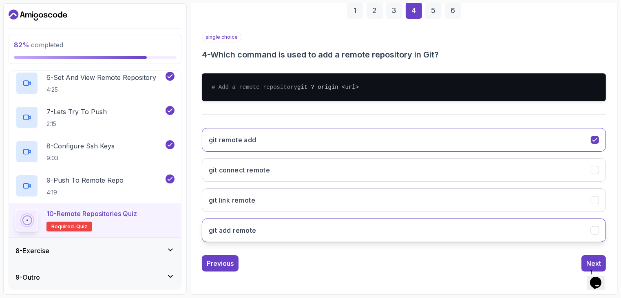
click at [578, 227] on button "git add remote" at bounding box center [404, 231] width 404 height 24
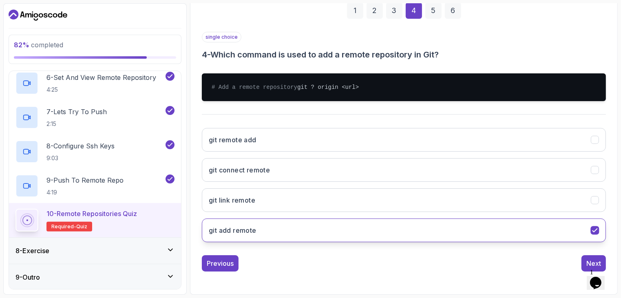
click at [578, 227] on button "git add remote" at bounding box center [404, 231] width 404 height 24
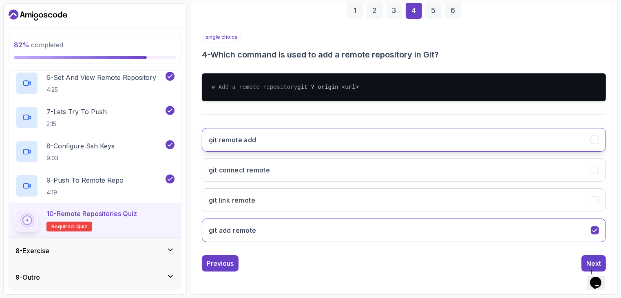
click at [457, 133] on button "git remote add" at bounding box center [404, 140] width 404 height 24
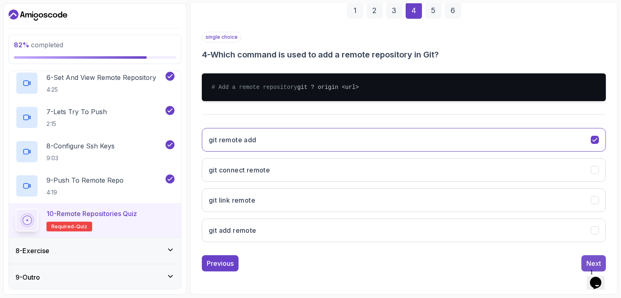
click at [590, 264] on div "Next" at bounding box center [594, 264] width 15 height 10
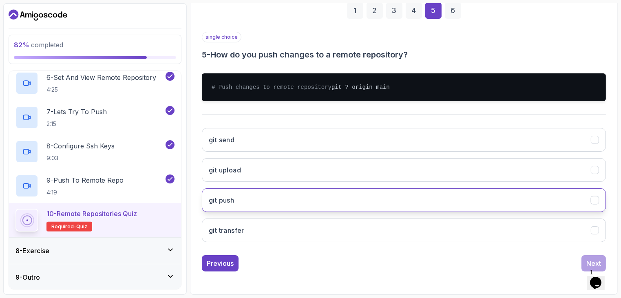
click at [365, 209] on button "git push" at bounding box center [404, 200] width 404 height 24
click at [586, 256] on button "Next" at bounding box center [594, 263] width 24 height 16
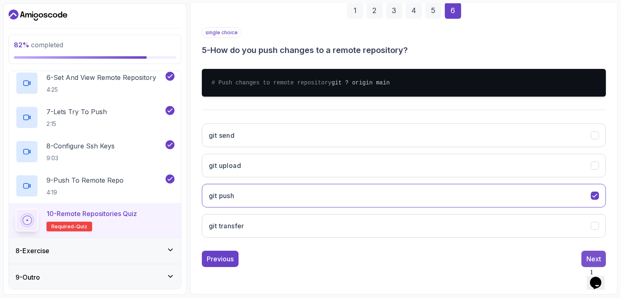
scroll to position [78, 0]
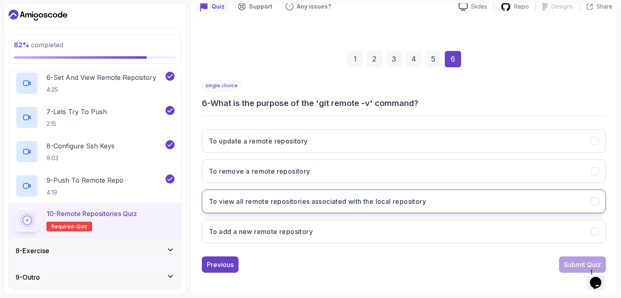
click at [327, 197] on h3 "To view all remote repositories associated with the local repository" at bounding box center [317, 202] width 217 height 10
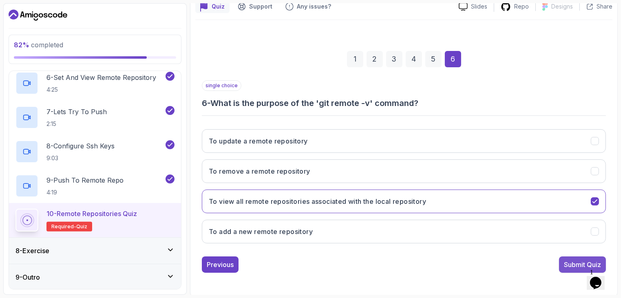
click at [569, 261] on div "Submit Quiz" at bounding box center [582, 265] width 37 height 10
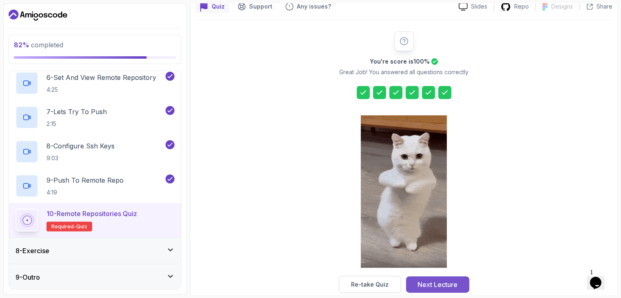
click at [419, 283] on div "Next Lecture" at bounding box center [438, 285] width 40 height 10
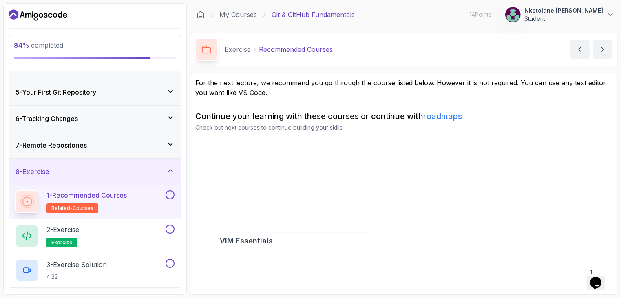
scroll to position [122, 0]
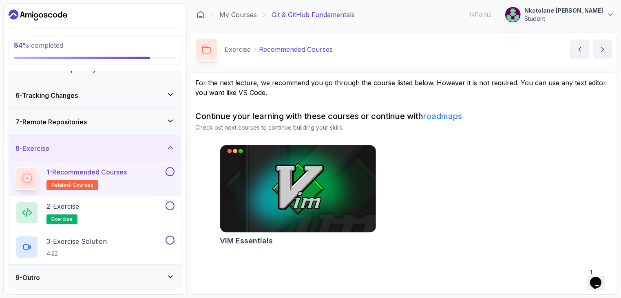
click at [169, 168] on button at bounding box center [170, 171] width 9 height 9
click at [69, 217] on span "exercise" at bounding box center [61, 219] width 21 height 7
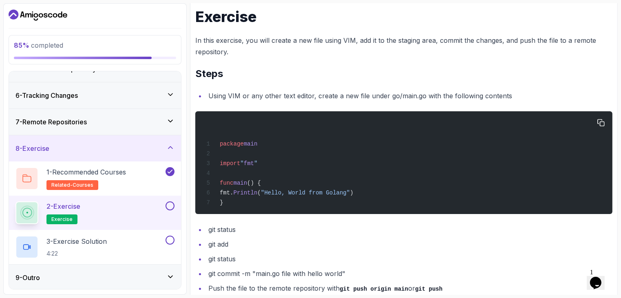
scroll to position [140, 0]
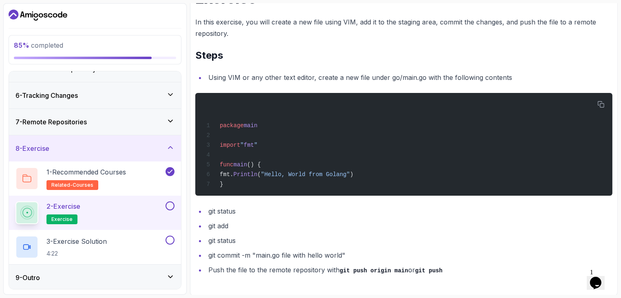
click at [168, 204] on button at bounding box center [170, 206] width 9 height 9
click at [169, 239] on button at bounding box center [170, 240] width 9 height 9
click at [168, 266] on div "9 - Outro" at bounding box center [95, 278] width 172 height 26
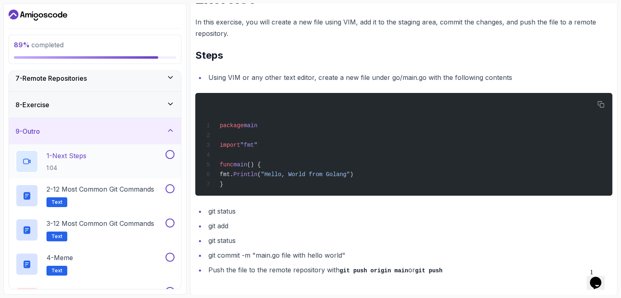
scroll to position [165, 0]
click at [165, 157] on div at bounding box center [169, 154] width 11 height 9
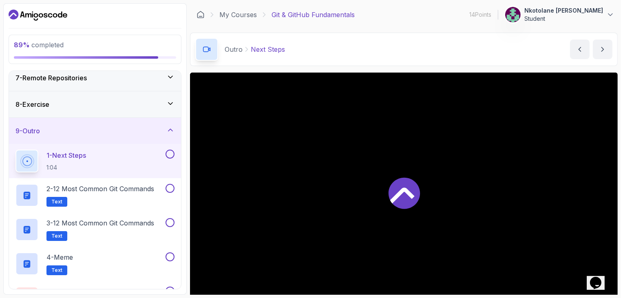
click at [170, 152] on button at bounding box center [170, 154] width 9 height 9
click at [142, 186] on p "2 - 12 Most Common Git Commands" at bounding box center [101, 189] width 108 height 10
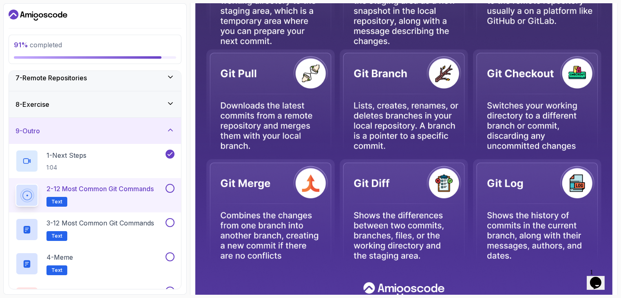
scroll to position [394, 0]
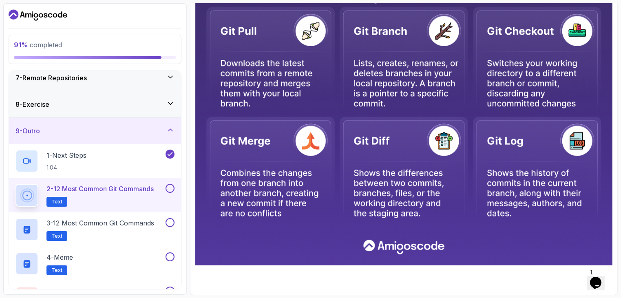
drag, startPoint x: 413, startPoint y: 179, endPoint x: 372, endPoint y: 154, distance: 47.6
click at [372, 154] on img at bounding box center [403, 3] width 417 height 526
click at [169, 189] on button at bounding box center [170, 188] width 9 height 9
click at [152, 216] on div "3 - 12 Most Common Git Commands Text" at bounding box center [95, 230] width 172 height 34
click at [61, 233] on p "Text" at bounding box center [57, 236] width 21 height 10
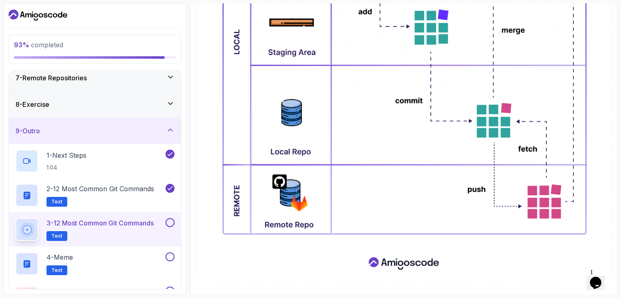
scroll to position [418, 0]
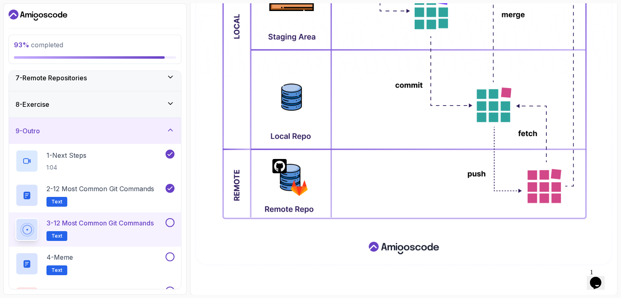
click at [172, 222] on button at bounding box center [170, 222] width 9 height 9
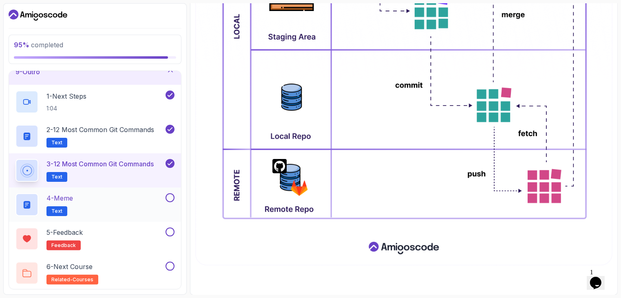
click at [173, 195] on button at bounding box center [170, 197] width 9 height 9
click at [70, 236] on h2 "5 - Feedback feedback" at bounding box center [65, 239] width 36 height 23
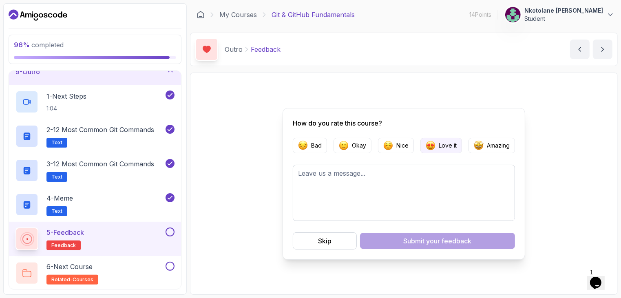
click at [450, 144] on p "Love it" at bounding box center [448, 146] width 18 height 8
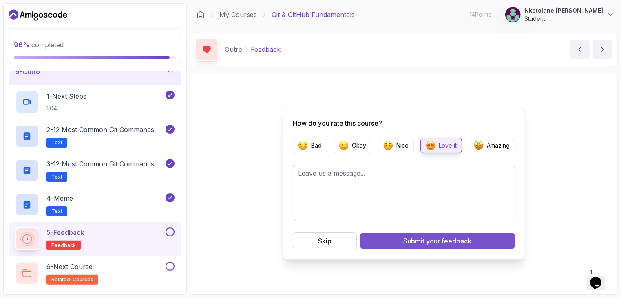
click at [401, 237] on button "Submit your feedback" at bounding box center [437, 241] width 155 height 16
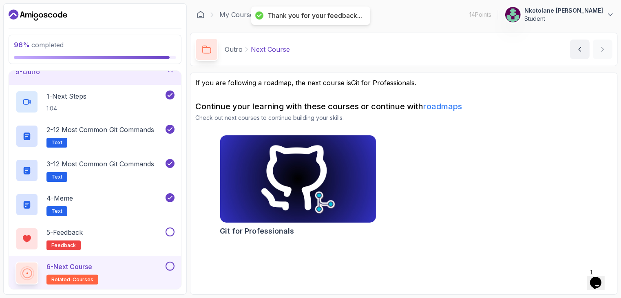
click at [304, 179] on img at bounding box center [298, 179] width 164 height 92
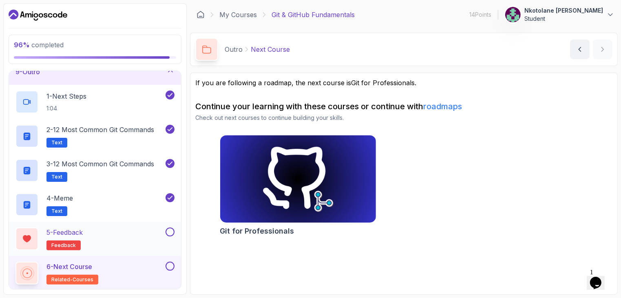
click at [167, 229] on button at bounding box center [170, 232] width 9 height 9
click at [169, 265] on button at bounding box center [170, 266] width 9 height 9
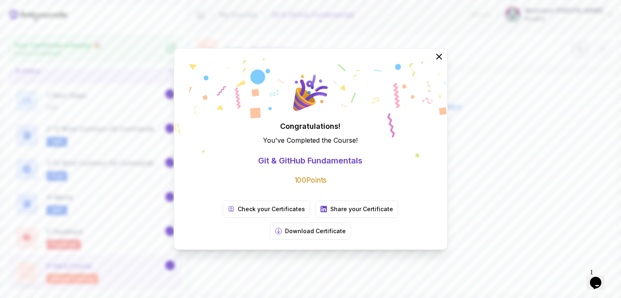
scroll to position [222, 0]
click at [242, 213] on p "Check your Certificates" at bounding box center [271, 209] width 67 height 8
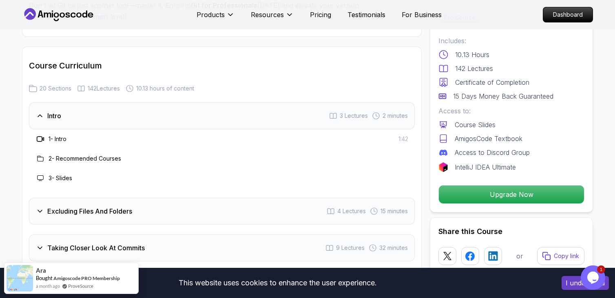
scroll to position [1102, 0]
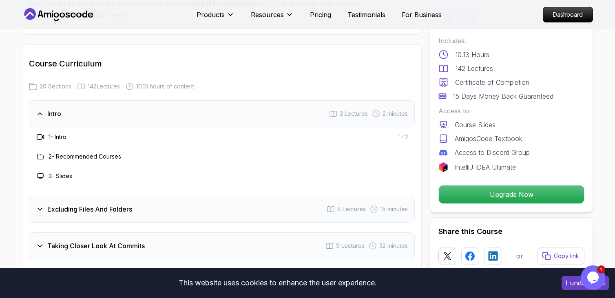
click at [291, 102] on div "Intro 3 Lectures 2 minutes" at bounding box center [222, 113] width 386 height 27
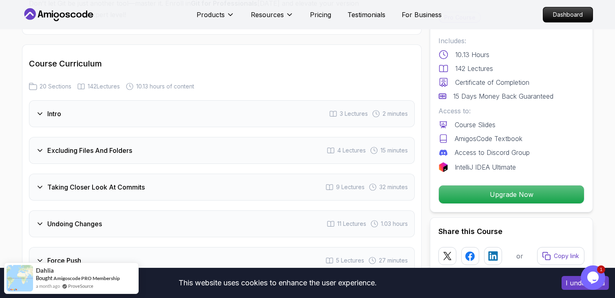
click at [291, 102] on div "Intro 3 Lectures 2 minutes" at bounding box center [222, 113] width 386 height 27
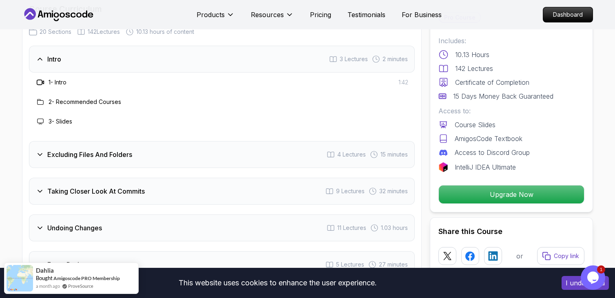
scroll to position [1163, 0]
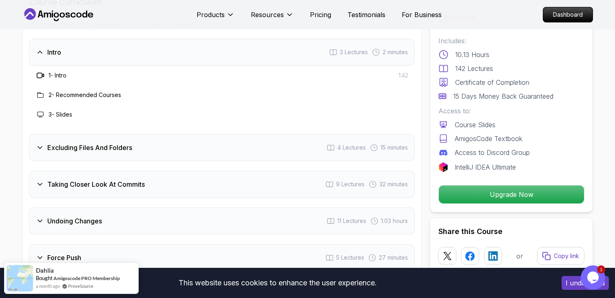
click at [86, 143] on h3 "Excluding Files And Folders" at bounding box center [89, 148] width 85 height 10
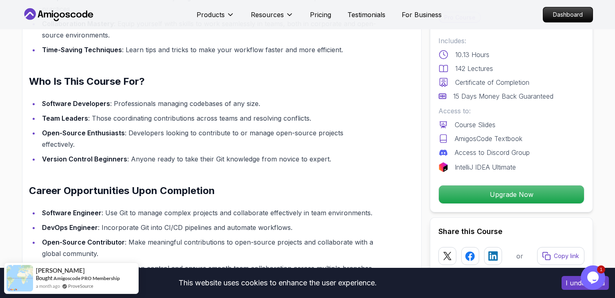
scroll to position [743, 0]
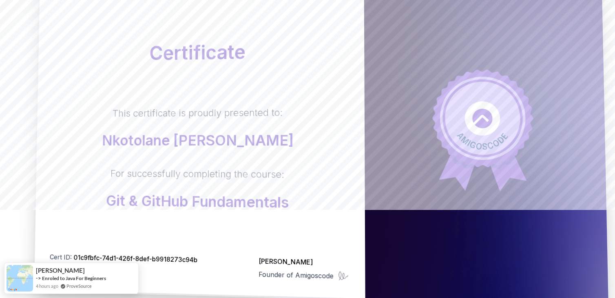
scroll to position [186, 0]
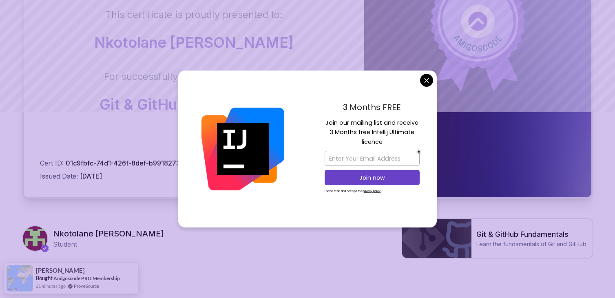
click at [423, 81] on body "Certificate This certificate is proudly presented to: [PERSON_NAME] For success…" at bounding box center [307, 72] width 615 height 516
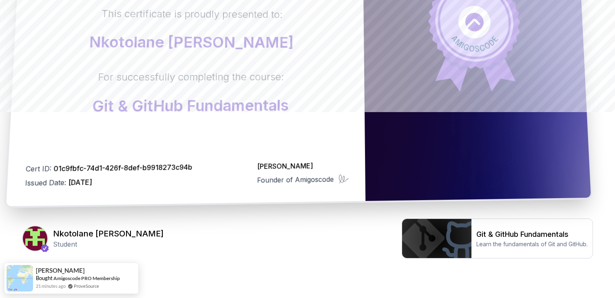
scroll to position [98, 0]
